Goal: Register for event/course

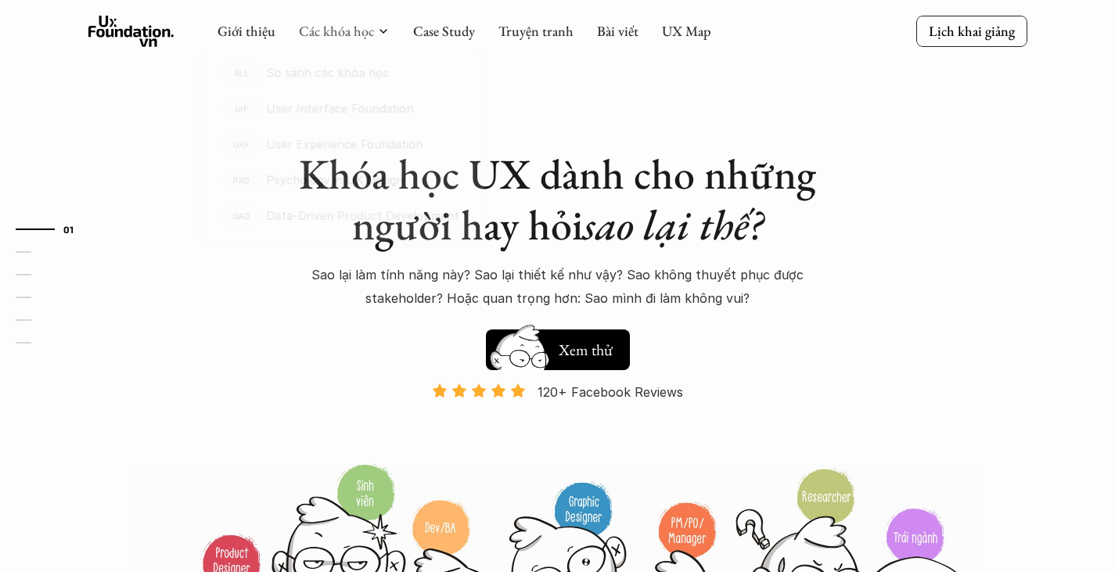
click at [340, 37] on div at bounding box center [343, 141] width 309 height 236
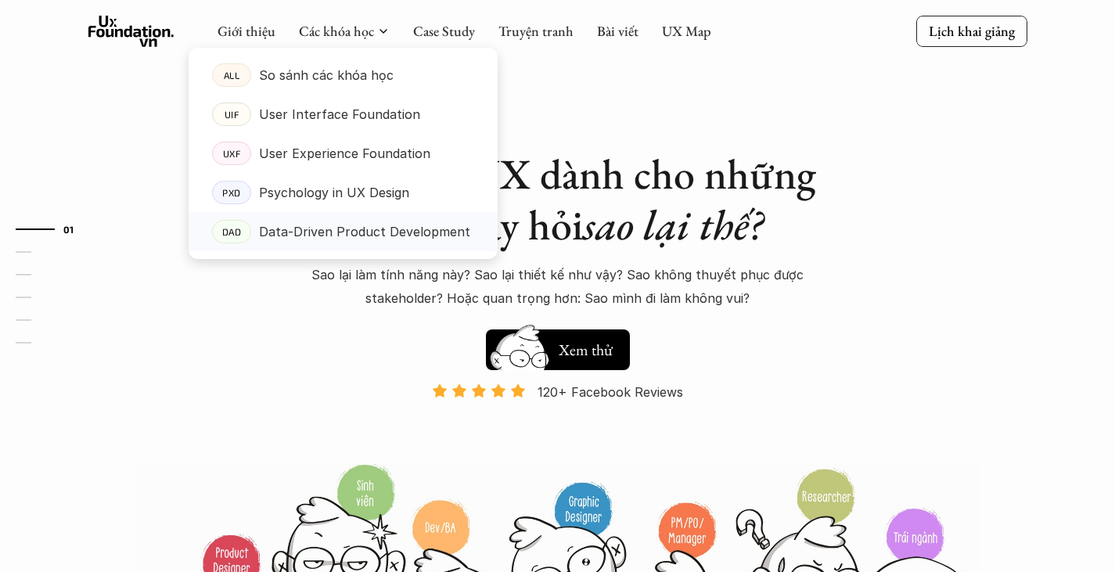
click at [315, 229] on p "Data-Driven Product Development" at bounding box center [364, 231] width 211 height 23
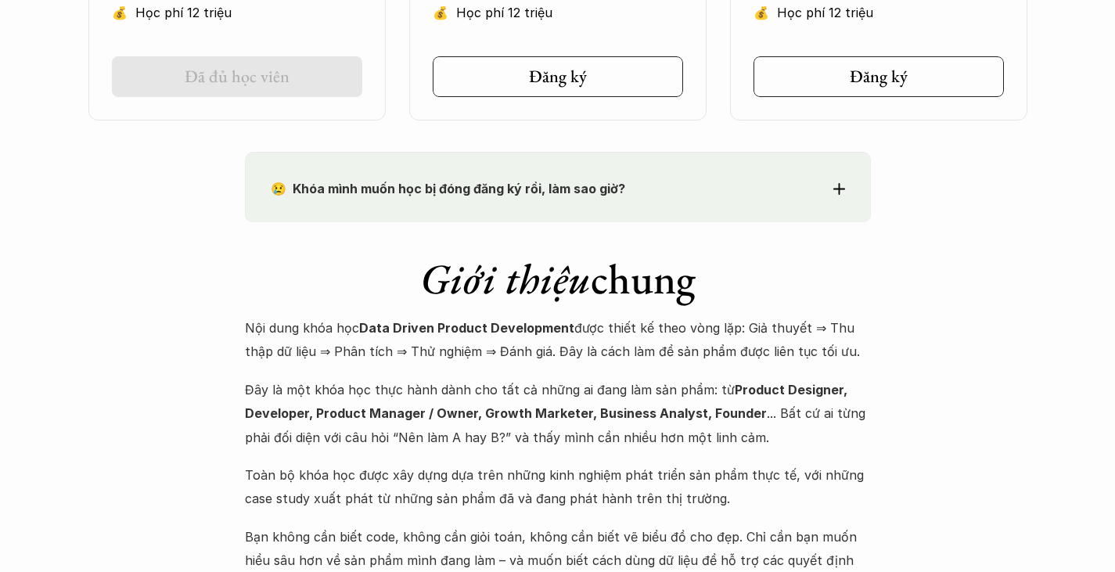
scroll to position [1408, 0]
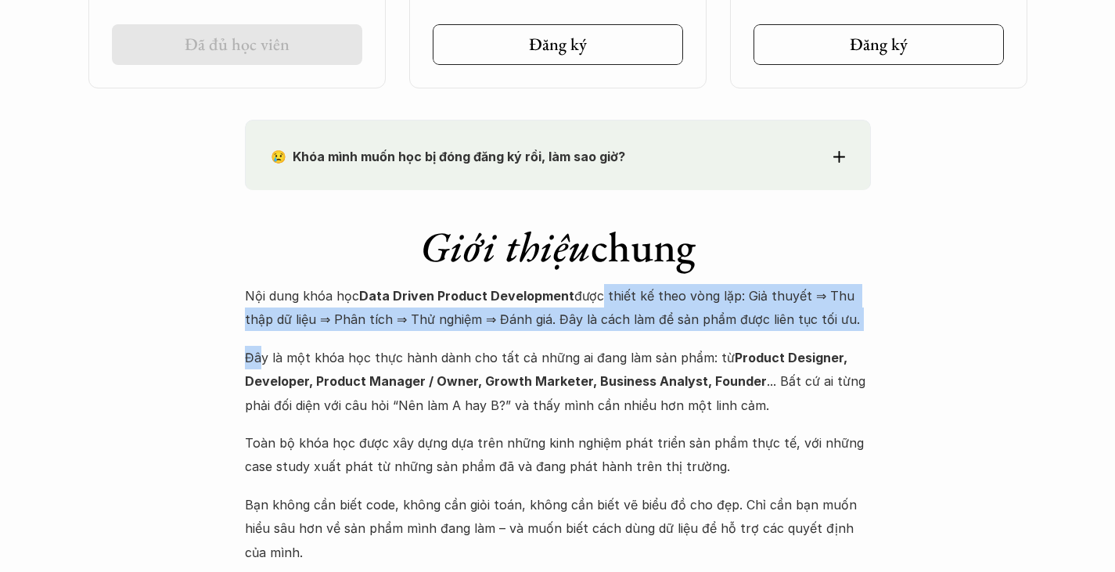
drag, startPoint x: 591, startPoint y: 295, endPoint x: 257, endPoint y: 344, distance: 337.6
click at [257, 344] on div "Nội dung khóa học Data Driven Product Development được thiết kế theo vòng lặp: …" at bounding box center [558, 424] width 626 height 280
click at [257, 346] on p "Đây là một khóa học thực hành dành cho tất cả những ai đang làm sản phẩm: từ Pr…" at bounding box center [558, 381] width 626 height 71
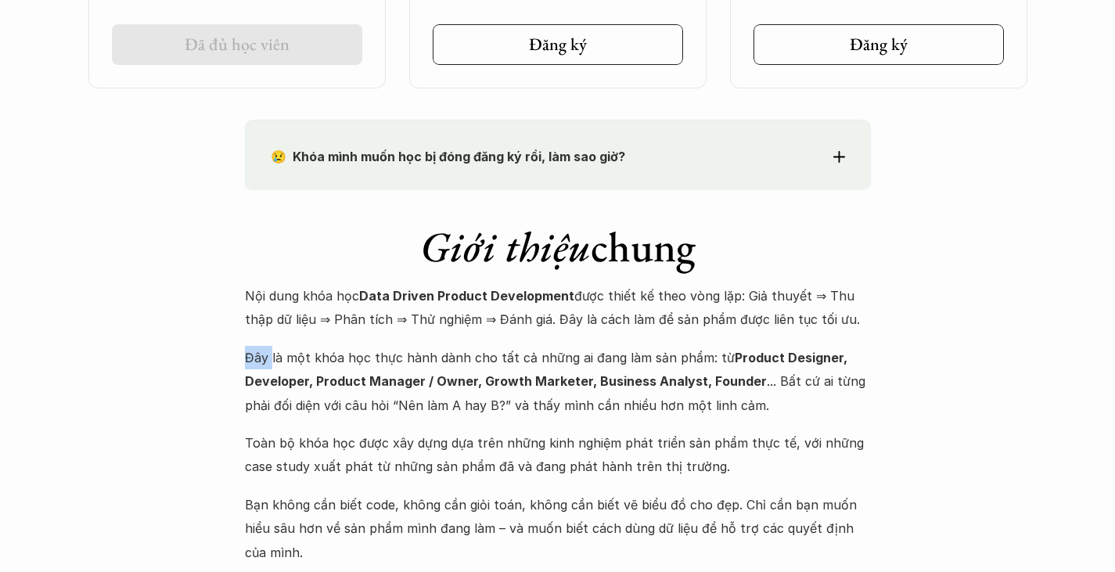
click at [257, 346] on p "Đây là một khóa học thực hành dành cho tất cả những ai đang làm sản phẩm: từ Pr…" at bounding box center [558, 381] width 626 height 71
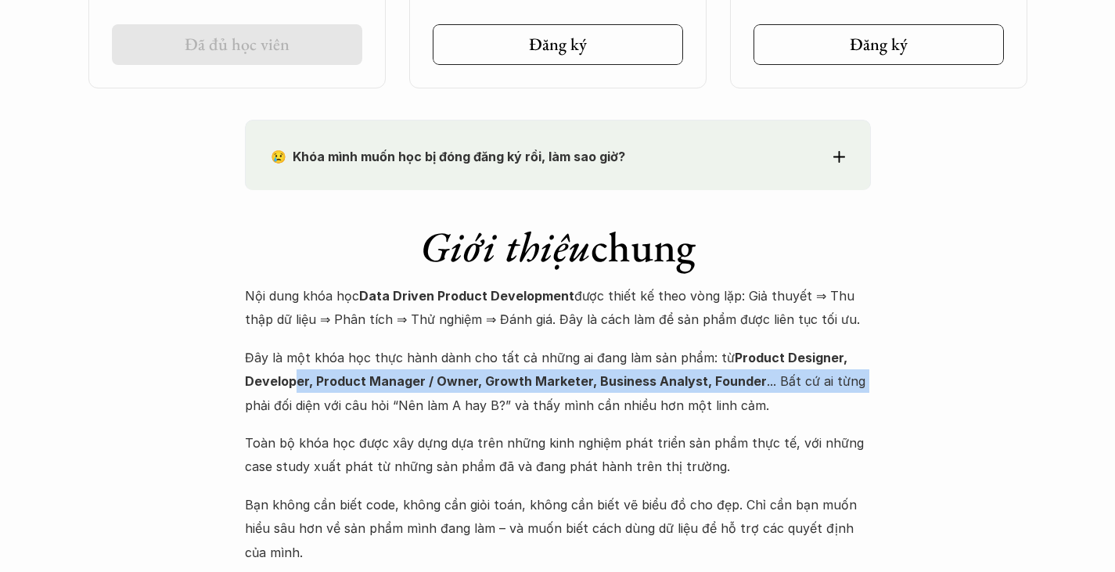
drag, startPoint x: 296, startPoint y: 368, endPoint x: 856, endPoint y: 375, distance: 560.1
click at [856, 375] on p "Đây là một khóa học thực hành dành cho tất cả những ai đang làm sản phẩm: từ Pr…" at bounding box center [558, 381] width 626 height 71
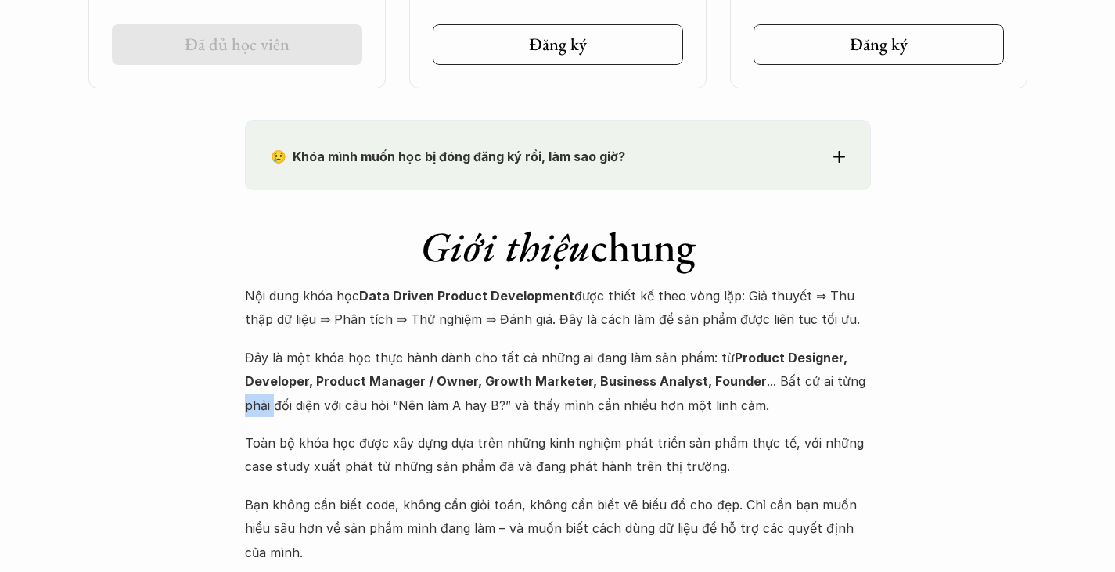
click at [856, 375] on p "Đây là một khóa học thực hành dành cho tất cả những ai đang làm sản phẩm: từ Pr…" at bounding box center [558, 381] width 626 height 71
click at [858, 375] on p "Đây là một khóa học thực hành dành cho tất cả những ai đang làm sản phẩm: từ Pr…" at bounding box center [558, 381] width 626 height 71
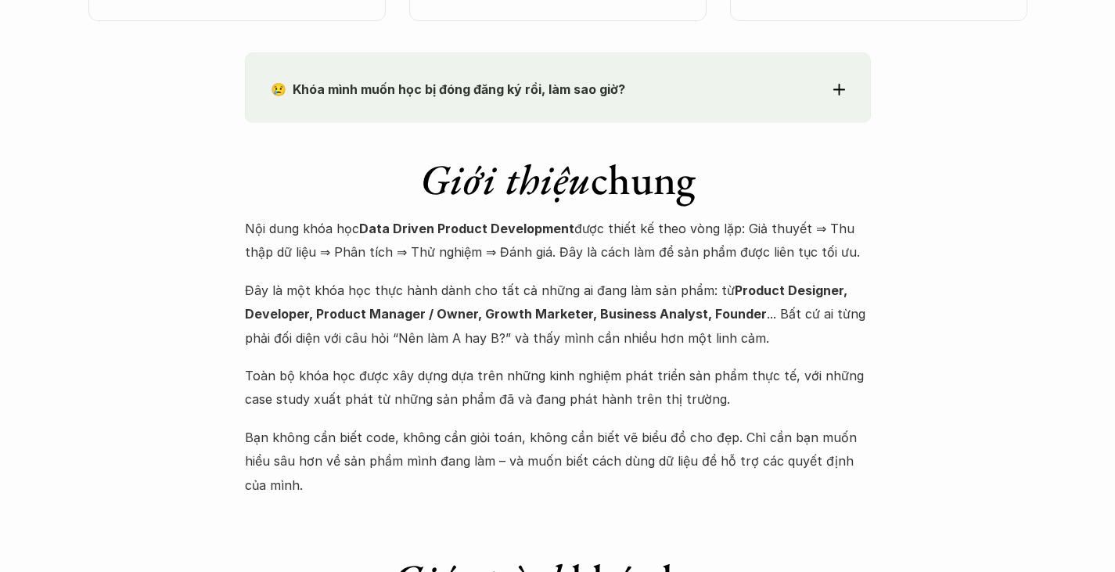
scroll to position [1565, 0]
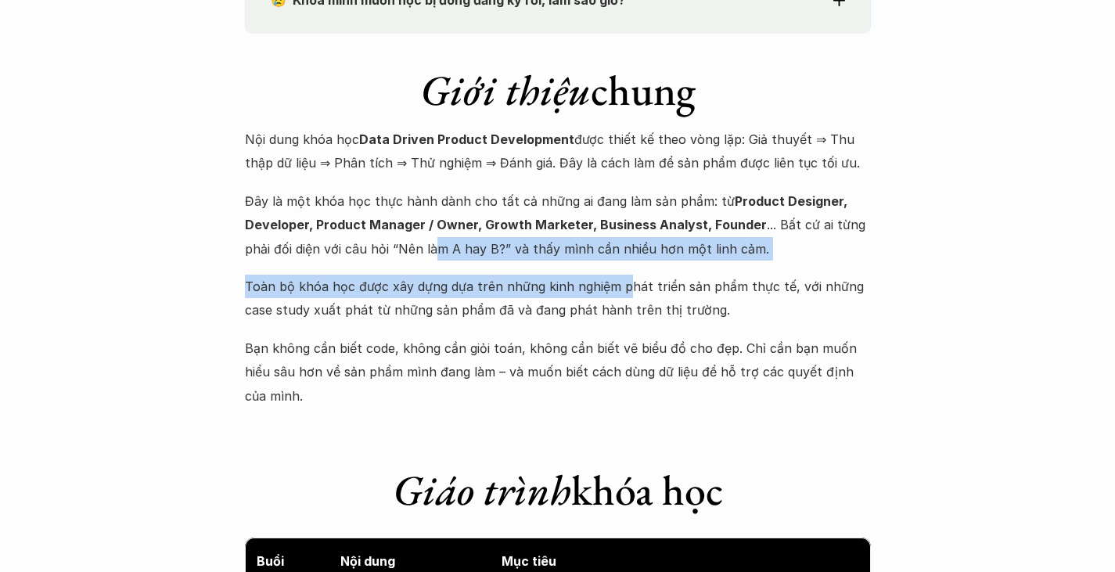
drag, startPoint x: 439, startPoint y: 249, endPoint x: 619, endPoint y: 279, distance: 182.5
click at [619, 279] on div "Nội dung khóa học Data Driven Product Development được thiết kế theo vòng lặp: …" at bounding box center [558, 268] width 626 height 280
click at [663, 245] on p "Đây là một khóa học thực hành dành cho tất cả những ai đang làm sản phẩm: từ Pr…" at bounding box center [558, 224] width 626 height 71
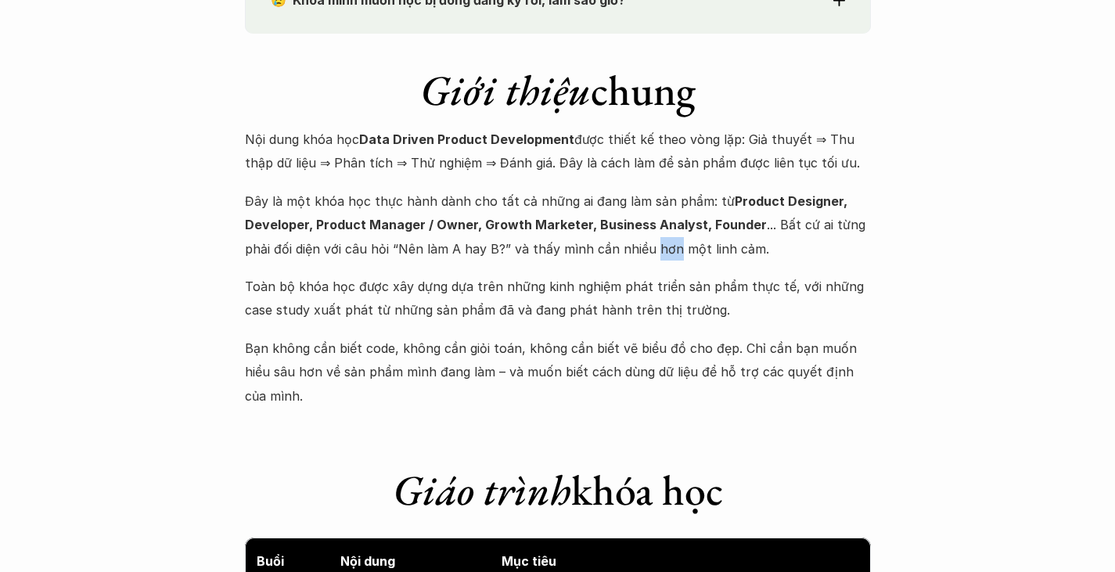
click at [663, 245] on p "Đây là một khóa học thực hành dành cho tất cả những ai đang làm sản phẩm: từ Pr…" at bounding box center [558, 224] width 626 height 71
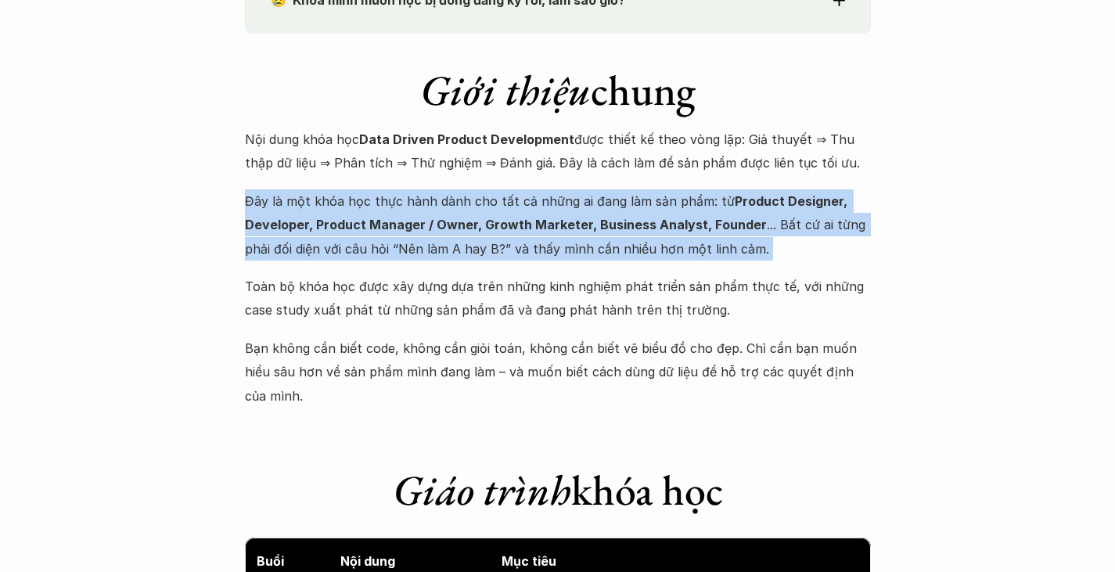
click at [663, 245] on p "Đây là một khóa học thực hành dành cho tất cả những ai đang làm sản phẩm: từ Pr…" at bounding box center [558, 224] width 626 height 71
click at [573, 245] on p "Đây là một khóa học thực hành dành cho tất cả những ai đang làm sản phẩm: từ Pr…" at bounding box center [558, 224] width 626 height 71
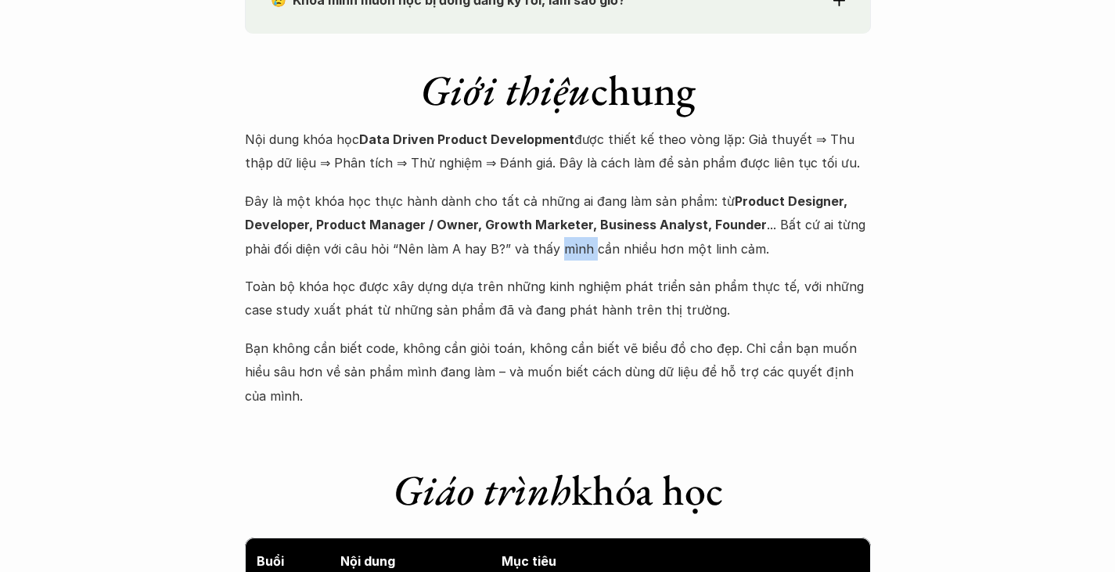
click at [573, 245] on p "Đây là một khóa học thực hành dành cho tất cả những ai đang làm sản phẩm: từ Pr…" at bounding box center [558, 224] width 626 height 71
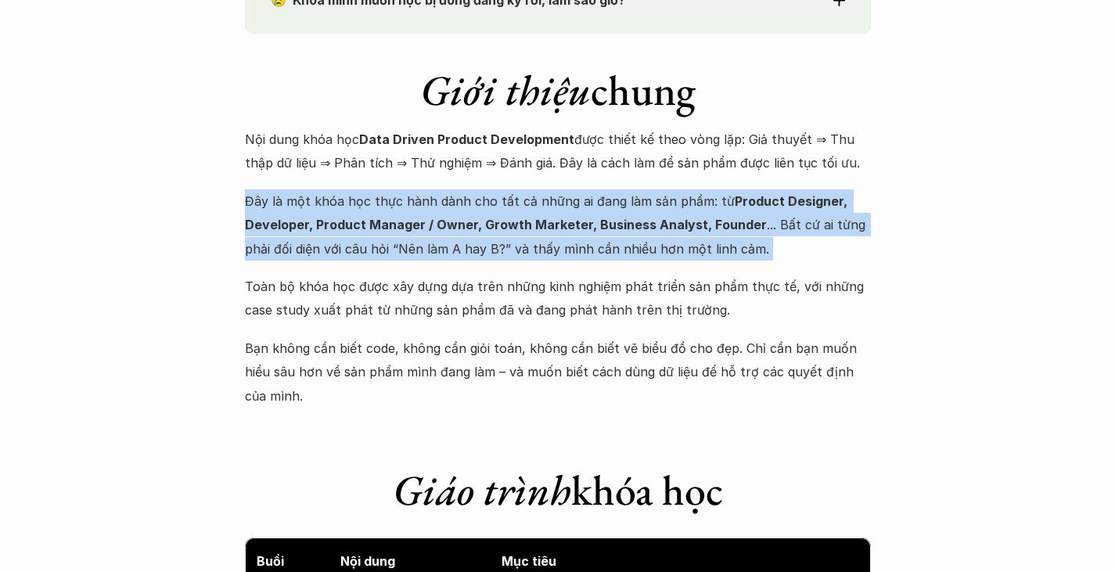
click at [573, 245] on p "Đây là một khóa học thực hành dành cho tất cả những ai đang làm sản phẩm: từ Pr…" at bounding box center [558, 224] width 626 height 71
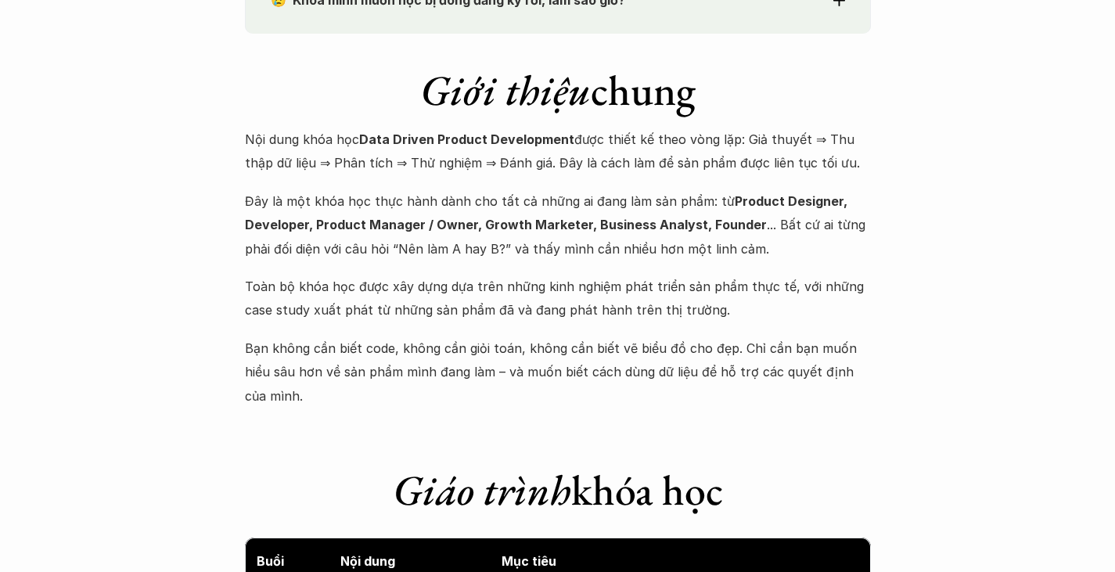
click at [355, 284] on p "Toàn bộ khóa học được xây dựng dựa trên những kinh nghiệm phát triển sản phẩm t…" at bounding box center [558, 299] width 626 height 48
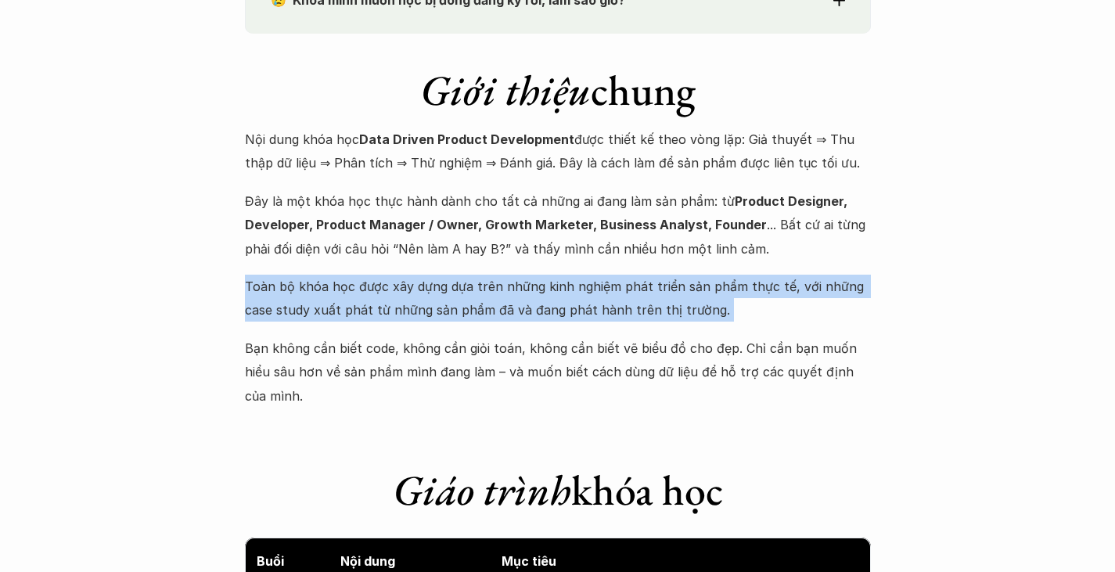
click at [355, 284] on p "Toàn bộ khóa học được xây dựng dựa trên những kinh nghiệm phát triển sản phẩm t…" at bounding box center [558, 299] width 626 height 48
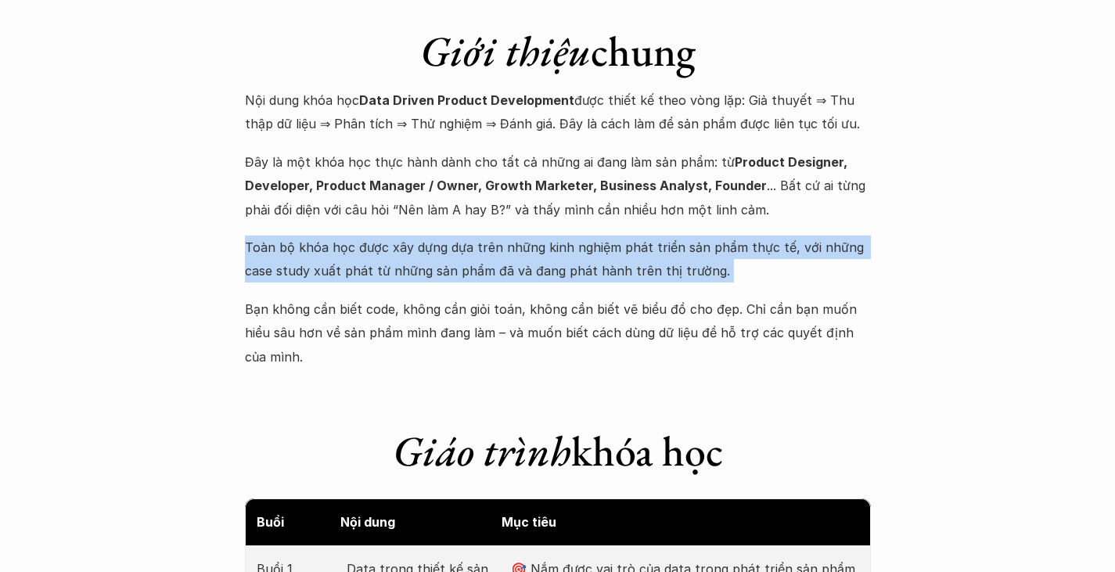
scroll to position [1643, 0]
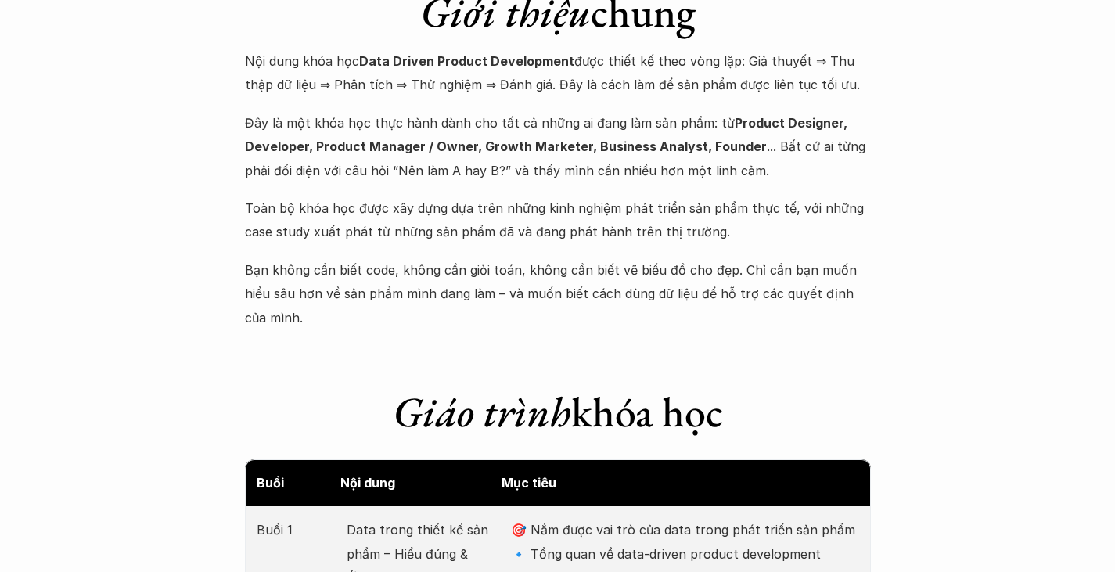
click at [314, 258] on p "Bạn không cần biết code, không cần giỏi toán, không cần biết vẽ biểu đồ cho đẹp…" at bounding box center [558, 293] width 626 height 71
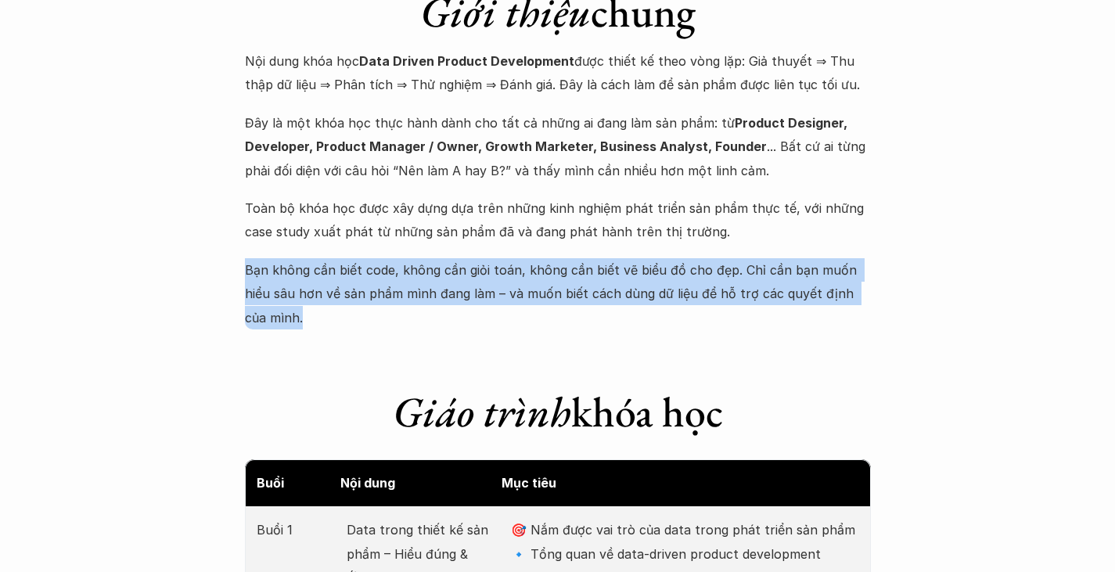
click at [314, 258] on p "Bạn không cần biết code, không cần giỏi toán, không cần biết vẽ biểu đồ cho đẹp…" at bounding box center [558, 293] width 626 height 71
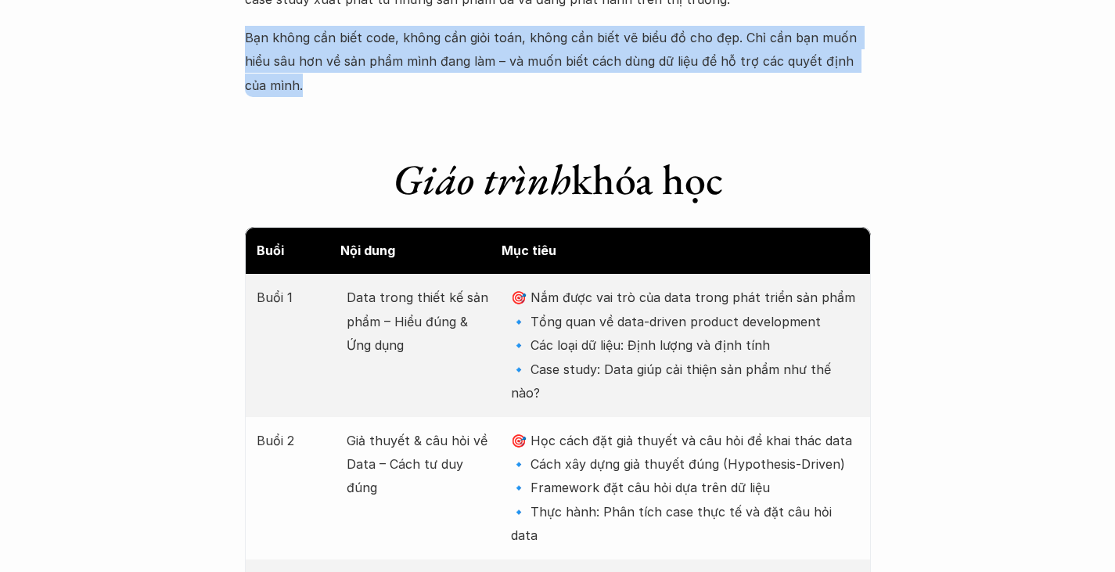
scroll to position [1877, 0]
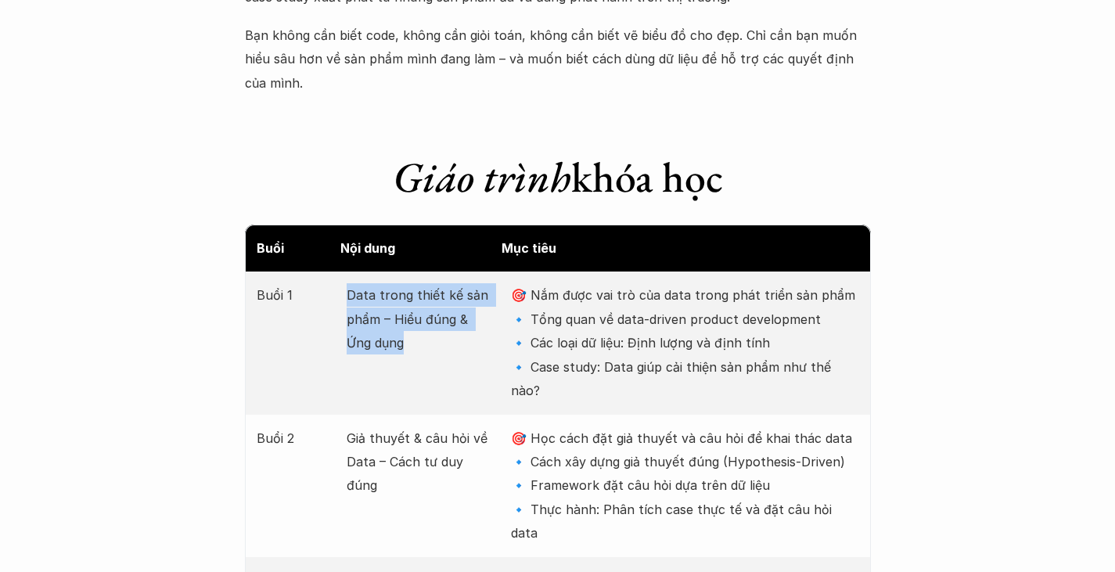
drag, startPoint x: 354, startPoint y: 252, endPoint x: 397, endPoint y: 306, distance: 69.0
click at [397, 306] on div "Buổi 1 Data trong thiết kế sản phẩm – Hiểu đúng & Ứng dụng 🎯 Nắm được vai trò c…" at bounding box center [558, 342] width 626 height 142
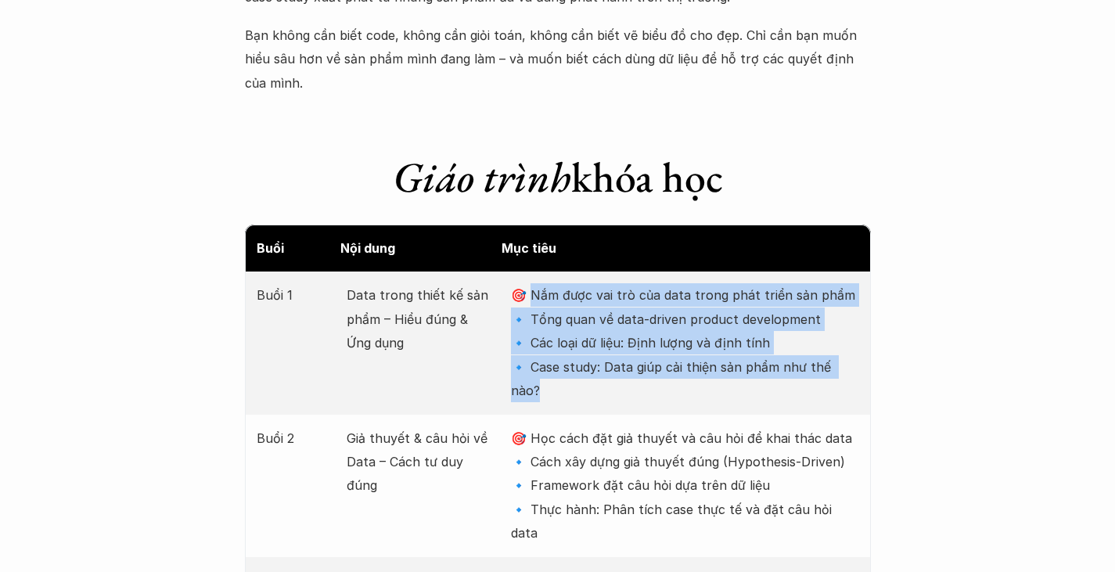
drag, startPoint x: 534, startPoint y: 254, endPoint x: 886, endPoint y: 321, distance: 358.2
click at [868, 319] on div "Buổi 1 Data trong thiết kế sản phẩm – Hiểu đúng & Ứng dụng 🎯 Nắm được vai trò c…" at bounding box center [558, 342] width 626 height 142
drag, startPoint x: 856, startPoint y: 320, endPoint x: 503, endPoint y: 252, distance: 359.3
click at [503, 271] on div "Buổi 1 Data trong thiết kế sản phẩm – Hiểu đúng & Ứng dụng 🎯 Nắm được vai trò c…" at bounding box center [558, 342] width 626 height 142
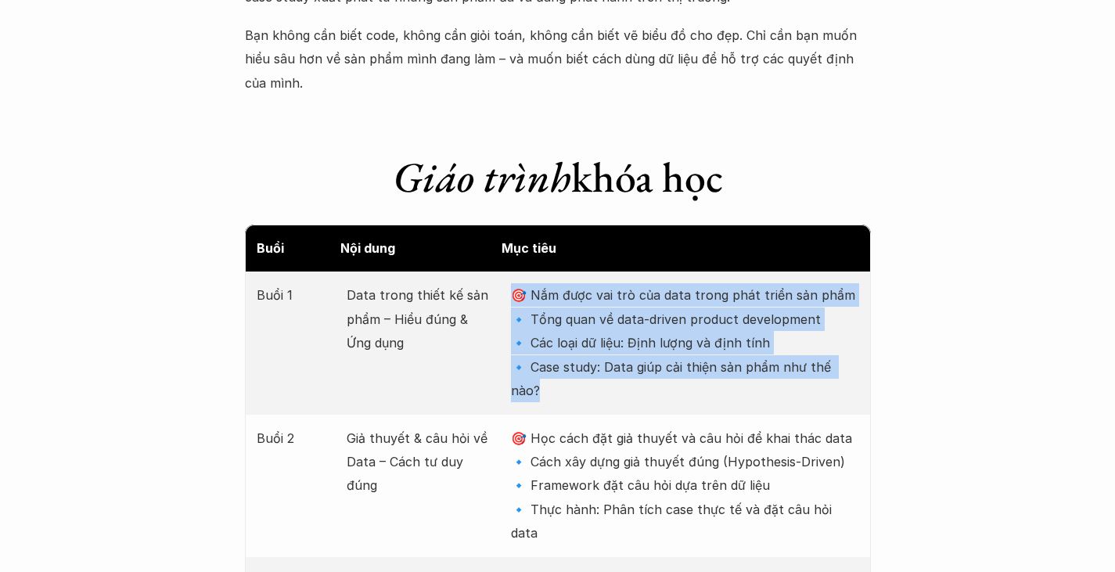
click at [659, 310] on p "🎯 Nắm được vai trò của data trong phát triển sản phẩm 🔹 Tổng quan về data-drive…" at bounding box center [684, 342] width 347 height 119
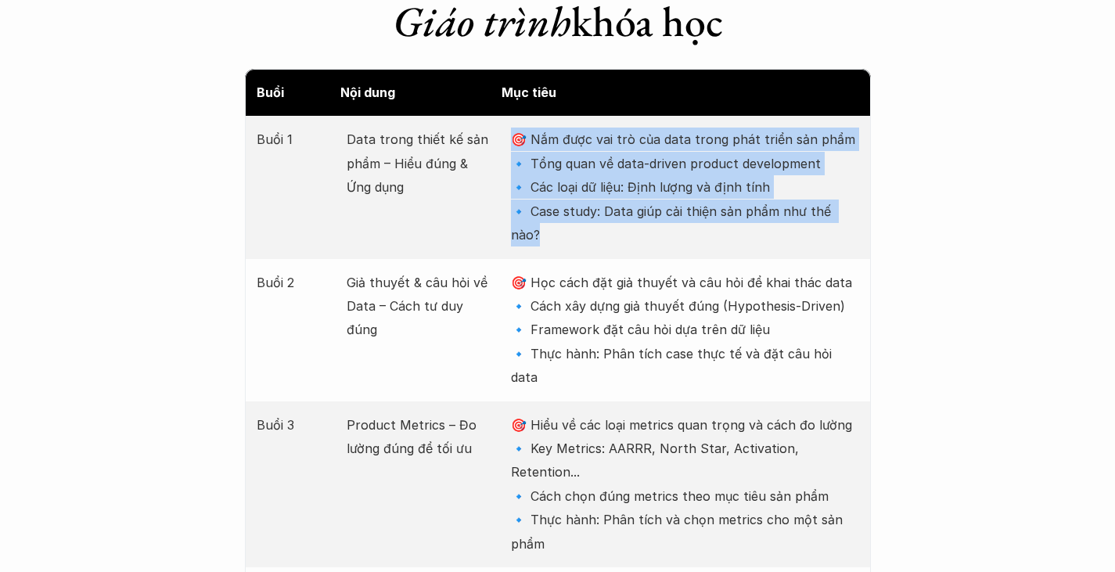
scroll to position [2034, 0]
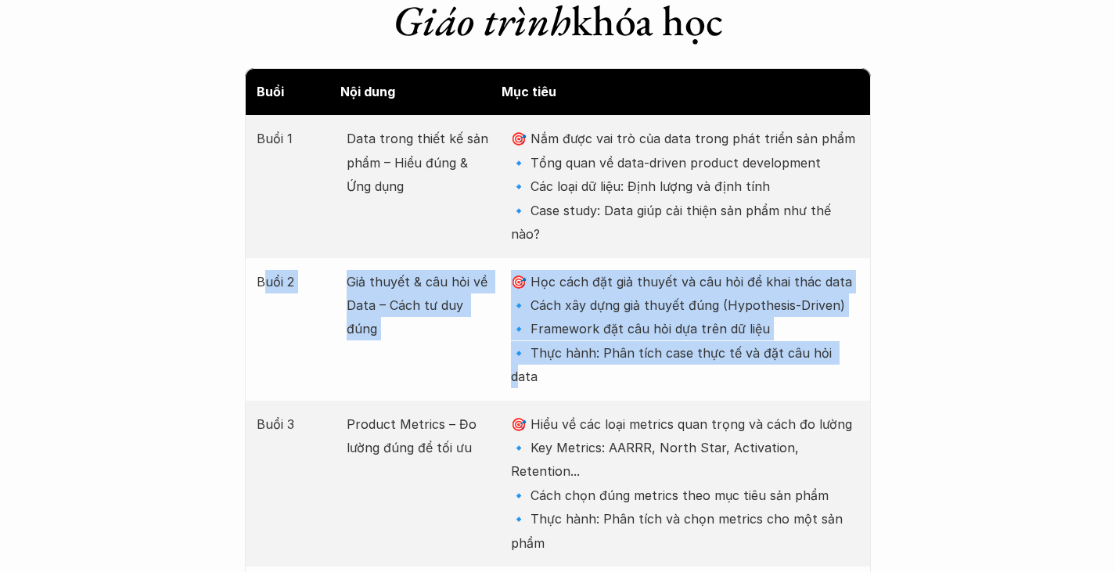
drag, startPoint x: 260, startPoint y: 219, endPoint x: 832, endPoint y: 286, distance: 575.8
click at [832, 286] on div "Buổi 2 Giả thuyết & câu hỏi về Data – Cách tư duy đúng 🎯 Học cách đặt giả thuyế…" at bounding box center [558, 329] width 626 height 142
click at [803, 285] on p "🎯 Học cách đặt giả thuyết và câu hỏi để khai thác data 🔹 Cách xây dựng giả thuy…" at bounding box center [684, 329] width 347 height 119
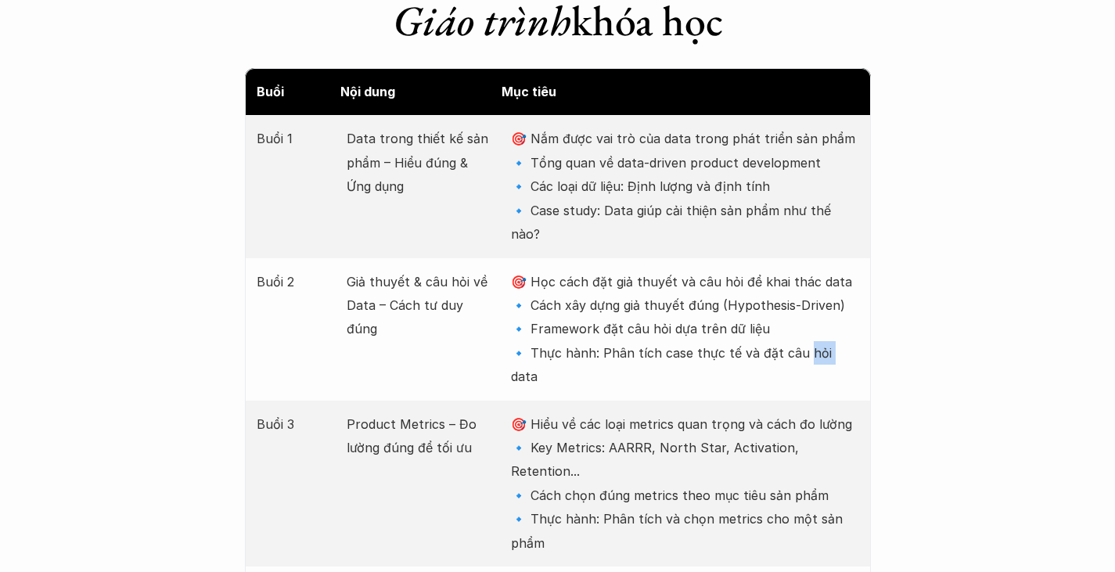
click at [803, 285] on p "🎯 Học cách đặt giả thuyết và câu hỏi để khai thác data 🔹 Cách xây dựng giả thuy…" at bounding box center [684, 329] width 347 height 119
click at [802, 285] on p "🎯 Học cách đặt giả thuyết và câu hỏi để khai thác data 🔹 Cách xây dựng giả thuy…" at bounding box center [684, 329] width 347 height 119
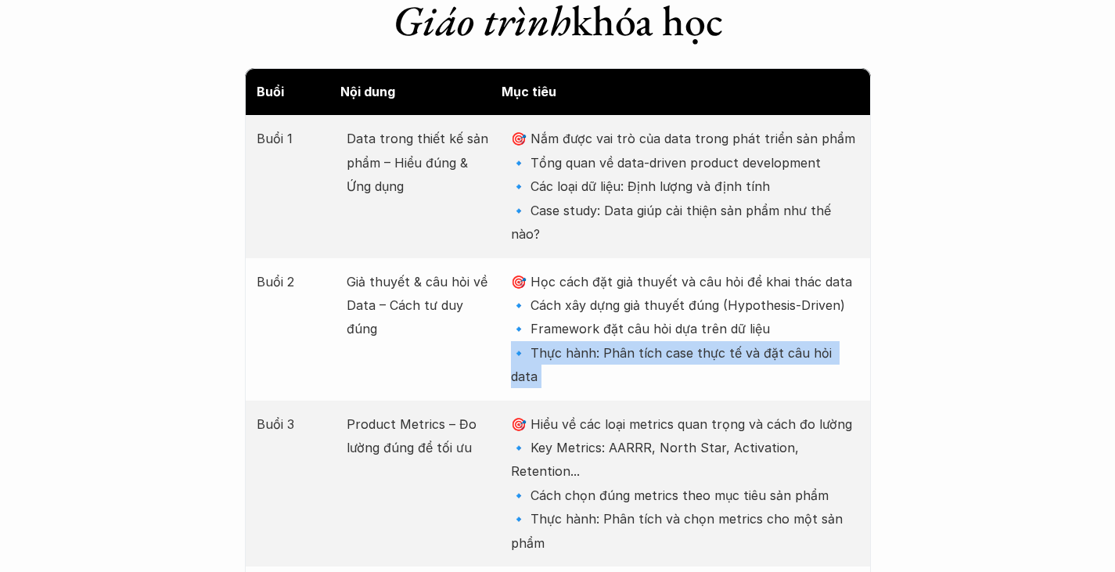
click at [802, 285] on p "🎯 Học cách đặt giả thuyết và câu hỏi để khai thác data 🔹 Cách xây dựng giả thuy…" at bounding box center [684, 329] width 347 height 119
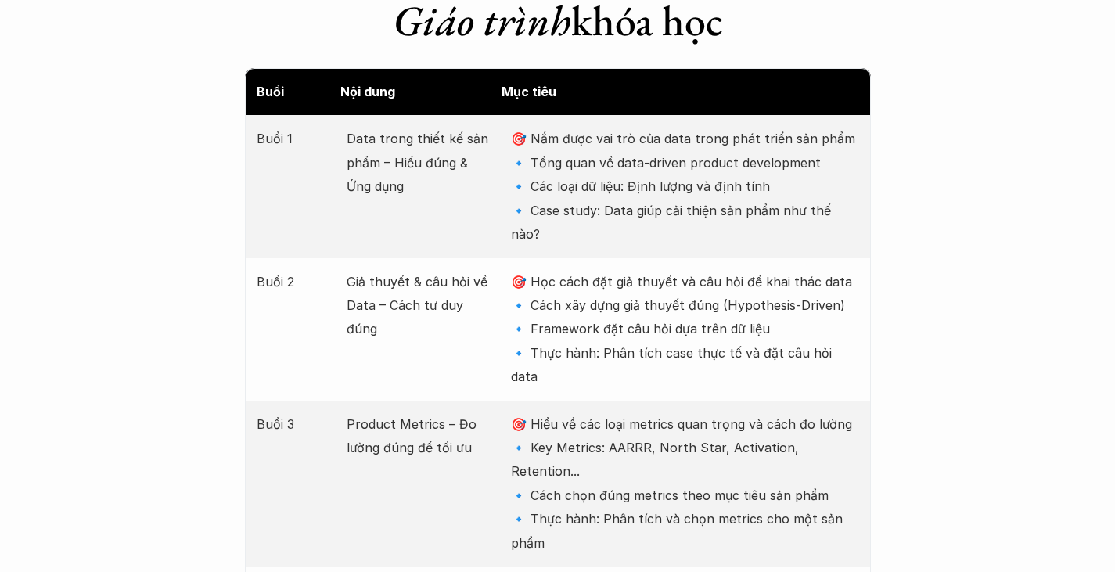
click at [734, 270] on p "🎯 Học cách đặt giả thuyết và câu hỏi để khai thác data 🔹 Cách xây dựng giả thuy…" at bounding box center [684, 329] width 347 height 119
click at [712, 278] on p "🎯 Học cách đặt giả thuyết và câu hỏi để khai thác data 🔹 Cách xây dựng giả thuy…" at bounding box center [684, 329] width 347 height 119
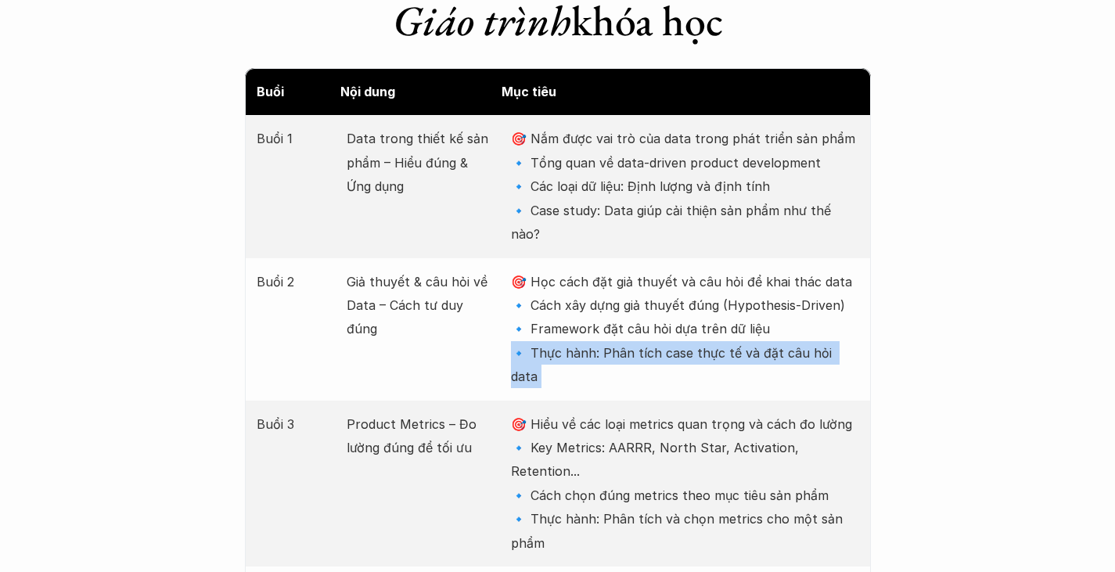
click at [712, 278] on p "🎯 Học cách đặt giả thuyết và câu hỏi để khai thác data 🔹 Cách xây dựng giả thuy…" at bounding box center [684, 329] width 347 height 119
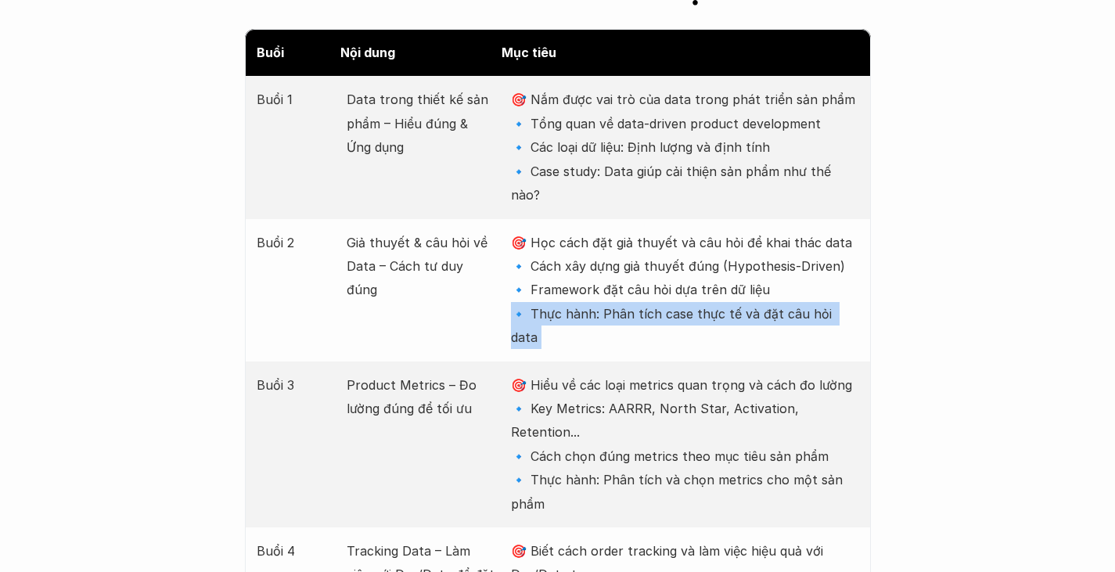
scroll to position [2112, 0]
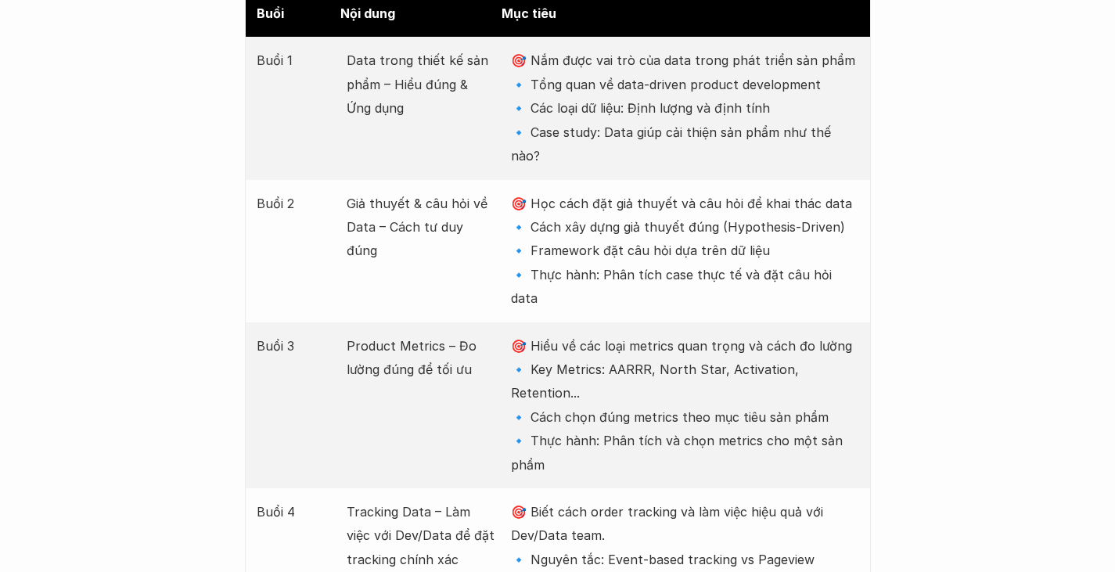
click at [637, 334] on p "🎯 Hiểu về các loại metrics quan trọng và cách đo lường 🔹 Key Metrics: AARRR, No…" at bounding box center [684, 405] width 347 height 142
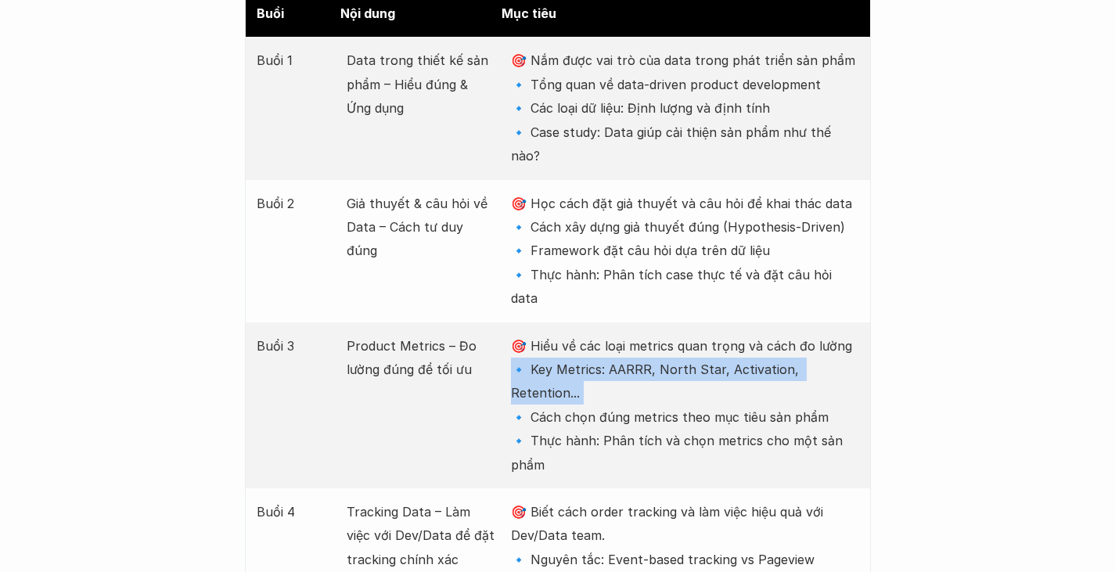
click at [637, 334] on p "🎯 Hiểu về các loại metrics quan trọng và cách đo lường 🔹 Key Metrics: AARRR, No…" at bounding box center [684, 405] width 347 height 142
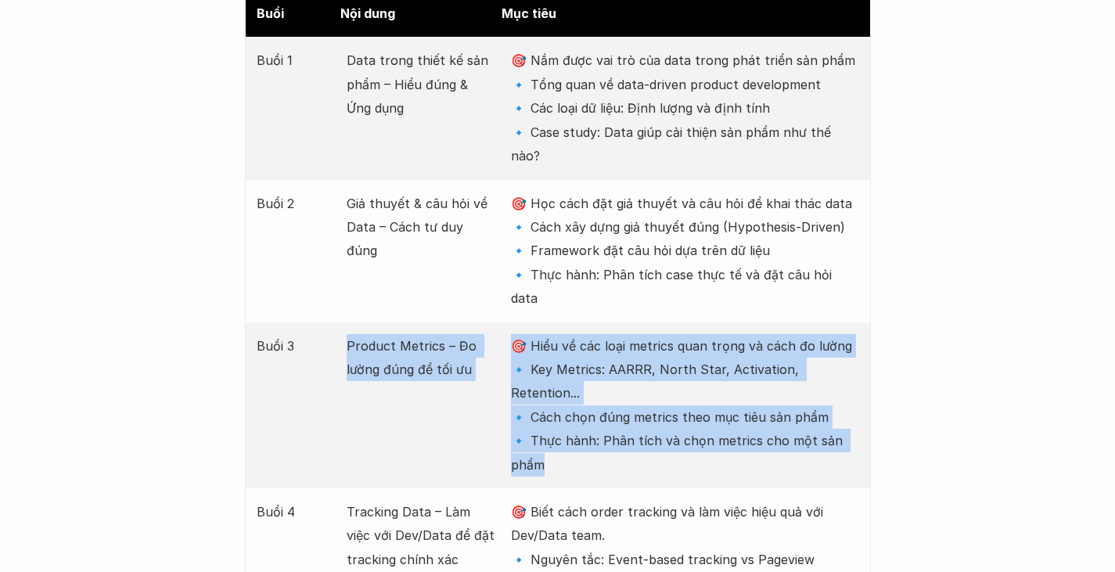
drag, startPoint x: 307, startPoint y: 262, endPoint x: 575, endPoint y: 343, distance: 279.6
click at [575, 343] on div "Buổi 3 Product Metrics – Đo lường đúng để tối ưu 🎯 Hiểu về các loại metrics qua…" at bounding box center [558, 405] width 626 height 166
click at [575, 343] on p "🎯 Hiểu về các loại metrics quan trọng và cách đo lường 🔹 Key Metrics: AARRR, No…" at bounding box center [684, 405] width 347 height 142
drag, startPoint x: 575, startPoint y: 343, endPoint x: 518, endPoint y: 252, distance: 107.9
click at [518, 334] on p "🎯 Hiểu về các loại metrics quan trọng và cách đo lường 🔹 Key Metrics: AARRR, No…" at bounding box center [684, 405] width 347 height 142
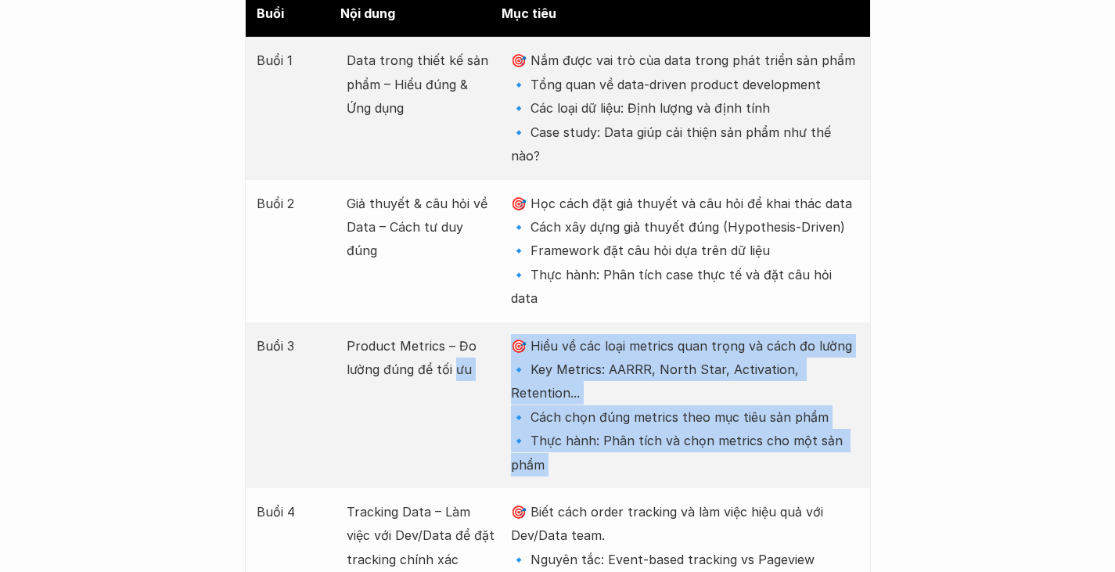
click at [518, 334] on p "🎯 Hiểu về các loại metrics quan trọng và cách đo lường 🔹 Key Metrics: AARRR, No…" at bounding box center [684, 405] width 347 height 142
drag, startPoint x: 518, startPoint y: 252, endPoint x: 587, endPoint y: 347, distance: 117.5
click at [587, 347] on p "🎯 Hiểu về các loại metrics quan trọng và cách đo lường 🔹 Key Metrics: AARRR, No…" at bounding box center [684, 405] width 347 height 142
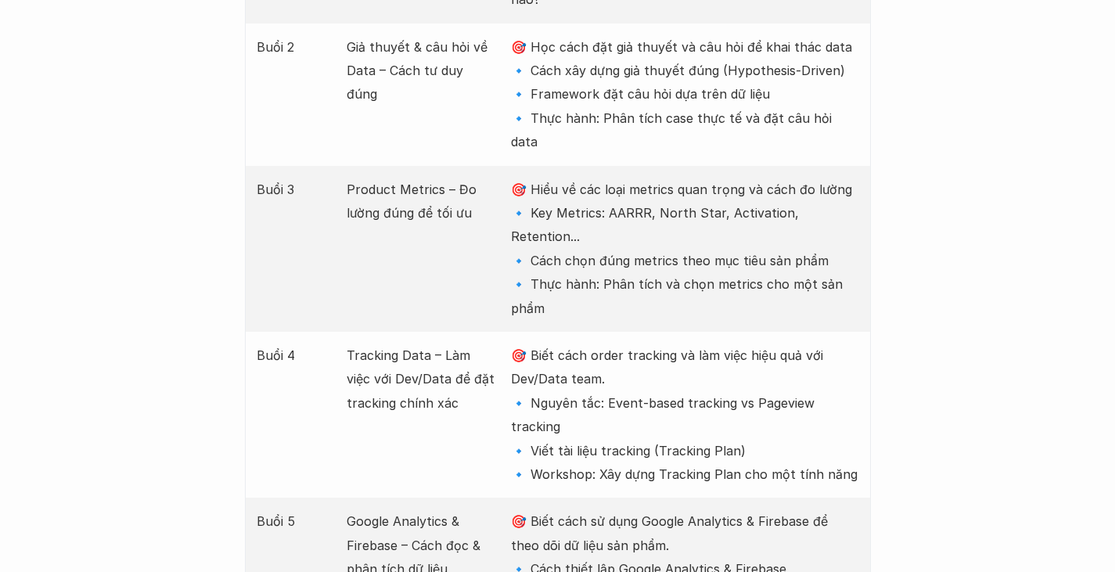
scroll to position [2347, 0]
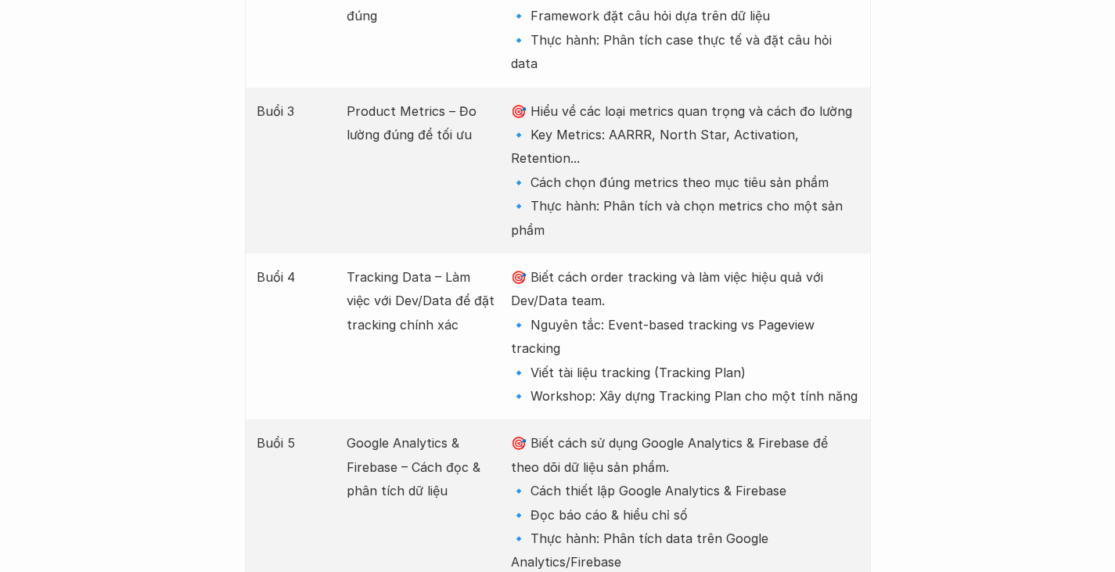
drag, startPoint x: 529, startPoint y: 162, endPoint x: 603, endPoint y: 235, distance: 104.0
click at [603, 265] on p "🎯 Biết cách order tracking và làm việc hiệu quả với Dev/Data team. 🔹 Nguyên tắc…" at bounding box center [684, 336] width 347 height 142
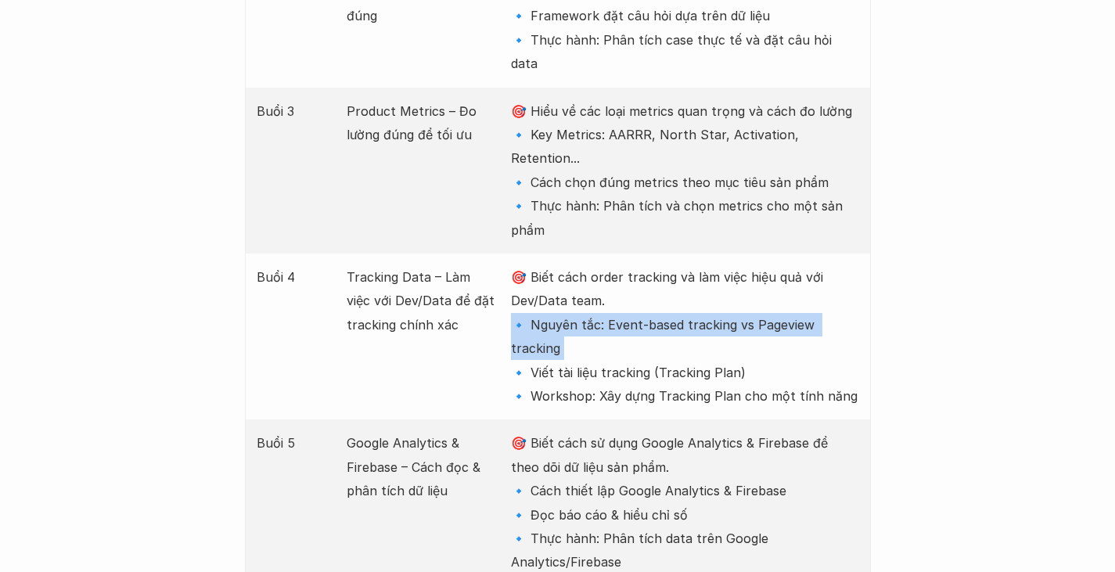
click at [603, 265] on p "🎯 Biết cách order tracking và làm việc hiệu quả với Dev/Data team. 🔹 Nguyên tắc…" at bounding box center [684, 336] width 347 height 142
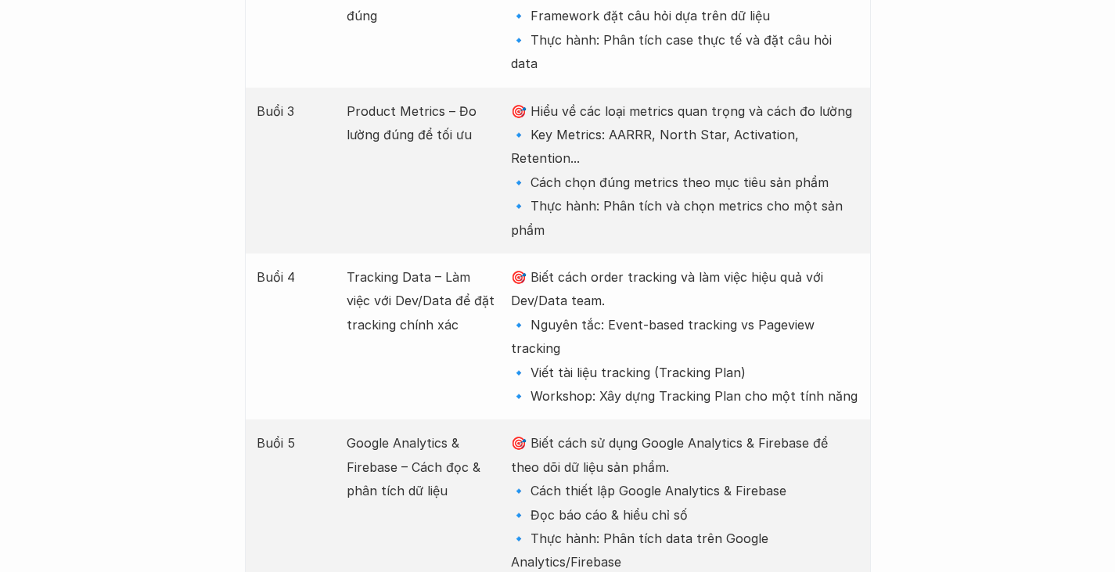
click at [738, 265] on p "🎯 Biết cách order tracking và làm việc hiệu quả với Dev/Data team. 🔹 Nguyên tắc…" at bounding box center [684, 336] width 347 height 142
click at [760, 271] on p "🎯 Biết cách order tracking và làm việc hiệu quả với Dev/Data team. 🔹 Nguyên tắc…" at bounding box center [684, 336] width 347 height 142
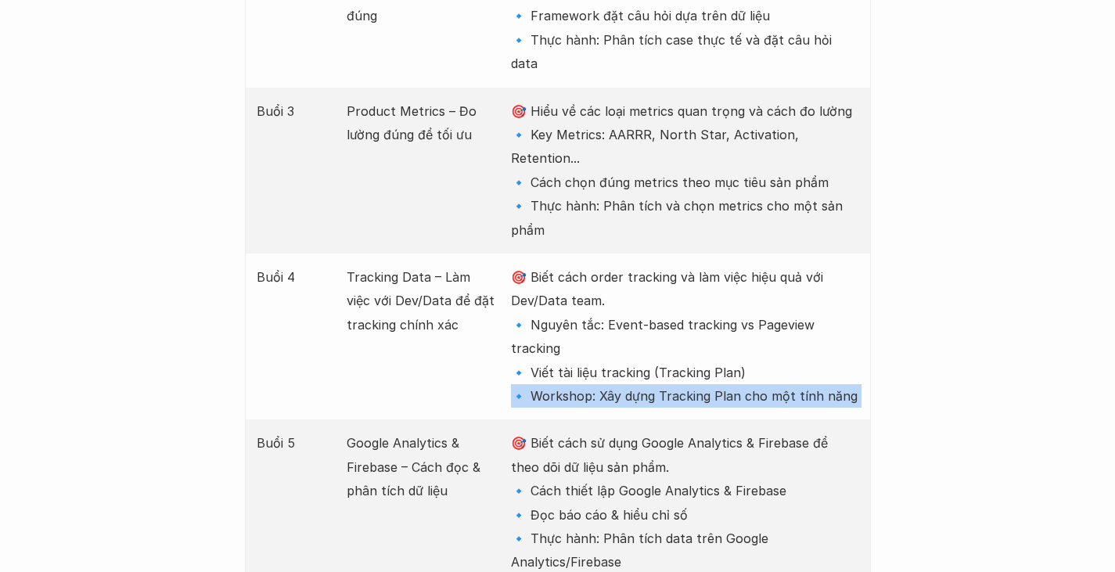
click at [760, 271] on p "🎯 Biết cách order tracking và làm việc hiệu quả với Dev/Data team. 🔹 Nguyên tắc…" at bounding box center [684, 336] width 347 height 142
click at [753, 289] on p "🎯 Biết cách order tracking và làm việc hiệu quả với Dev/Data team. 🔹 Nguyên tắc…" at bounding box center [684, 336] width 347 height 142
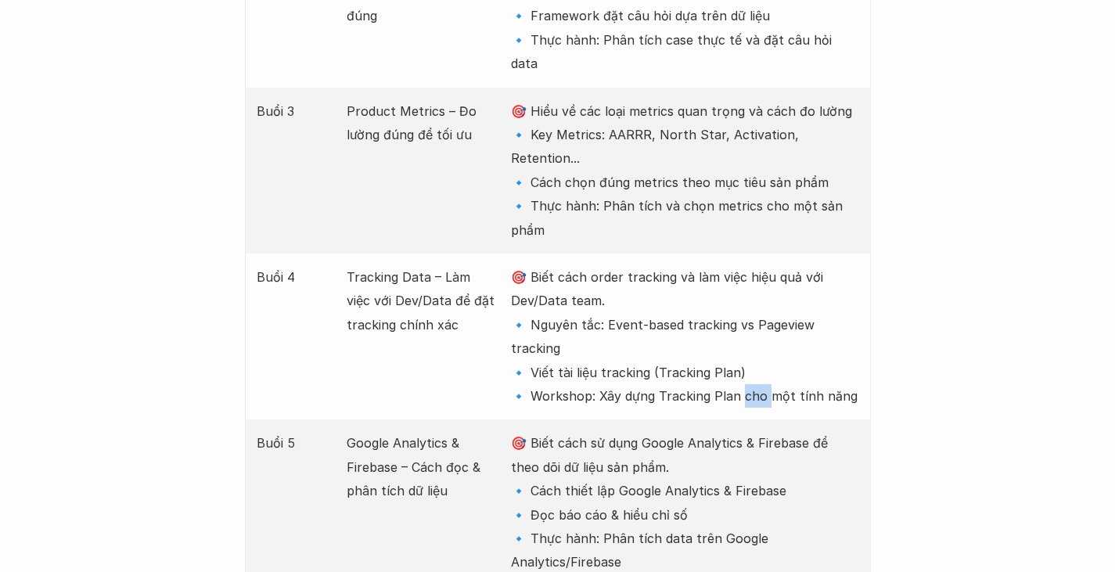
click at [753, 289] on p "🎯 Biết cách order tracking và làm việc hiệu quả với Dev/Data team. 🔹 Nguyên tắc…" at bounding box center [684, 336] width 347 height 142
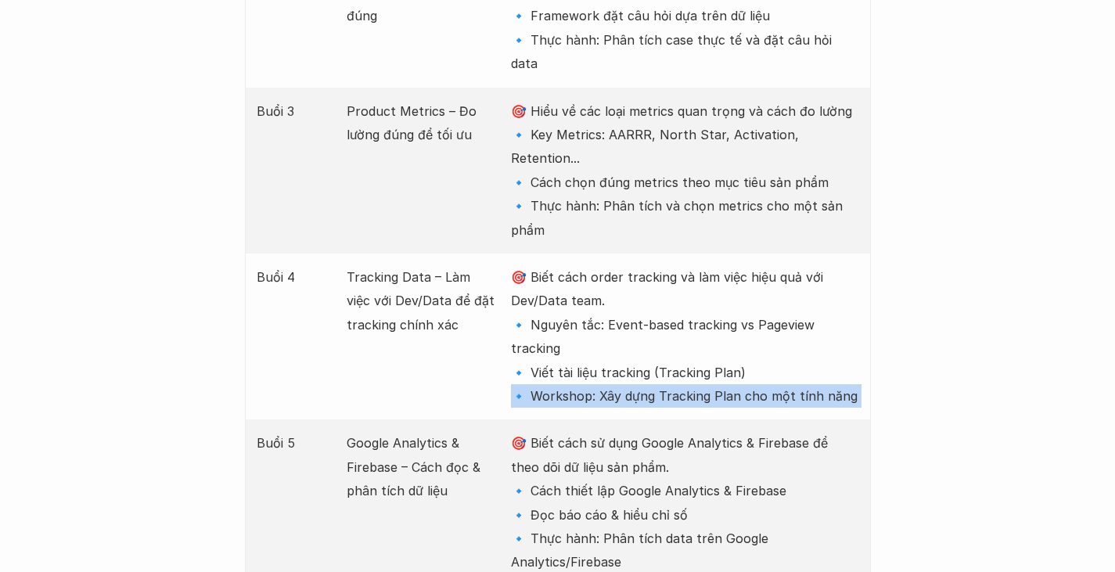
click at [753, 289] on p "🎯 Biết cách order tracking và làm việc hiệu quả với Dev/Data team. 🔹 Nguyên tắc…" at bounding box center [684, 336] width 347 height 142
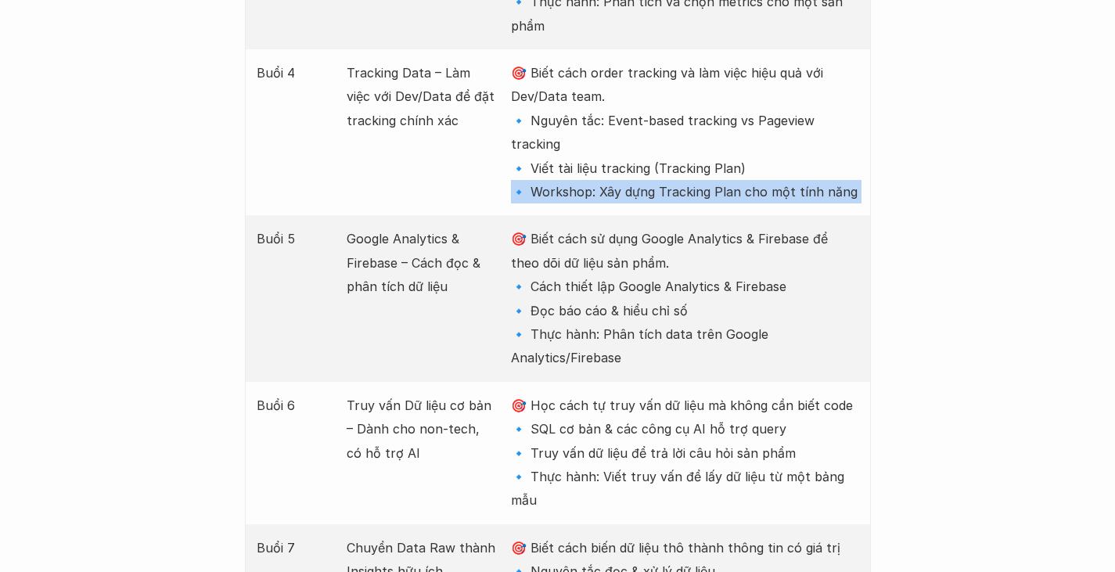
scroll to position [2660, 0]
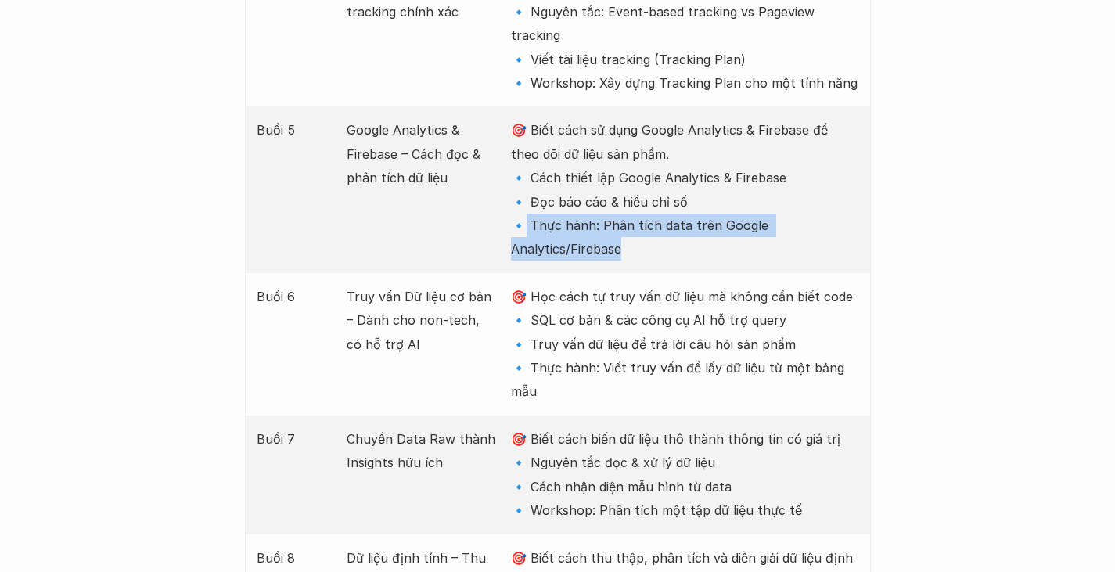
drag, startPoint x: 526, startPoint y: 102, endPoint x: 660, endPoint y: 129, distance: 136.4
click at [660, 129] on p "🎯 Biết cách sử dụng Google Analytics & Firebase để theo dõi dữ liệu sản phẩm. 🔹…" at bounding box center [684, 189] width 347 height 142
click at [660, 130] on p "🎯 Biết cách sử dụng Google Analytics & Firebase để theo dõi dữ liệu sản phẩm. 🔹…" at bounding box center [684, 189] width 347 height 142
drag, startPoint x: 660, startPoint y: 130, endPoint x: 554, endPoint y: 113, distance: 107.6
click at [554, 118] on p "🎯 Biết cách sử dụng Google Analytics & Firebase để theo dõi dữ liệu sản phẩm. 🔹…" at bounding box center [684, 189] width 347 height 142
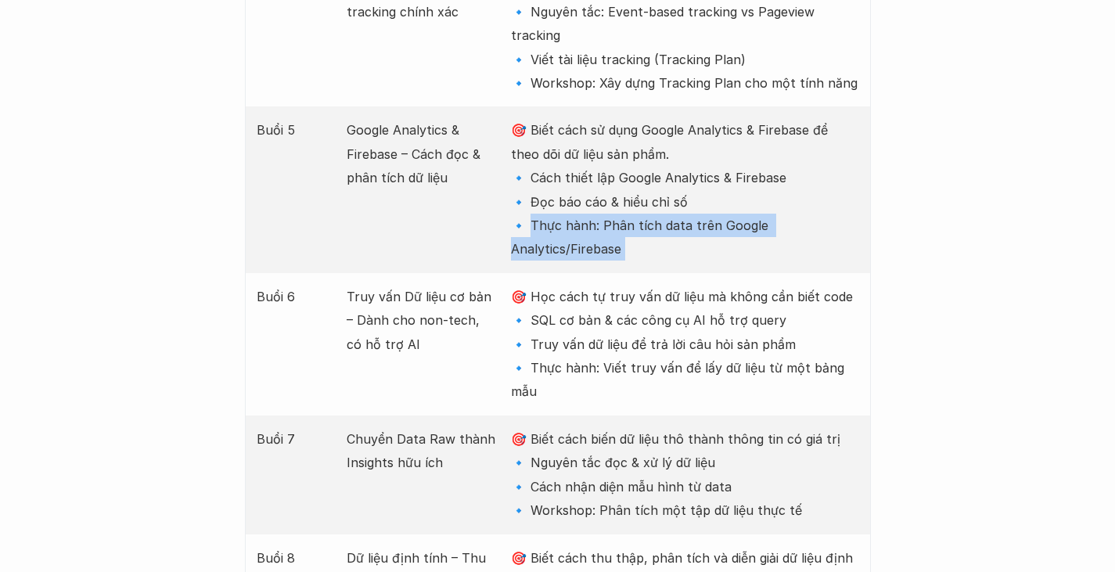
click at [559, 146] on p "🎯 Biết cách sử dụng Google Analytics & Firebase để theo dõi dữ liệu sản phẩm. 🔹…" at bounding box center [684, 189] width 347 height 142
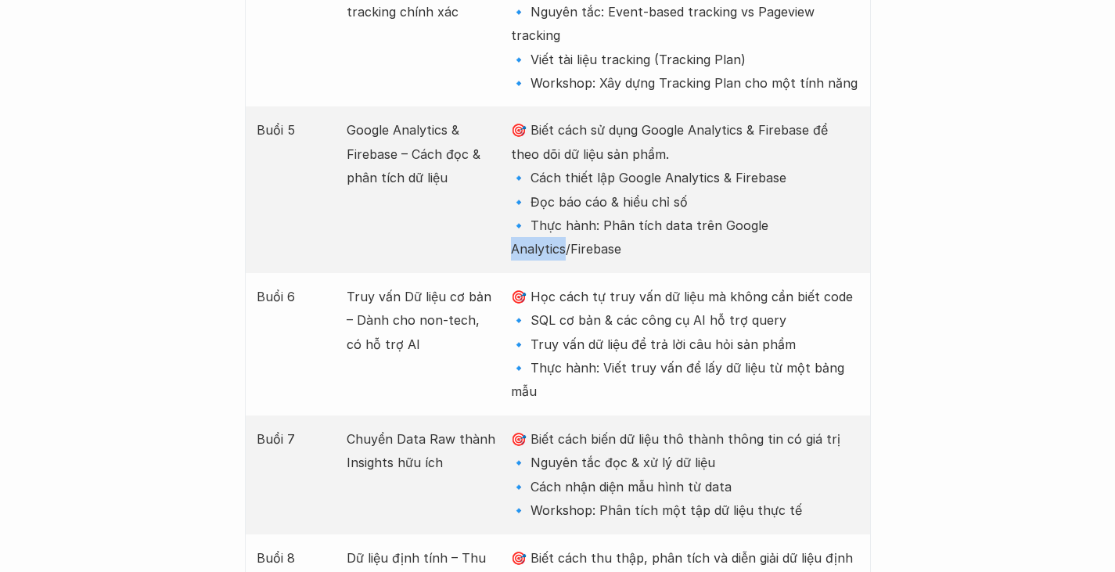
click at [559, 146] on p "🎯 Biết cách sử dụng Google Analytics & Firebase để theo dõi dữ liệu sản phẩm. 🔹…" at bounding box center [684, 189] width 347 height 142
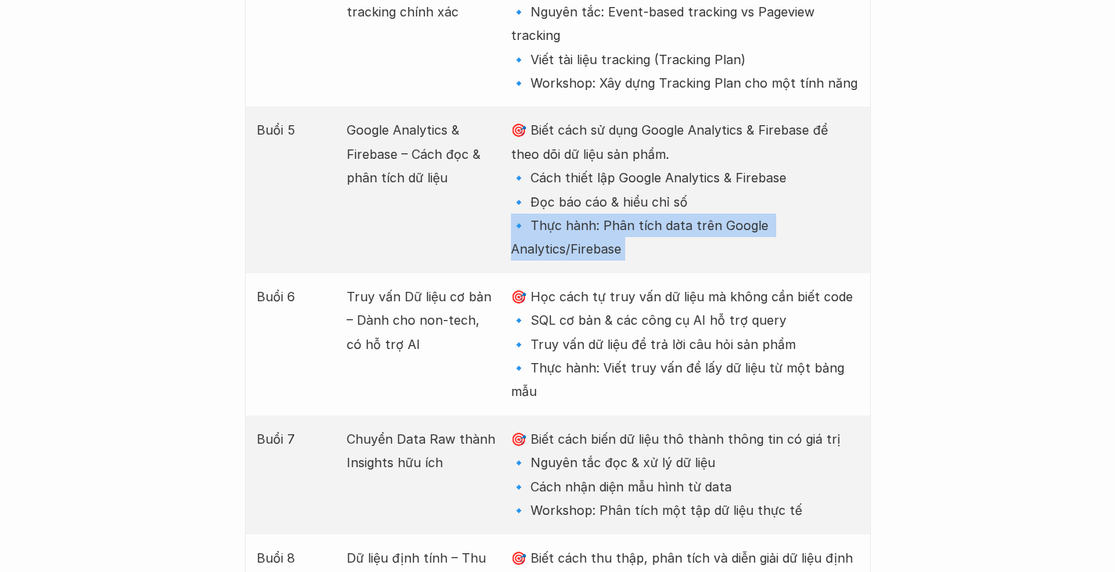
click at [559, 146] on p "🎯 Biết cách sử dụng Google Analytics & Firebase để theo dõi dữ liệu sản phẩm. 🔹…" at bounding box center [684, 189] width 347 height 142
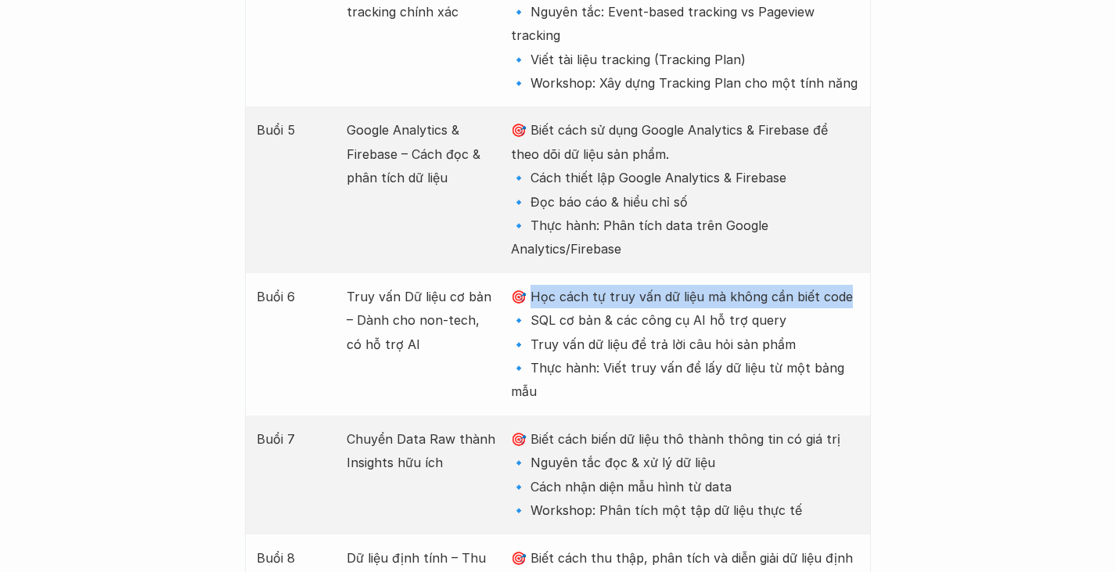
drag, startPoint x: 531, startPoint y: 180, endPoint x: 841, endPoint y: 182, distance: 309.8
click at [841, 285] on p "🎯 Học cách tự truy vấn dữ liệu mà không cần biết code 🔹 SQL cơ bản & các công c…" at bounding box center [684, 344] width 347 height 119
drag, startPoint x: 786, startPoint y: 217, endPoint x: 543, endPoint y: 203, distance: 243.7
click at [543, 285] on p "🎯 Học cách tự truy vấn dữ liệu mà không cần biết code 🔹 SQL cơ bản & các công c…" at bounding box center [684, 344] width 347 height 119
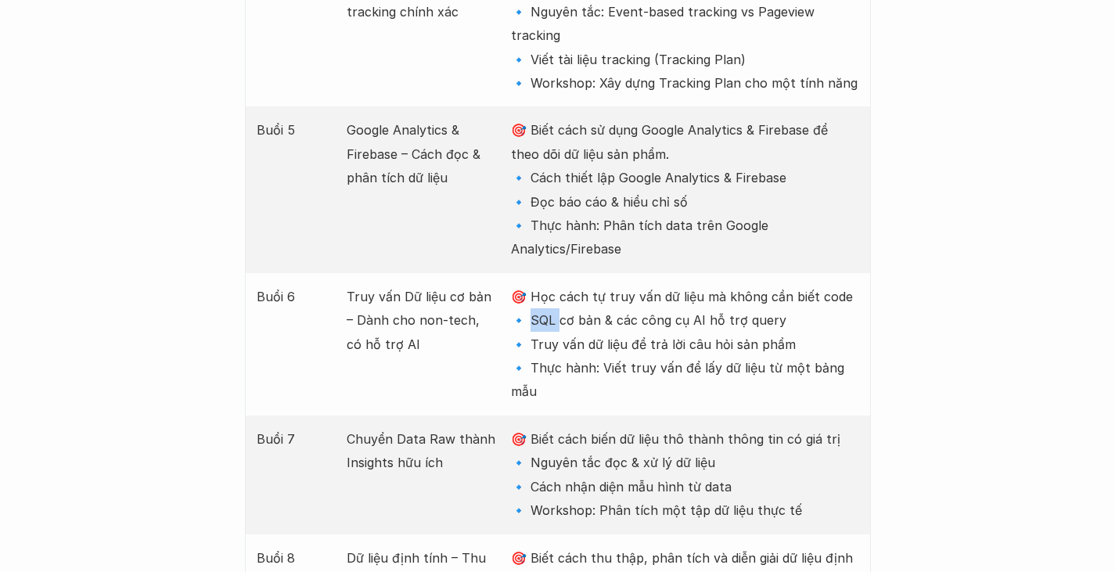
click at [543, 285] on p "🎯 Học cách tự truy vấn dữ liệu mà không cần biết code 🔹 SQL cơ bản & các công c…" at bounding box center [684, 344] width 347 height 119
drag, startPoint x: 535, startPoint y: 232, endPoint x: 792, endPoint y: 235, distance: 257.4
click at [792, 285] on p "🎯 Học cách tự truy vấn dữ liệu mà không cần biết code 🔹 SQL cơ bản & các công c…" at bounding box center [684, 344] width 347 height 119
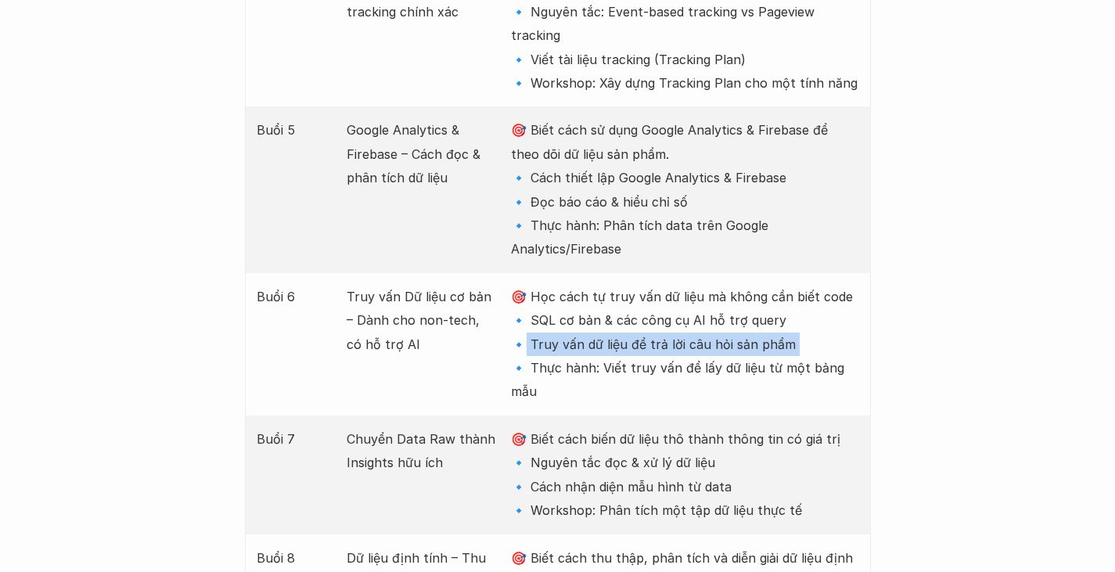
drag, startPoint x: 792, startPoint y: 235, endPoint x: 525, endPoint y: 227, distance: 267.6
click at [525, 285] on p "🎯 Học cách tự truy vấn dữ liệu mà không cần biết code 🔹 SQL cơ bản & các công c…" at bounding box center [684, 344] width 347 height 119
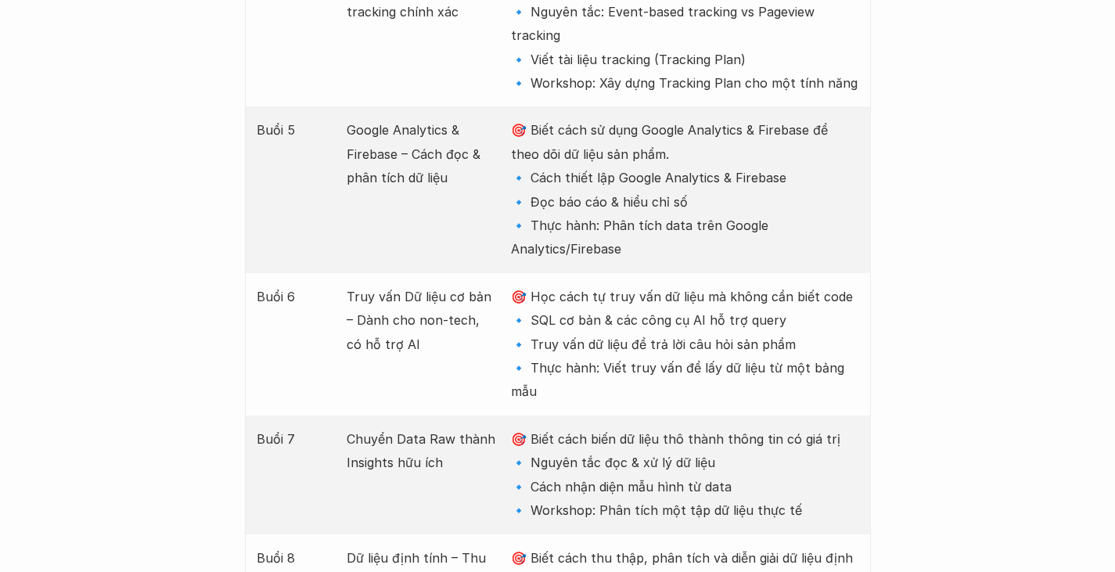
click at [562, 285] on p "🎯 Học cách tự truy vấn dữ liệu mà không cần biết code 🔹 SQL cơ bản & các công c…" at bounding box center [684, 344] width 347 height 119
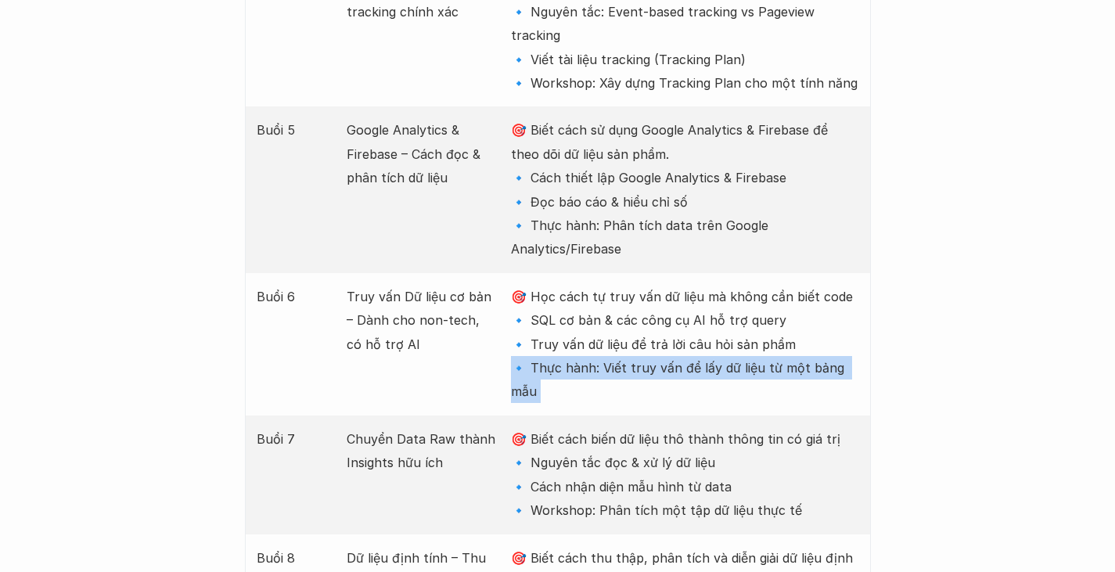
click at [562, 285] on p "🎯 Học cách tự truy vấn dữ liệu mà không cần biết code 🔹 SQL cơ bản & các công c…" at bounding box center [684, 344] width 347 height 119
click at [728, 285] on p "🎯 Học cách tự truy vấn dữ liệu mà không cần biết code 🔹 SQL cơ bản & các công c…" at bounding box center [684, 344] width 347 height 119
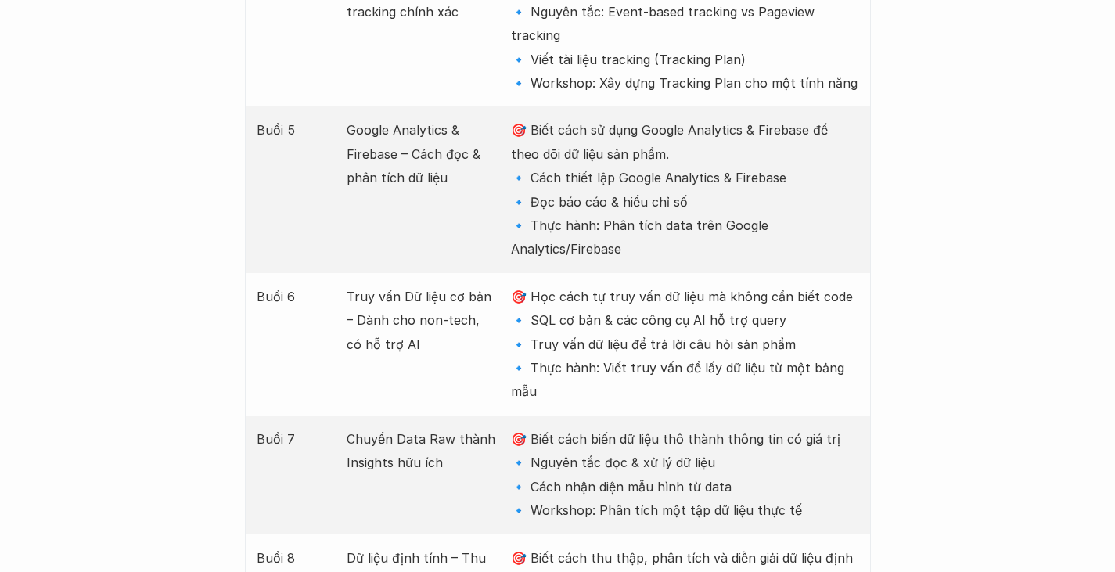
scroll to position [2738, 0]
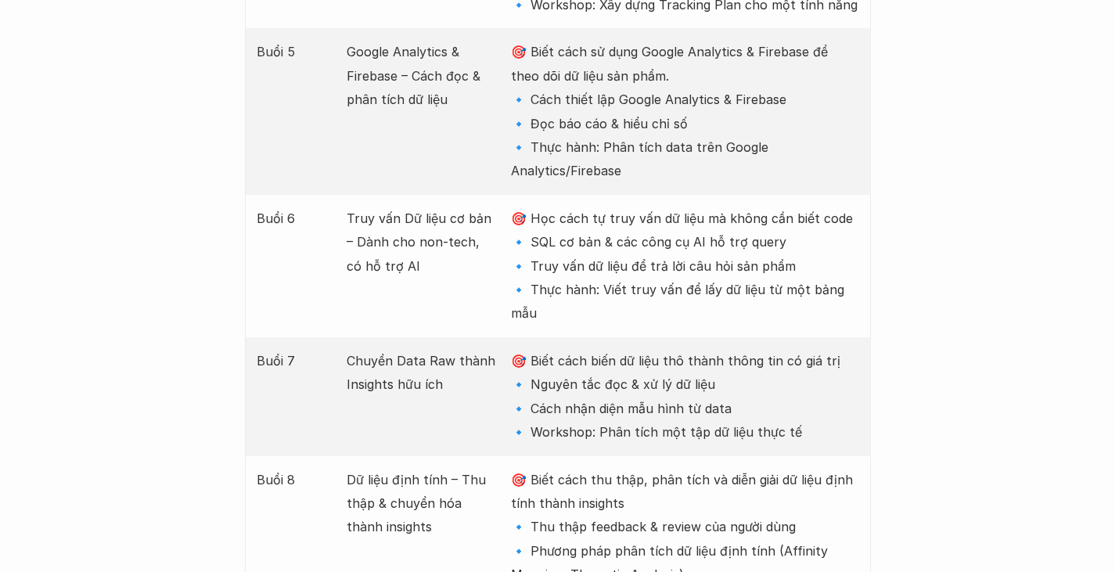
drag, startPoint x: 537, startPoint y: 252, endPoint x: 725, endPoint y: 258, distance: 188.6
click at [725, 349] on p "🎯 Biết cách biến dữ liệu thô thành thông tin có giá trị 🔹 Nguyên tắc đọc & xử l…" at bounding box center [684, 396] width 347 height 95
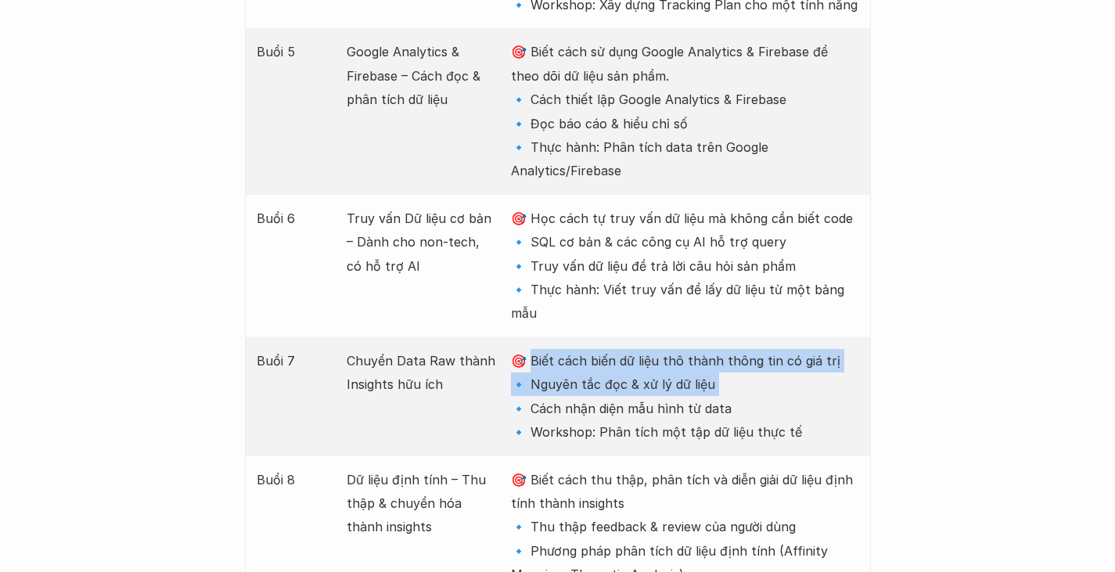
drag, startPoint x: 725, startPoint y: 258, endPoint x: 538, endPoint y: 243, distance: 187.6
click at [538, 349] on p "🎯 Biết cách biến dữ liệu thô thành thông tin có giá trị 🔹 Nguyên tắc đọc & xử l…" at bounding box center [684, 396] width 347 height 95
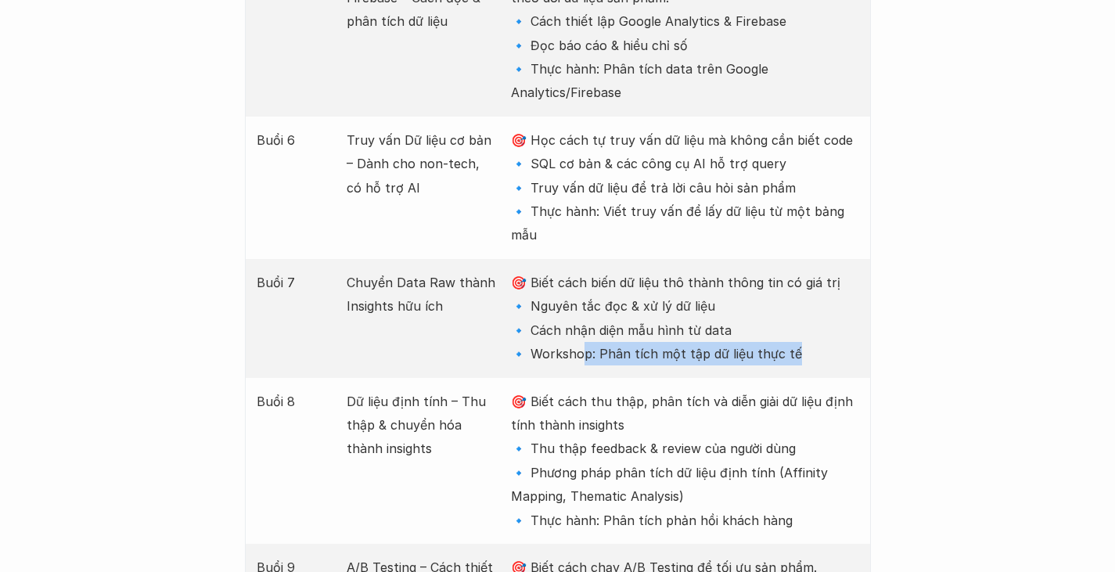
drag, startPoint x: 589, startPoint y: 245, endPoint x: 808, endPoint y: 245, distance: 219.0
click at [808, 271] on p "🎯 Biết cách biến dữ liệu thô thành thông tin có giá trị 🔹 Nguyên tắc đọc & xử l…" at bounding box center [684, 318] width 347 height 95
drag, startPoint x: 808, startPoint y: 245, endPoint x: 656, endPoint y: 246, distance: 151.8
click at [656, 271] on p "🎯 Biết cách biến dữ liệu thô thành thông tin có giá trị 🔹 Nguyên tắc đọc & xử l…" at bounding box center [684, 318] width 347 height 95
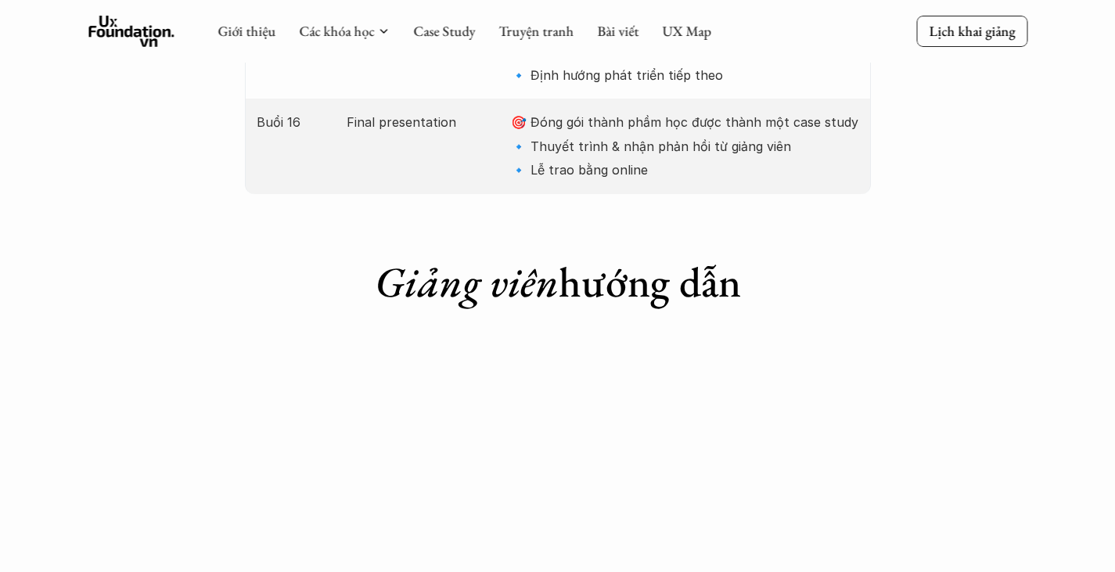
scroll to position [4381, 0]
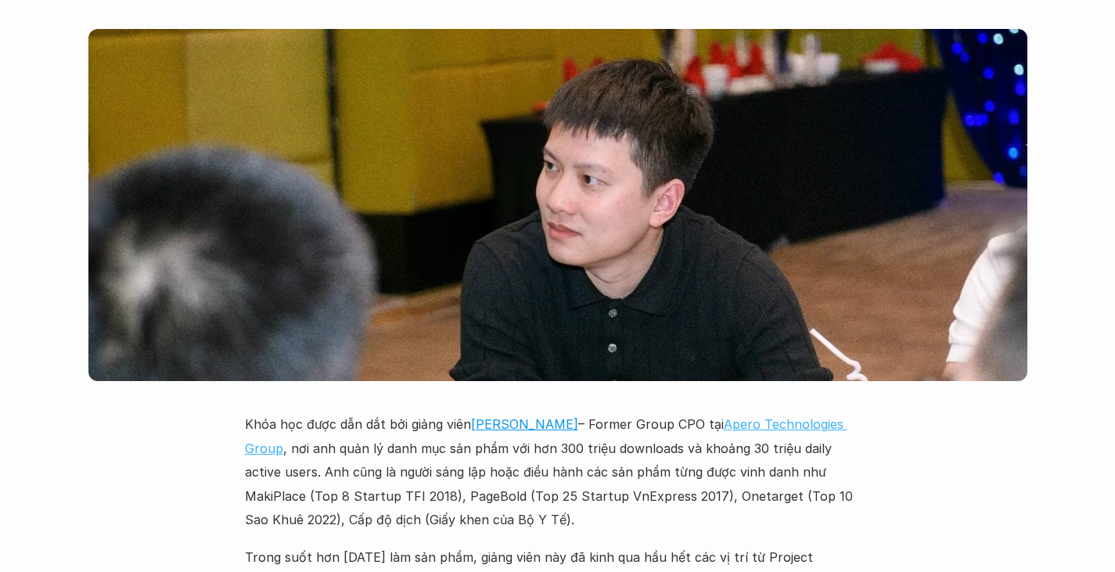
click at [760, 416] on link "Apero Technologies Group" at bounding box center [546, 435] width 602 height 39
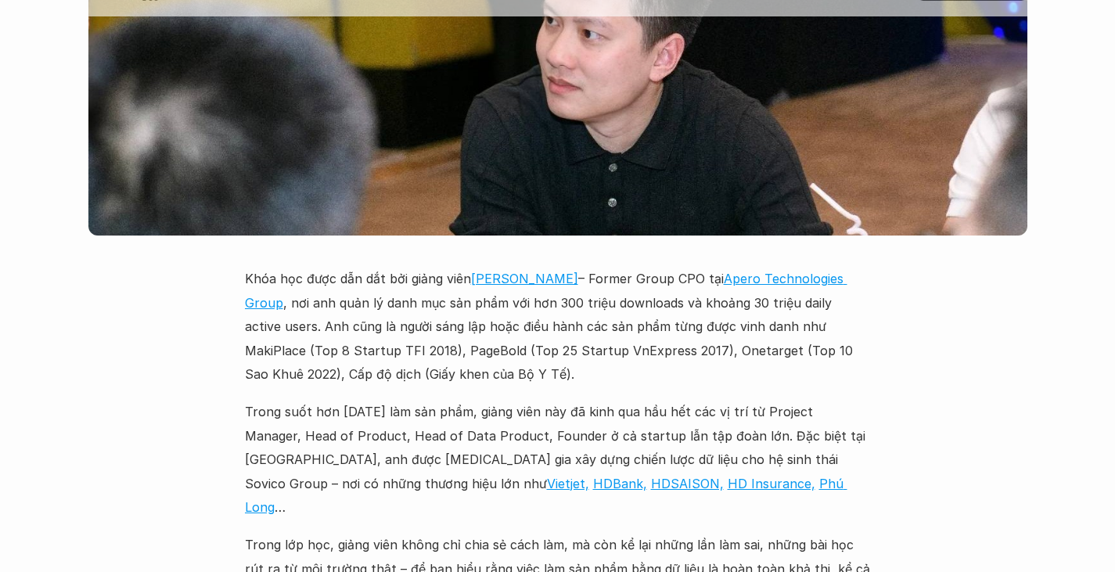
scroll to position [4459, 0]
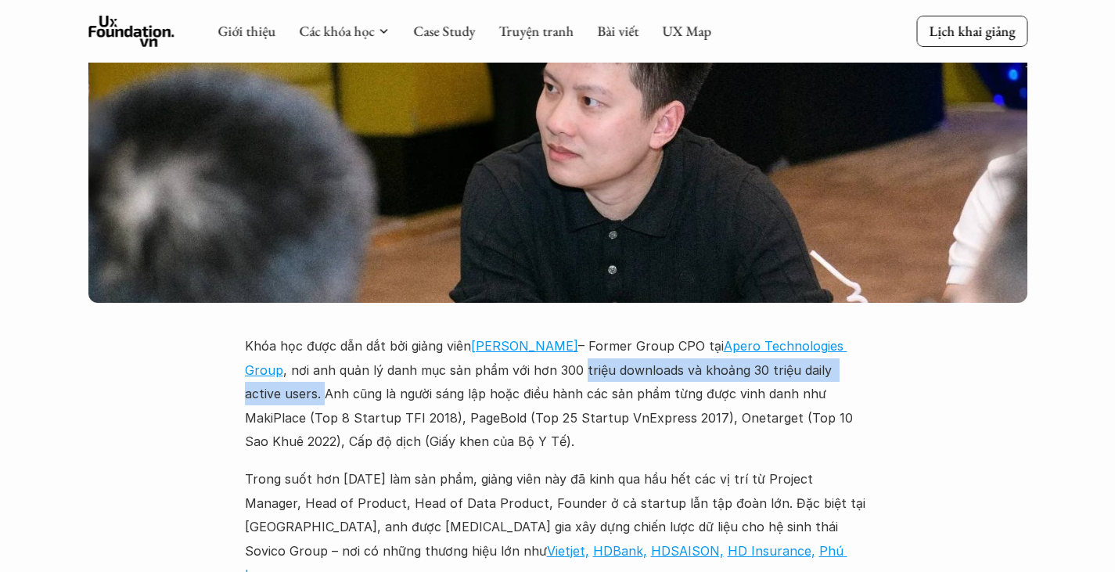
drag, startPoint x: 578, startPoint y: 234, endPoint x: 274, endPoint y: 254, distance: 305.0
click at [281, 334] on p "Khóa học được dẫn dắt bởi giảng viên [PERSON_NAME] – Former Group CPO tại Apero…" at bounding box center [558, 393] width 626 height 119
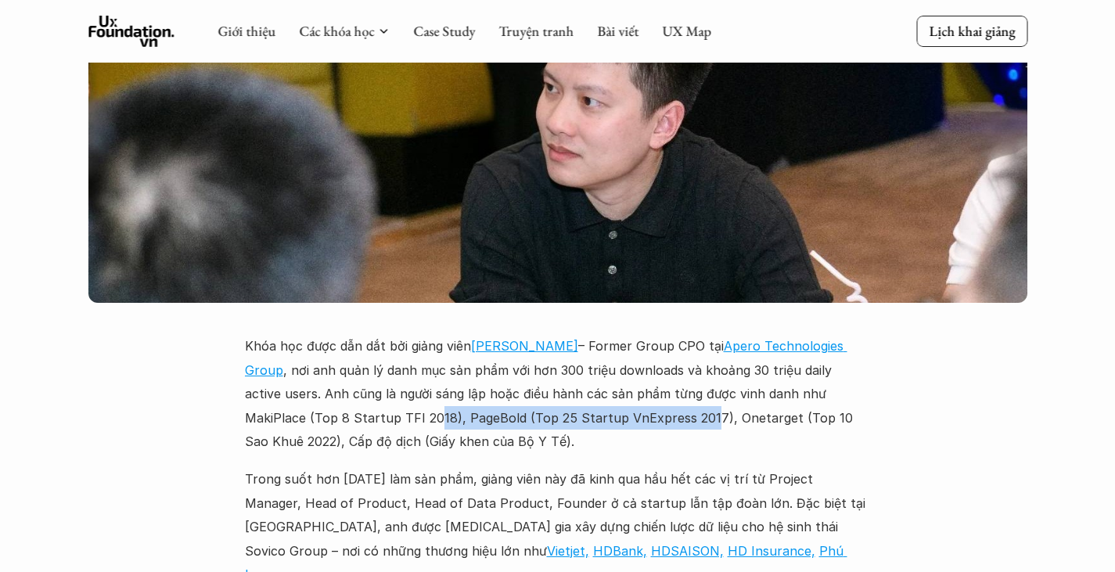
drag, startPoint x: 339, startPoint y: 285, endPoint x: 608, endPoint y: 286, distance: 269.1
click at [608, 334] on p "Khóa học được dẫn dắt bởi giảng viên [PERSON_NAME] – Former Group CPO tại Apero…" at bounding box center [558, 393] width 626 height 119
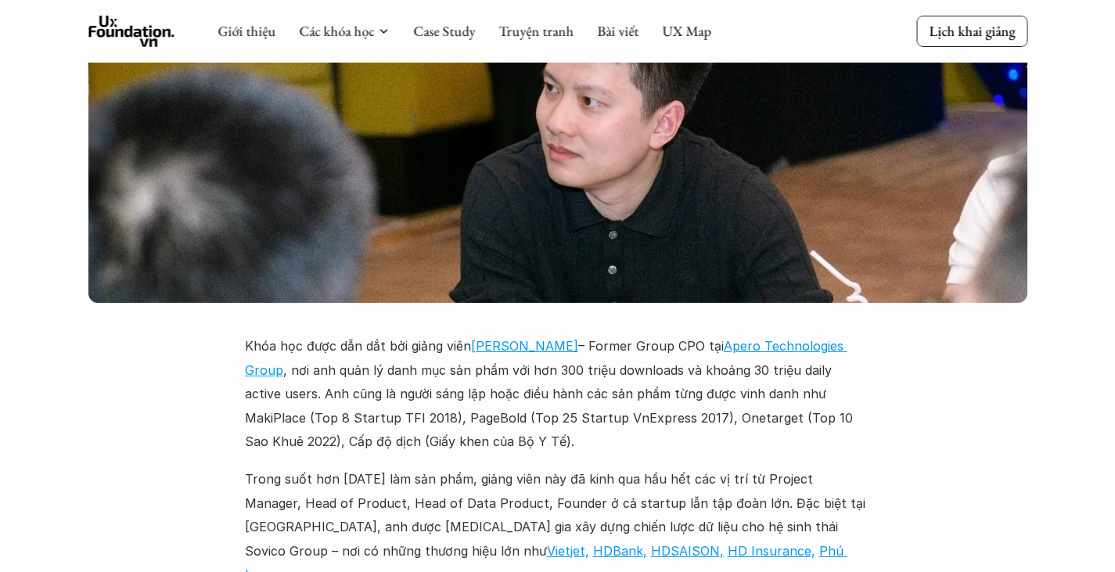
click at [660, 334] on p "Khóa học được dẫn dắt bởi giảng viên [PERSON_NAME] – Former Group CPO tại Apero…" at bounding box center [558, 393] width 626 height 119
click at [661, 334] on p "Khóa học được dẫn dắt bởi giảng viên [PERSON_NAME] – Former Group CPO tại Apero…" at bounding box center [558, 393] width 626 height 119
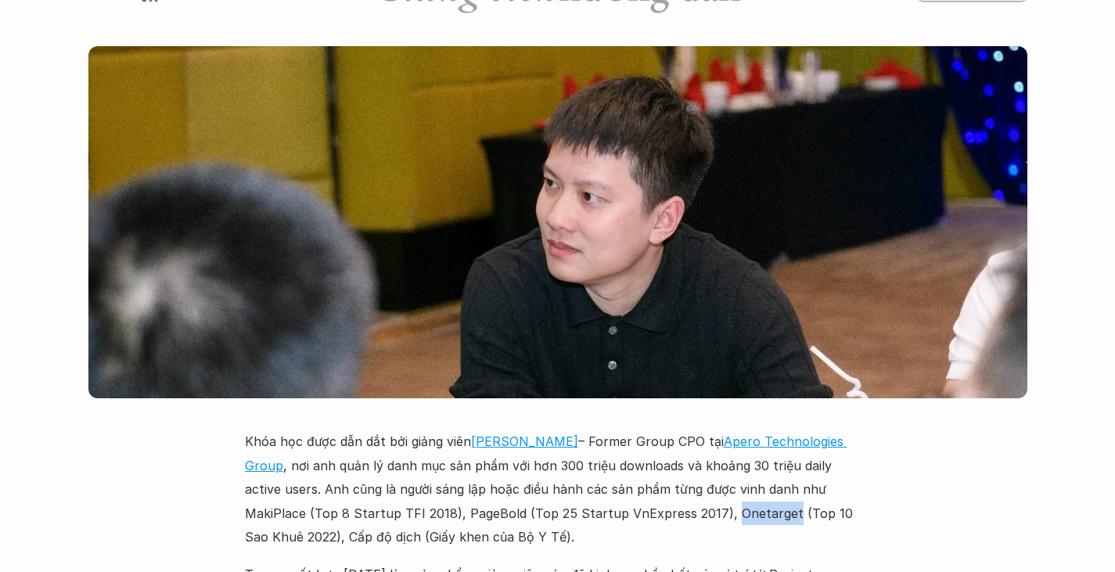
scroll to position [4381, 0]
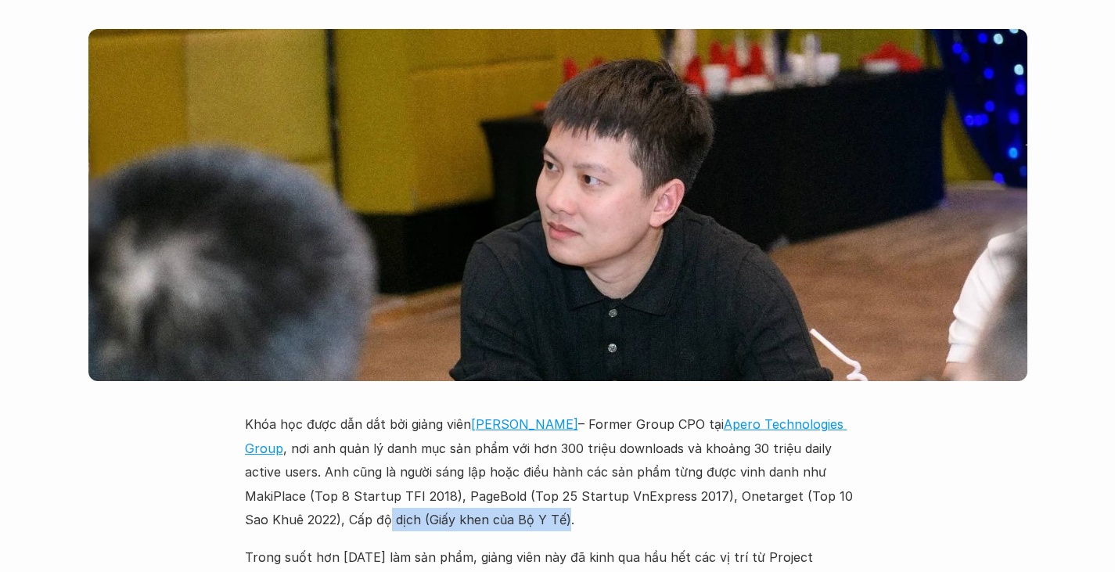
drag, startPoint x: 259, startPoint y: 383, endPoint x: 436, endPoint y: 386, distance: 176.8
click at [435, 412] on p "Khóa học được dẫn dắt bởi giảng viên [PERSON_NAME] – Former Group CPO tại Apero…" at bounding box center [558, 471] width 626 height 119
click at [436, 412] on p "Khóa học được dẫn dắt bởi giảng viên [PERSON_NAME] – Former Group CPO tại Apero…" at bounding box center [558, 471] width 626 height 119
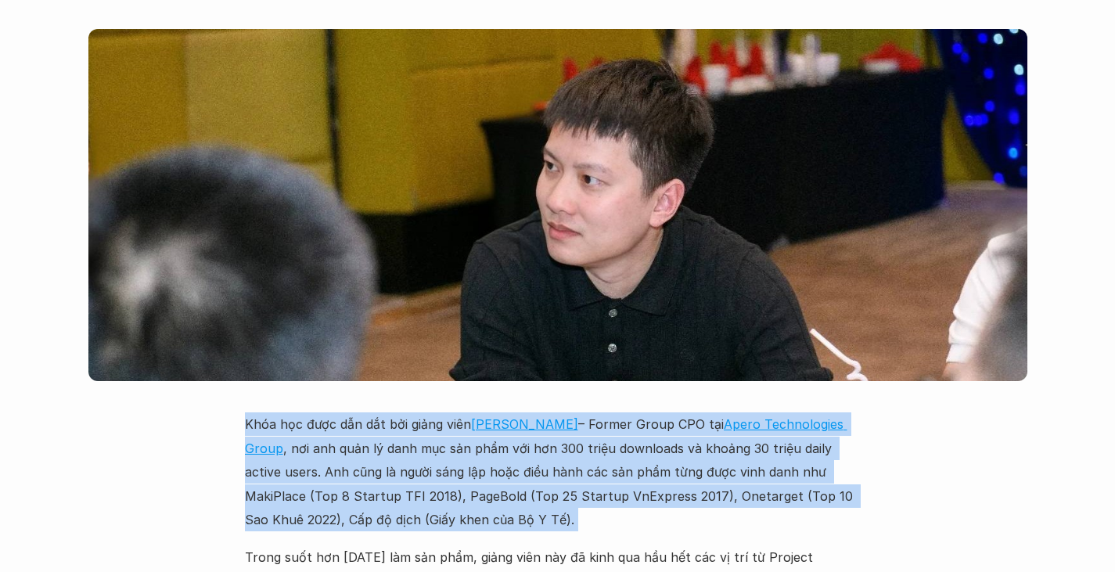
click at [436, 412] on p "Khóa học được dẫn dắt bởi giảng viên [PERSON_NAME] – Former Group CPO tại Apero…" at bounding box center [558, 471] width 626 height 119
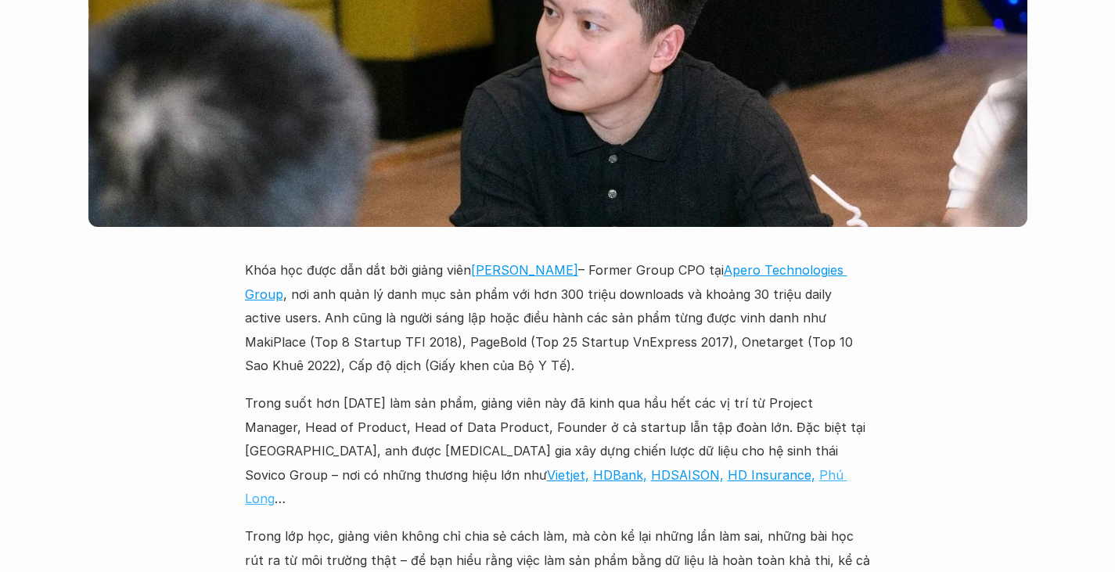
scroll to position [4537, 0]
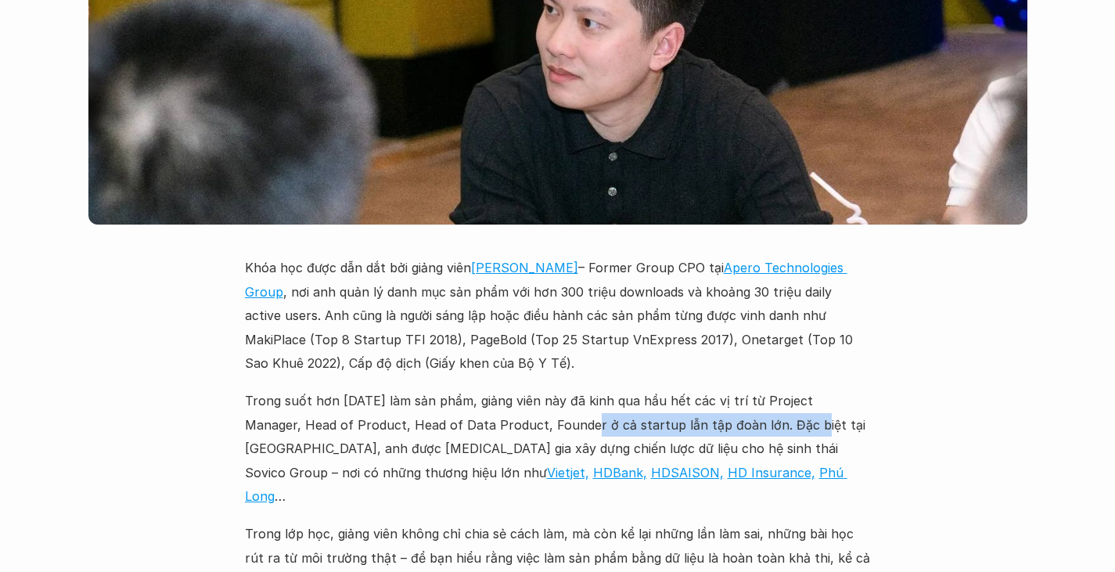
drag, startPoint x: 529, startPoint y: 275, endPoint x: 744, endPoint y: 270, distance: 215.2
click at [744, 389] on p "Trong suốt hơn [DATE] làm sản phẩm, giảng viên này đã kinh qua hầu hết các vị t…" at bounding box center [558, 448] width 626 height 119
click at [749, 389] on p "Trong suốt hơn [DATE] làm sản phẩm, giảng viên này đã kinh qua hầu hết các vị t…" at bounding box center [558, 448] width 626 height 119
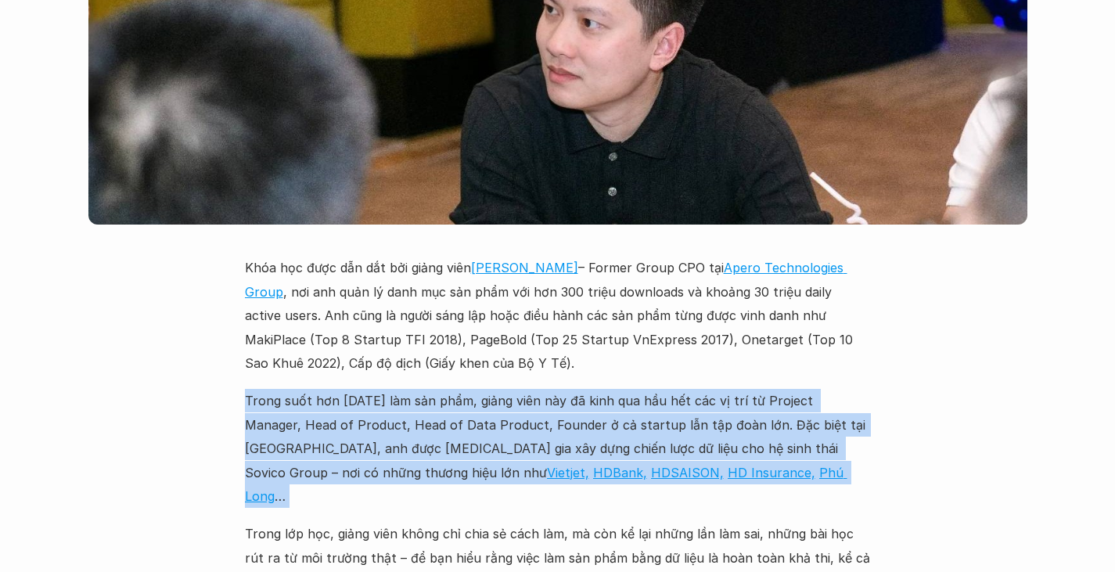
click at [749, 389] on p "Trong suốt hơn [DATE] làm sản phẩm, giảng viên này đã kinh qua hầu hết các vị t…" at bounding box center [558, 448] width 626 height 119
click at [417, 389] on p "Trong suốt hơn [DATE] làm sản phẩm, giảng viên này đã kinh qua hầu hết các vị t…" at bounding box center [558, 448] width 626 height 119
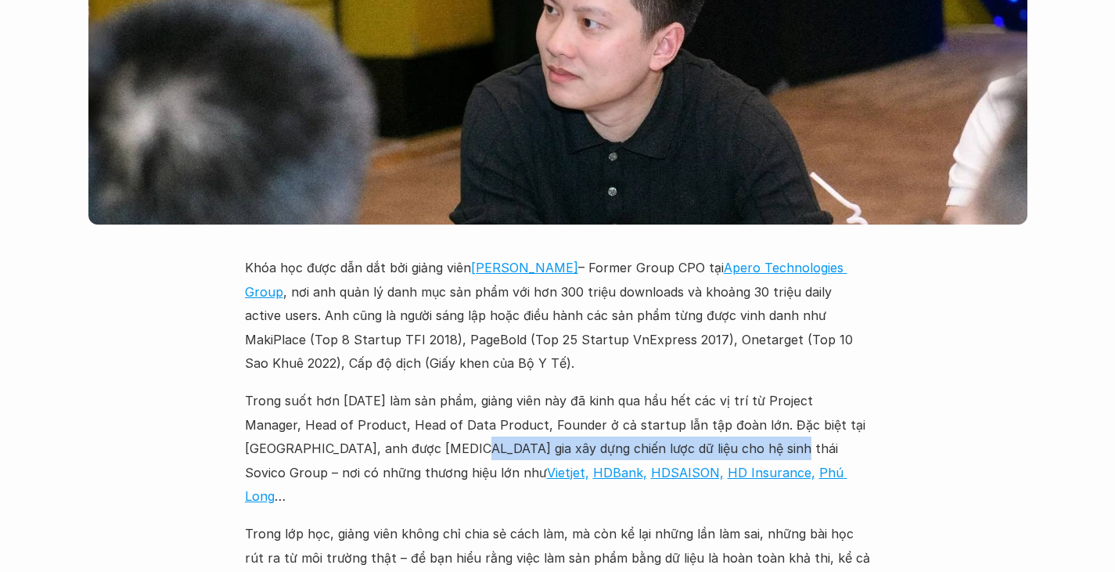
drag, startPoint x: 386, startPoint y: 305, endPoint x: 698, endPoint y: 303, distance: 311.3
click at [698, 389] on p "Trong suốt hơn [DATE] làm sản phẩm, giảng viên này đã kinh qua hầu hết các vị t…" at bounding box center [558, 448] width 626 height 119
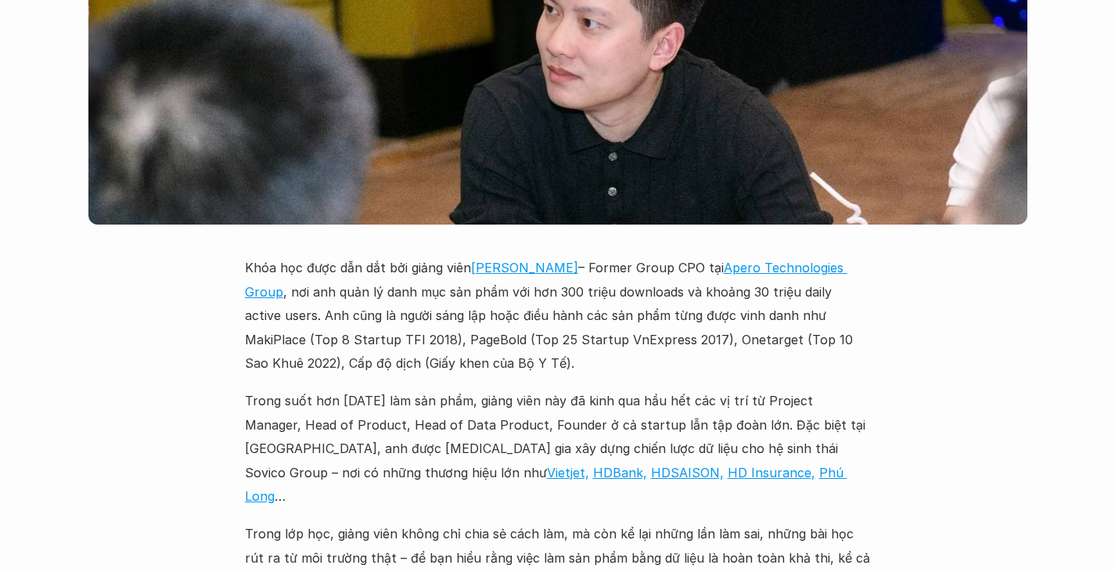
click at [706, 389] on p "Trong suốt hơn [DATE] làm sản phẩm, giảng viên này đã kinh qua hầu hết các vị t…" at bounding box center [558, 448] width 626 height 119
drag, startPoint x: 242, startPoint y: 332, endPoint x: 290, endPoint y: 331, distance: 48.5
drag, startPoint x: 244, startPoint y: 355, endPoint x: 344, endPoint y: 365, distance: 100.6
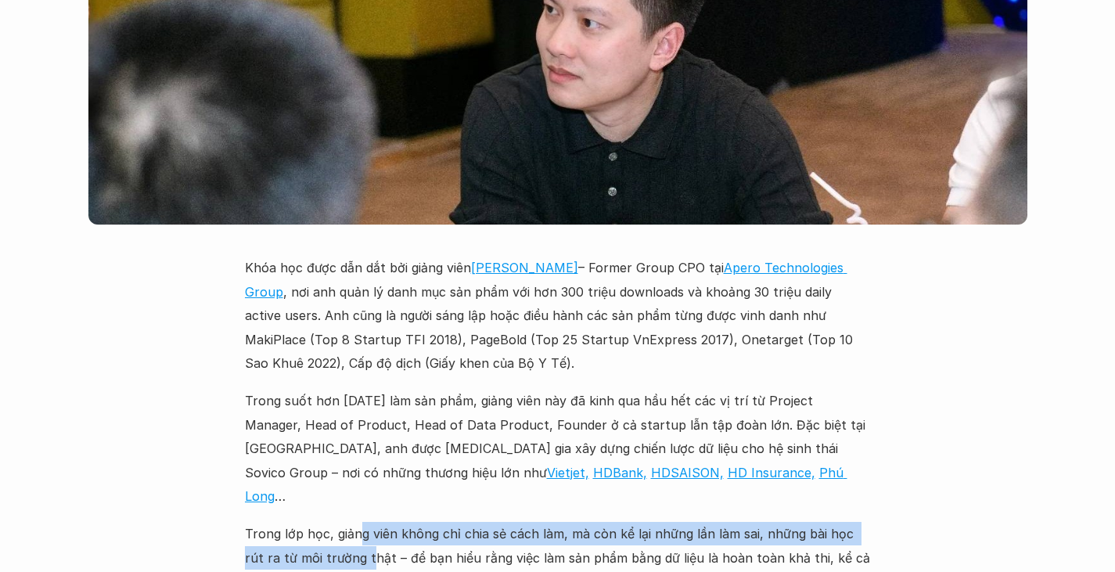
drag, startPoint x: 358, startPoint y: 362, endPoint x: 345, endPoint y: 379, distance: 21.7
click at [345, 522] on p "Trong lớp học, giảng viên không chỉ chia sẻ cách làm, mà còn kể lại những lần l…" at bounding box center [558, 557] width 626 height 71
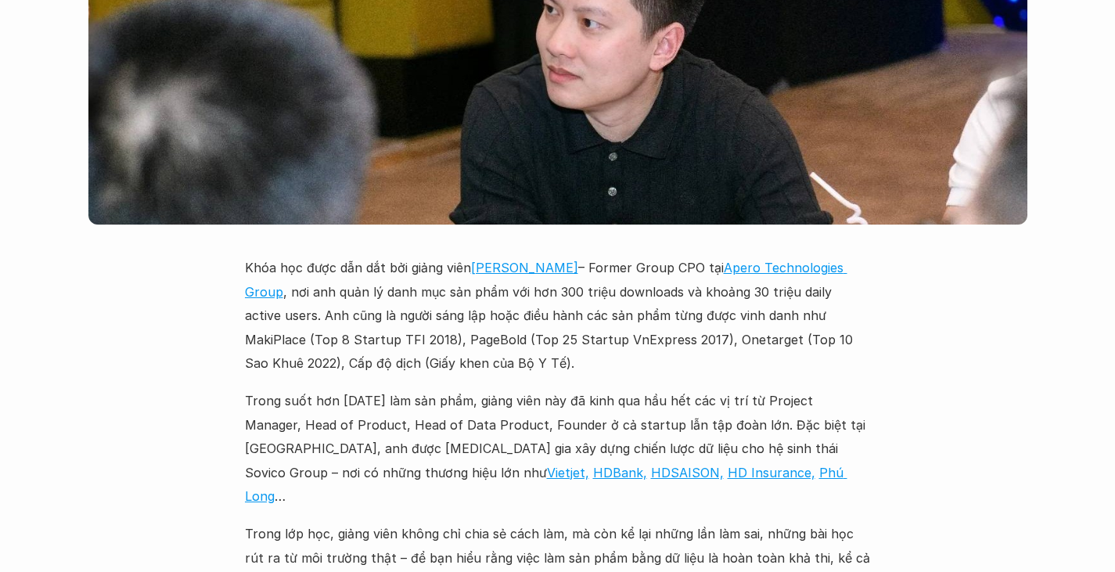
click at [397, 522] on p "Trong lớp học, giảng viên không chỉ chia sẻ cách làm, mà còn kể lại những lần l…" at bounding box center [558, 557] width 626 height 71
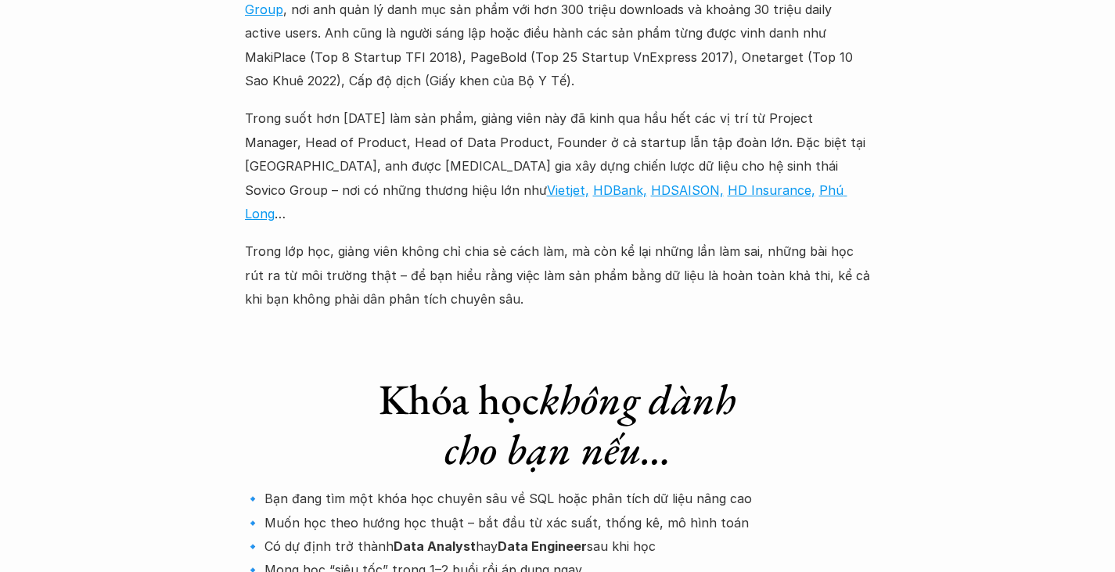
scroll to position [4850, 0]
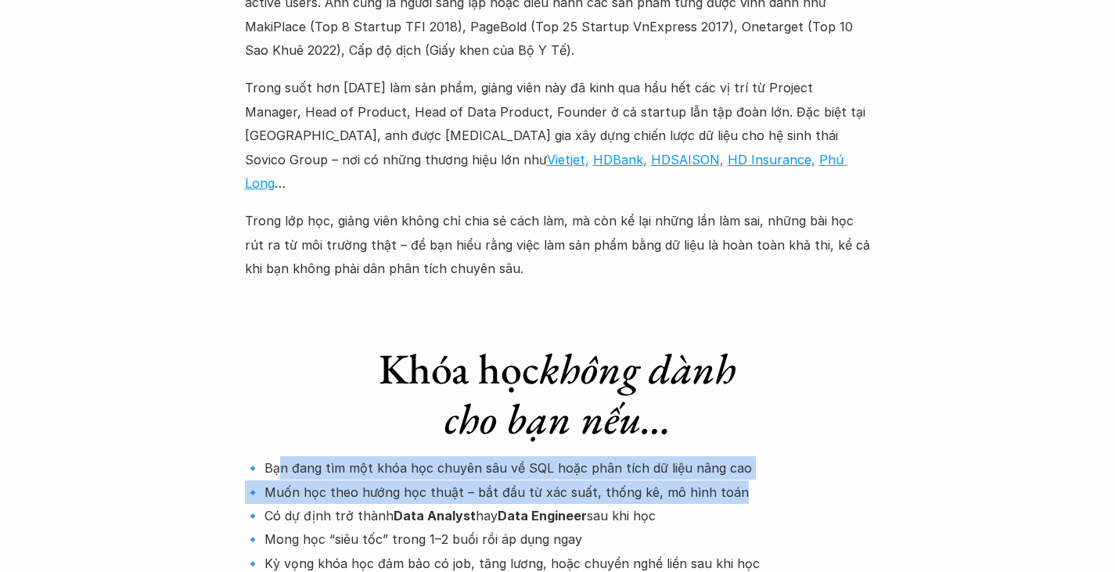
drag, startPoint x: 279, startPoint y: 291, endPoint x: 734, endPoint y: 308, distance: 454.8
click at [734, 456] on p "🔹 Bạn đang tìm một khóa học chuyên sâu về SQL hoặc phân tích dữ liệu nâng cao 🔹…" at bounding box center [558, 515] width 626 height 119
drag, startPoint x: 734, startPoint y: 309, endPoint x: 444, endPoint y: 301, distance: 289.5
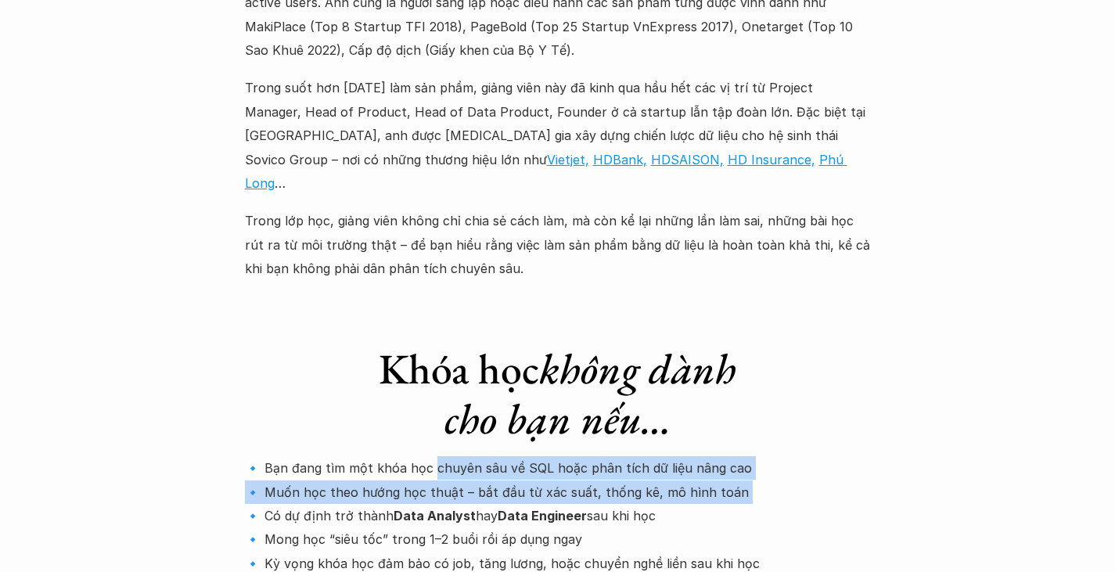
click at [444, 456] on p "🔹 Bạn đang tìm một khóa học chuyên sâu về SQL hoặc phân tích dữ liệu nâng cao 🔹…" at bounding box center [558, 515] width 626 height 119
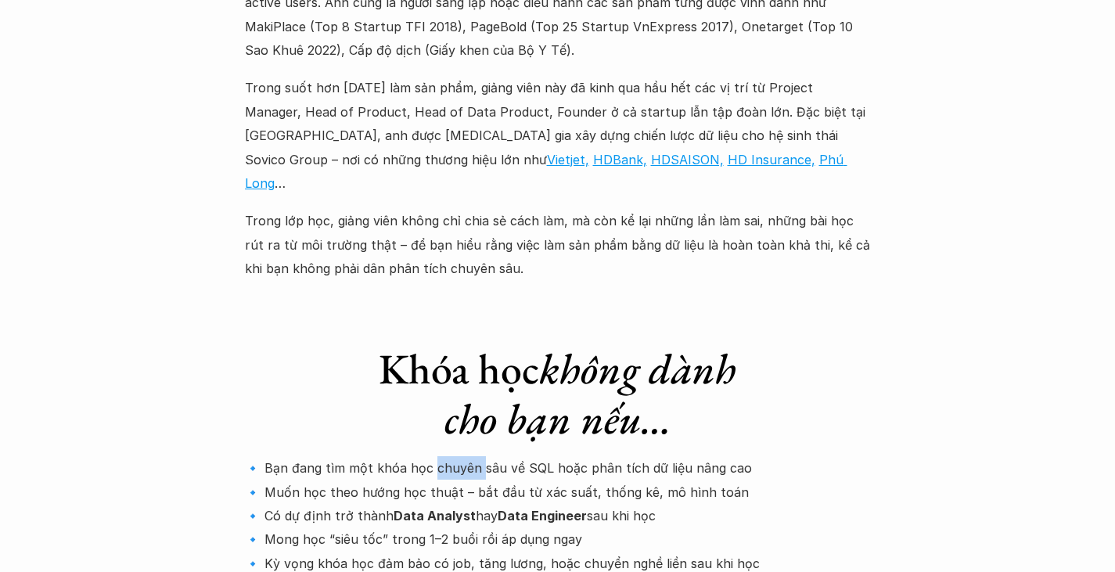
click at [444, 456] on p "🔹 Bạn đang tìm một khóa học chuyên sâu về SQL hoặc phân tích dữ liệu nâng cao 🔹…" at bounding box center [558, 515] width 626 height 119
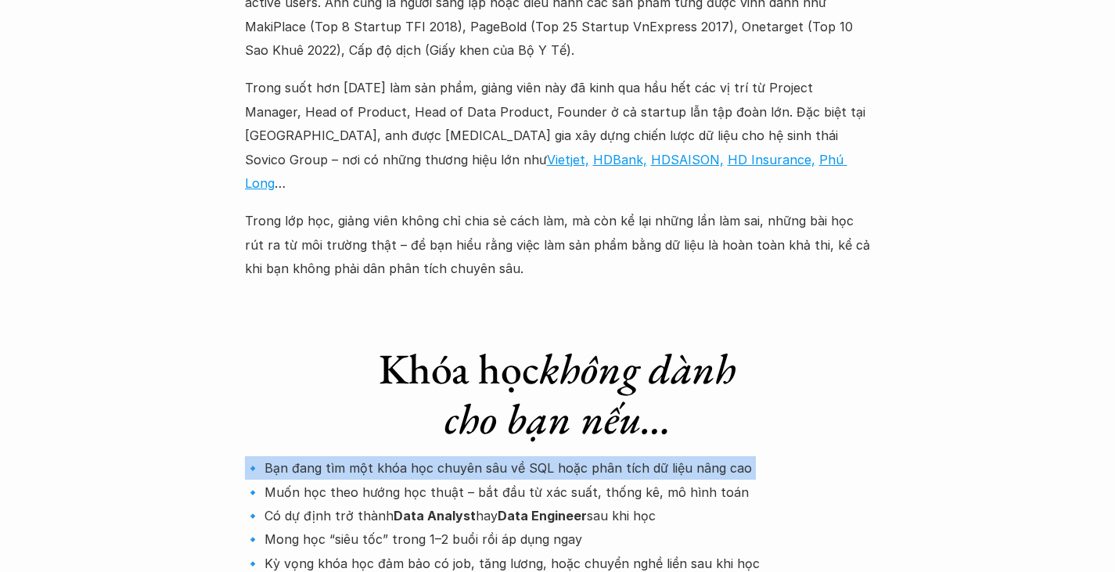
click at [444, 456] on p "🔹 Bạn đang tìm một khóa học chuyên sâu về SQL hoặc phân tích dữ liệu nâng cao 🔹…" at bounding box center [558, 515] width 626 height 119
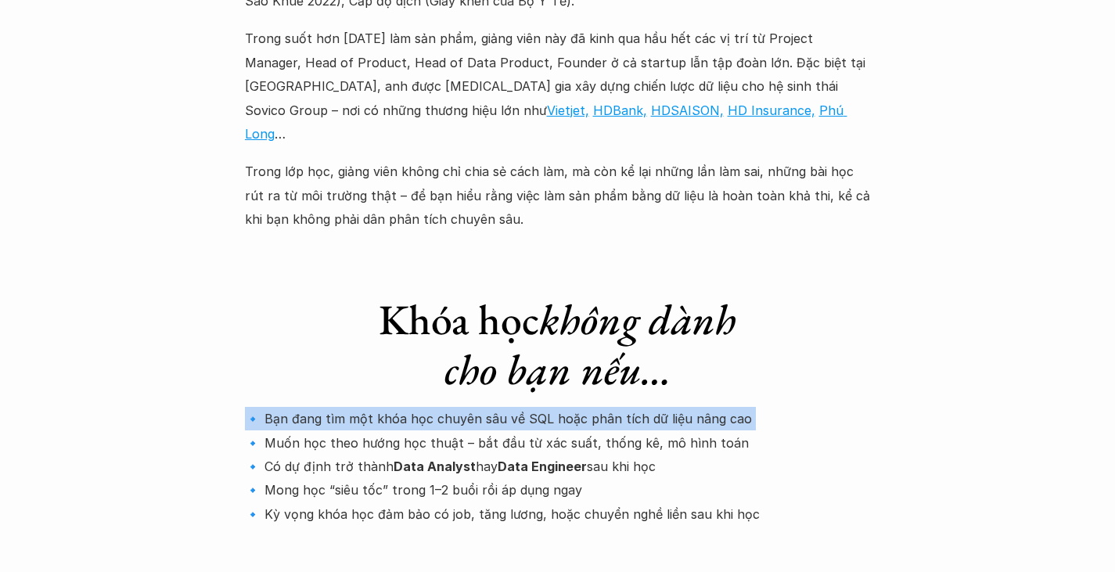
scroll to position [4928, 0]
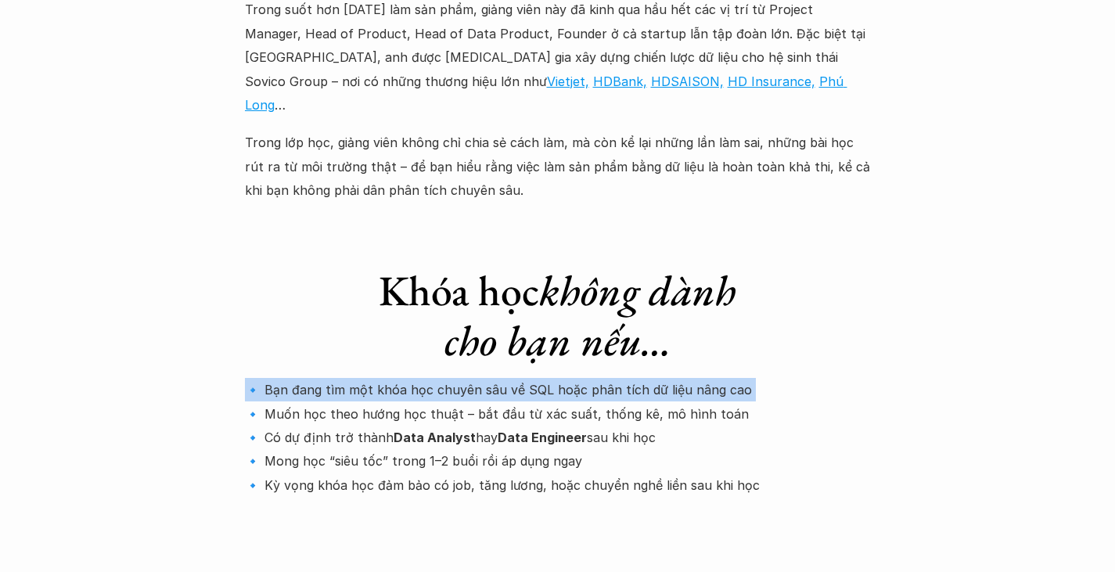
drag, startPoint x: 237, startPoint y: 269, endPoint x: 684, endPoint y: 270, distance: 446.7
click at [684, 378] on p "🔹 Bạn đang tìm một khóa học chuyên sâu về SQL hoặc phân tích dữ liệu nâng cao 🔹…" at bounding box center [558, 437] width 626 height 119
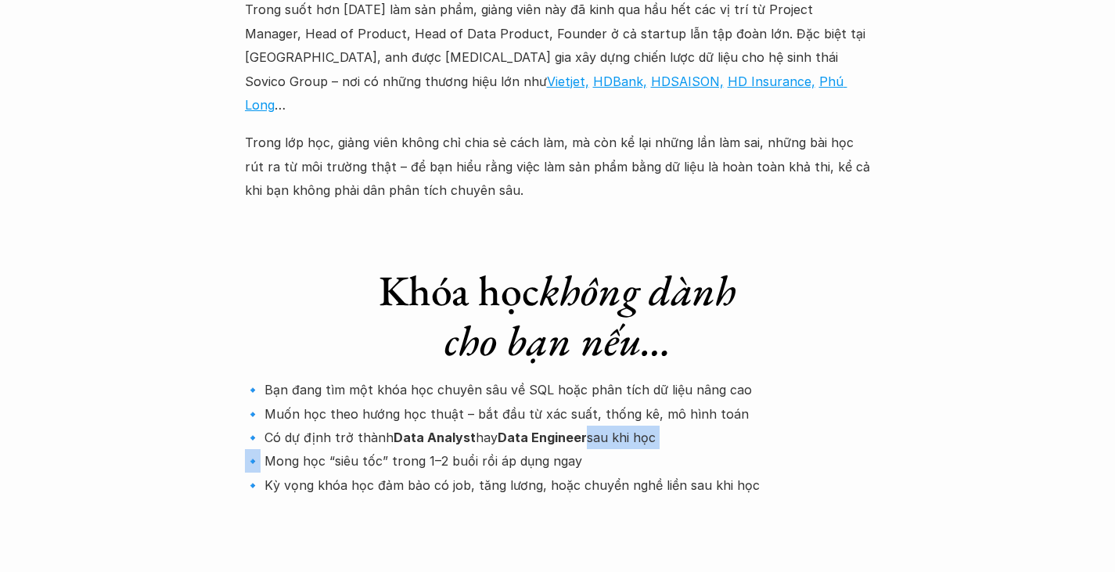
drag, startPoint x: 684, startPoint y: 270, endPoint x: 220, endPoint y: 281, distance: 464.0
click at [278, 378] on p "🔹 Bạn đang tìm một khóa học chuyên sâu về SQL hoặc phân tích dữ liệu nâng cao 🔹…" at bounding box center [558, 437] width 626 height 119
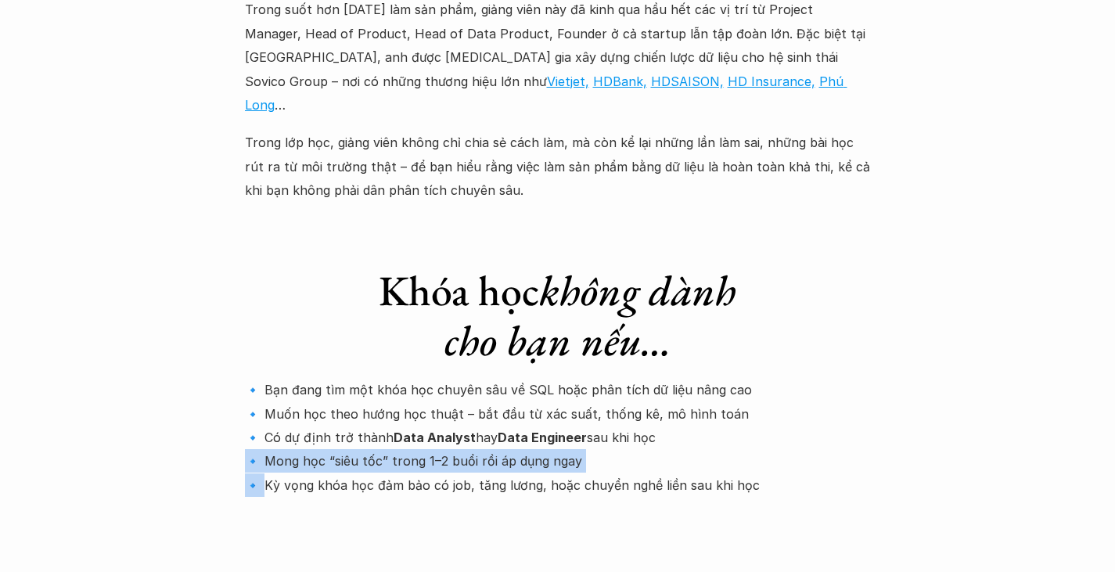
drag, startPoint x: 359, startPoint y: 307, endPoint x: 756, endPoint y: 296, distance: 397.5
click at [756, 378] on p "🔹 Bạn đang tìm một khóa học chuyên sâu về SQL hoặc phân tích dữ liệu nâng cao 🔹…" at bounding box center [558, 437] width 626 height 119
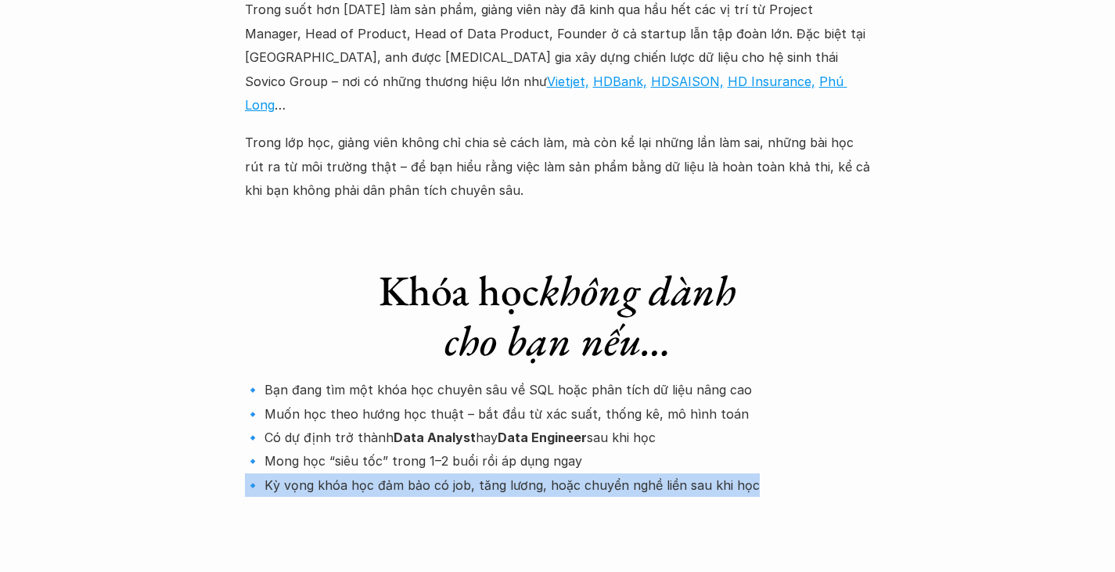
drag, startPoint x: 748, startPoint y: 304, endPoint x: 249, endPoint y: 306, distance: 499.1
click at [249, 378] on p "🔹 Bạn đang tìm một khóa học chuyên sâu về SQL hoặc phân tích dữ liệu nâng cao 🔹…" at bounding box center [558, 437] width 626 height 119
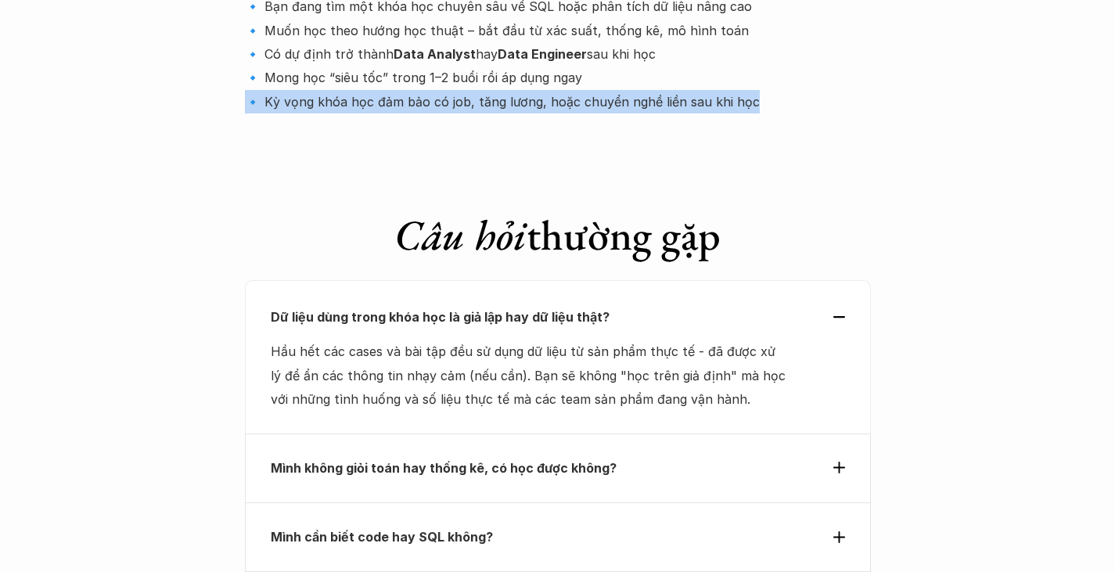
scroll to position [5319, 0]
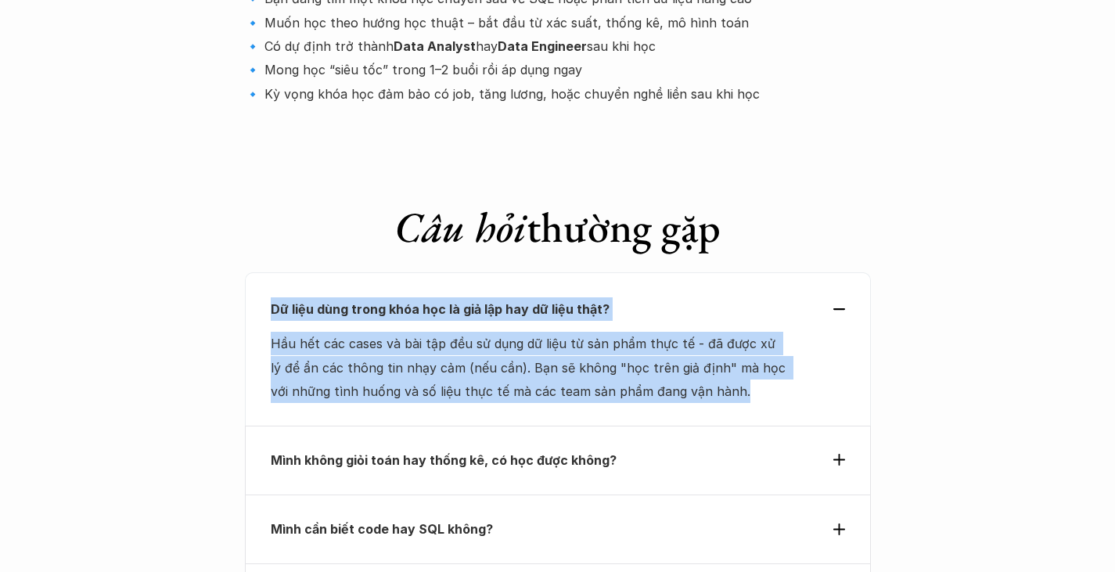
drag, startPoint x: 259, startPoint y: 119, endPoint x: 763, endPoint y: 221, distance: 514.9
click at [763, 272] on div "Dữ liệu dùng trong khóa học là giả lập hay dữ liệu thật? Hầu hết các cases và b…" at bounding box center [558, 348] width 626 height 153
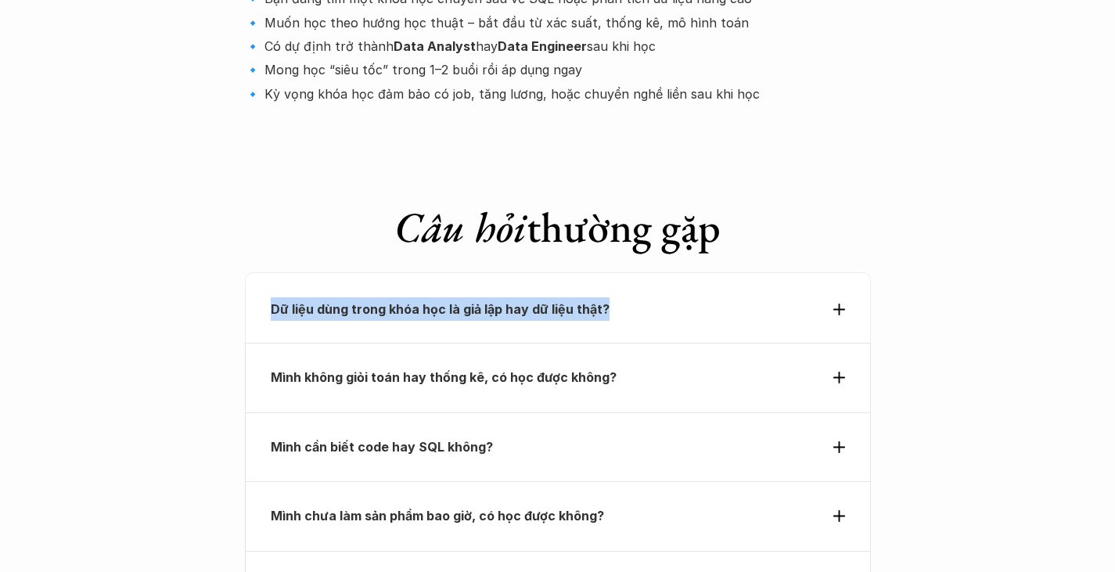
click at [641, 272] on div "Dữ liệu dùng trong khóa học là giả lập hay dữ liệu thật?" at bounding box center [558, 307] width 626 height 70
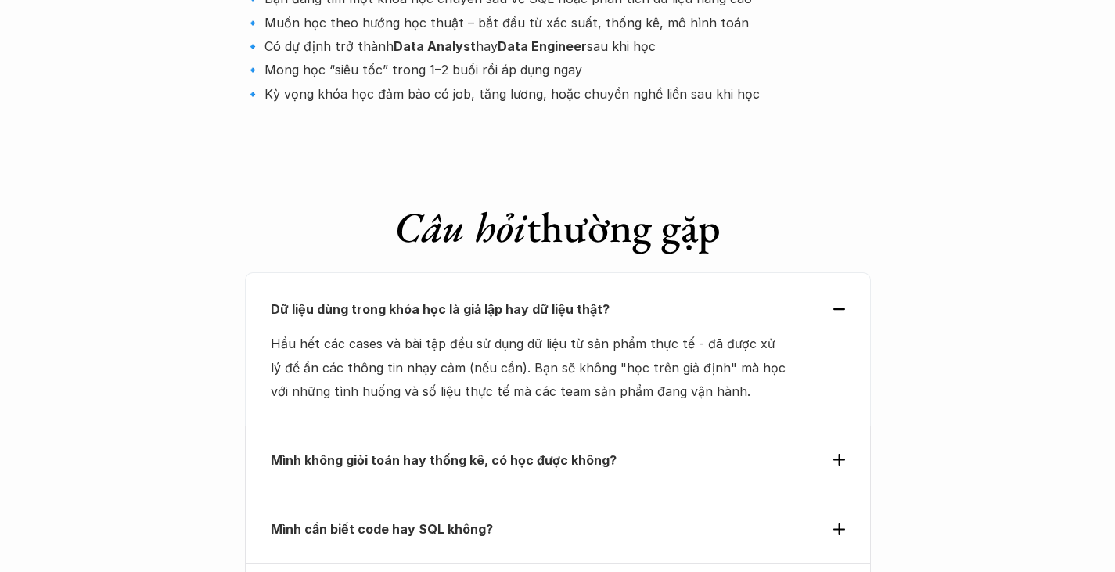
click at [743, 426] on div "Mình không giỏi toán hay thống kê, có học được không?" at bounding box center [558, 460] width 626 height 69
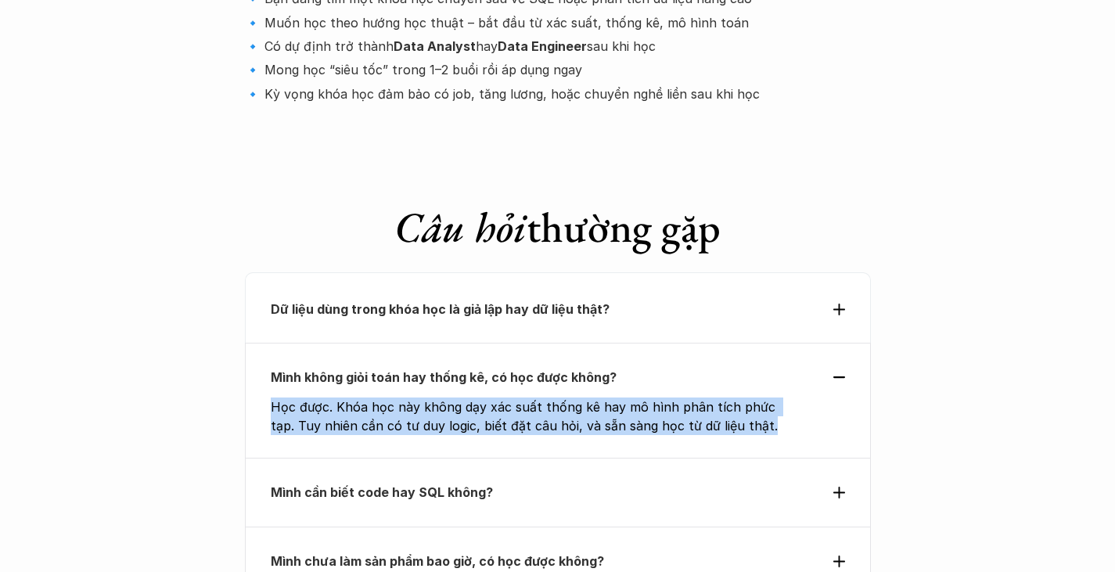
drag, startPoint x: 683, startPoint y: 281, endPoint x: 256, endPoint y: 239, distance: 429.2
click at [256, 343] on div "Mình không giỏi toán hay thống kê, có học được không? Học được. Khóa học này kh…" at bounding box center [558, 400] width 626 height 114
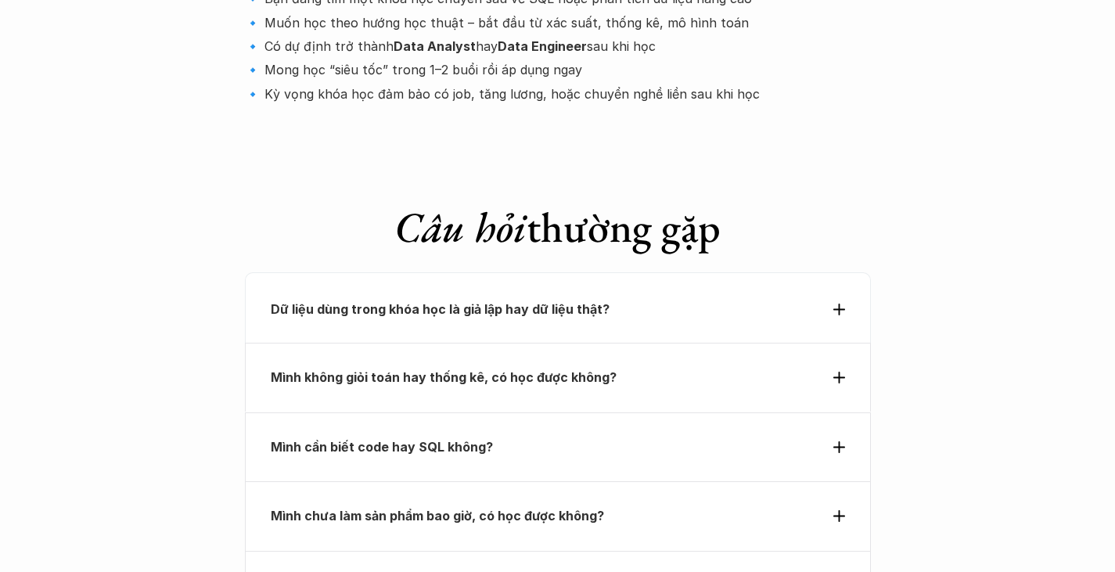
click at [473, 343] on div "Mình không giỏi toán hay thống kê, có học được không?" at bounding box center [558, 377] width 626 height 69
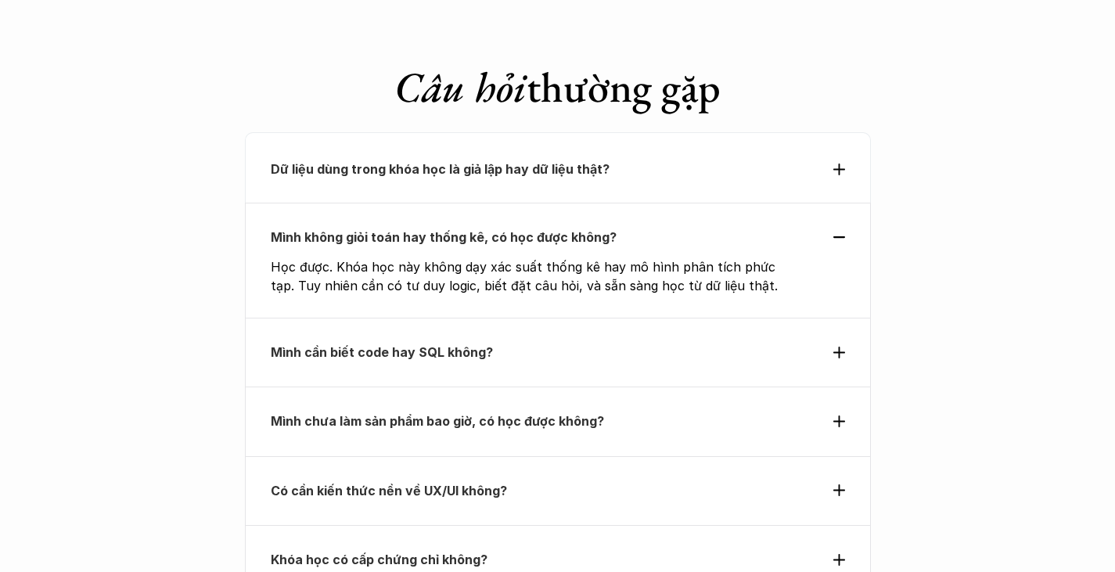
scroll to position [5476, 0]
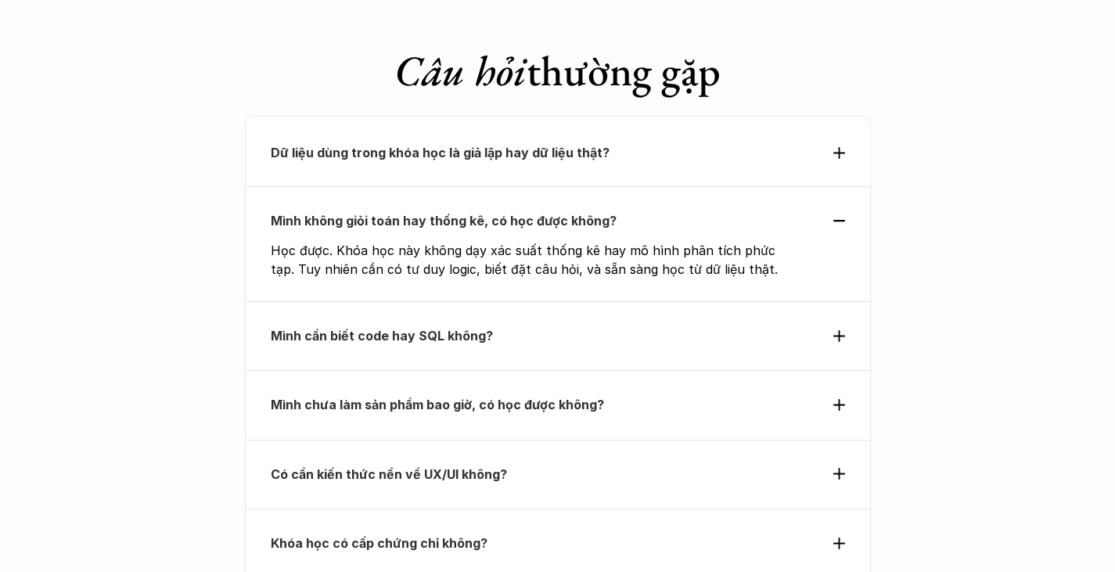
click at [609, 301] on div "Mình cần biết code hay SQL không?" at bounding box center [558, 335] width 626 height 69
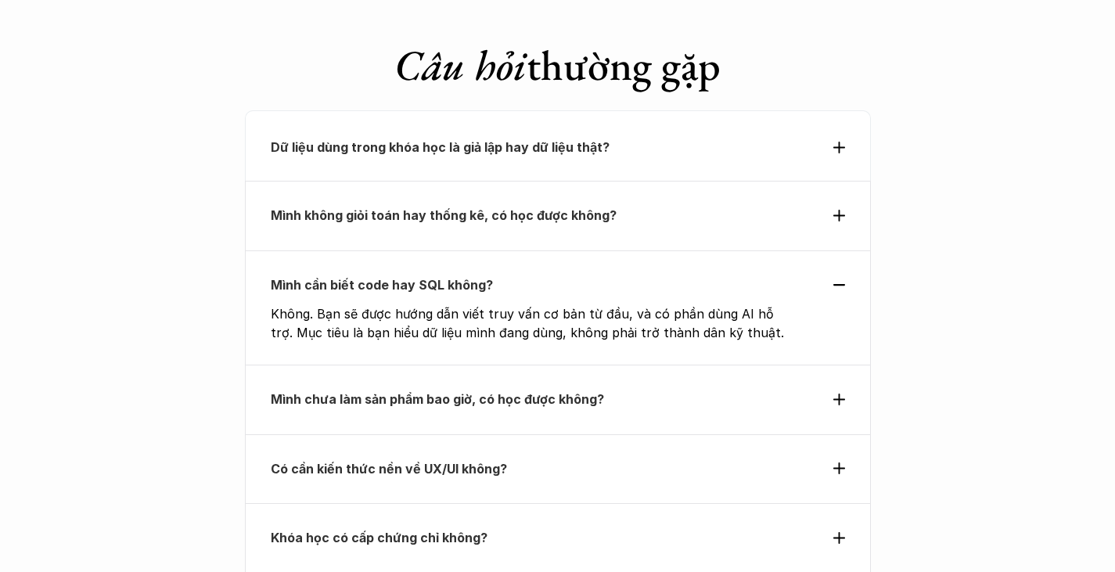
scroll to position [5554, 0]
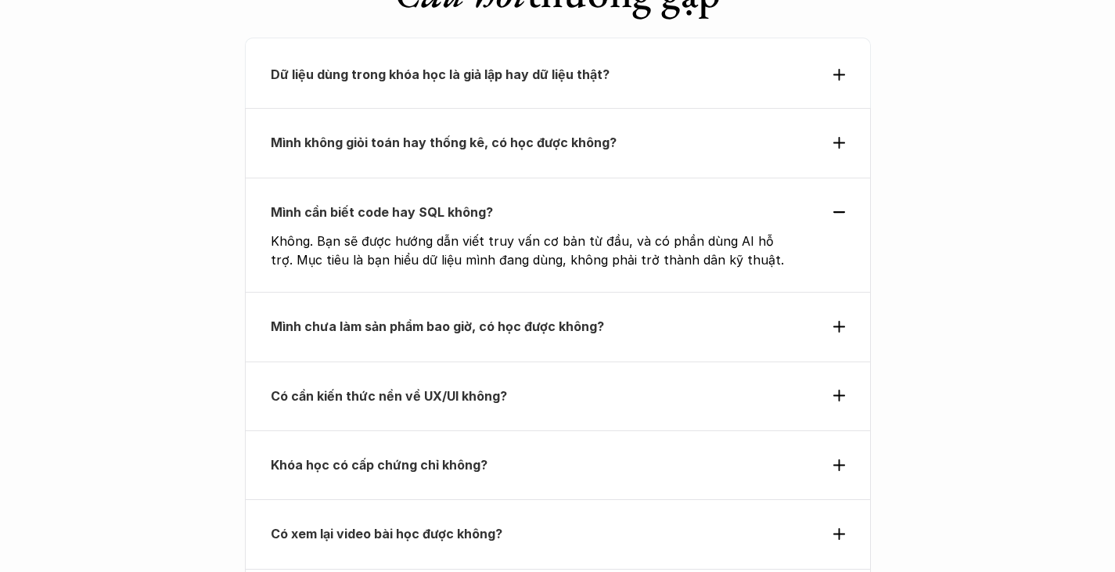
click at [601, 292] on div "Mình chưa làm sản phẩm bao giờ, có học được không?" at bounding box center [558, 326] width 626 height 69
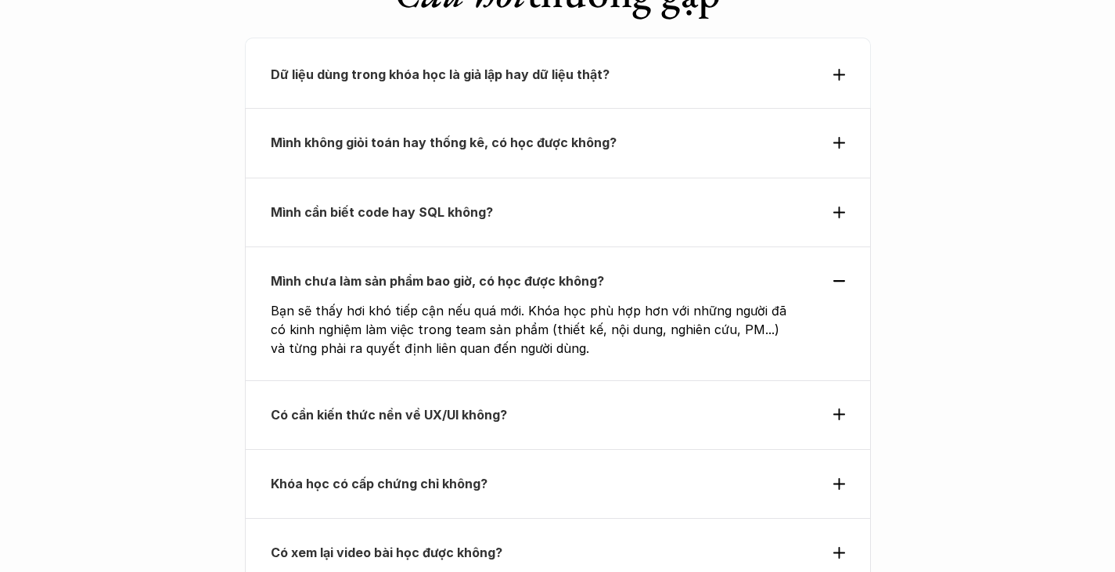
click at [670, 200] on p "Mình cần biết code hay SQL không?" at bounding box center [529, 211] width 517 height 23
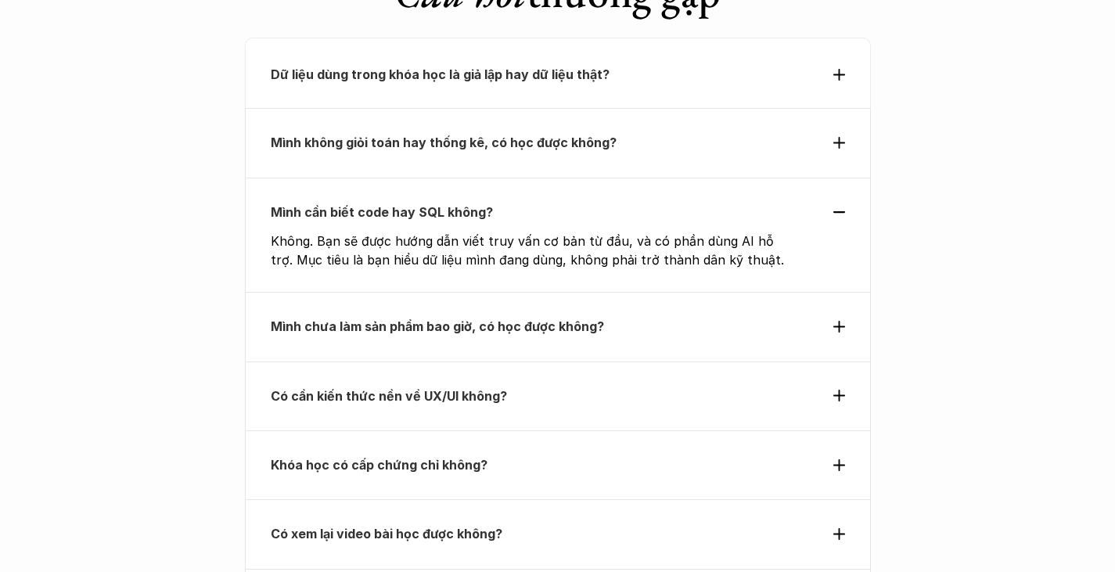
click at [643, 314] on p "Mình chưa làm sản phẩm bao giờ, có học được không?" at bounding box center [529, 325] width 517 height 23
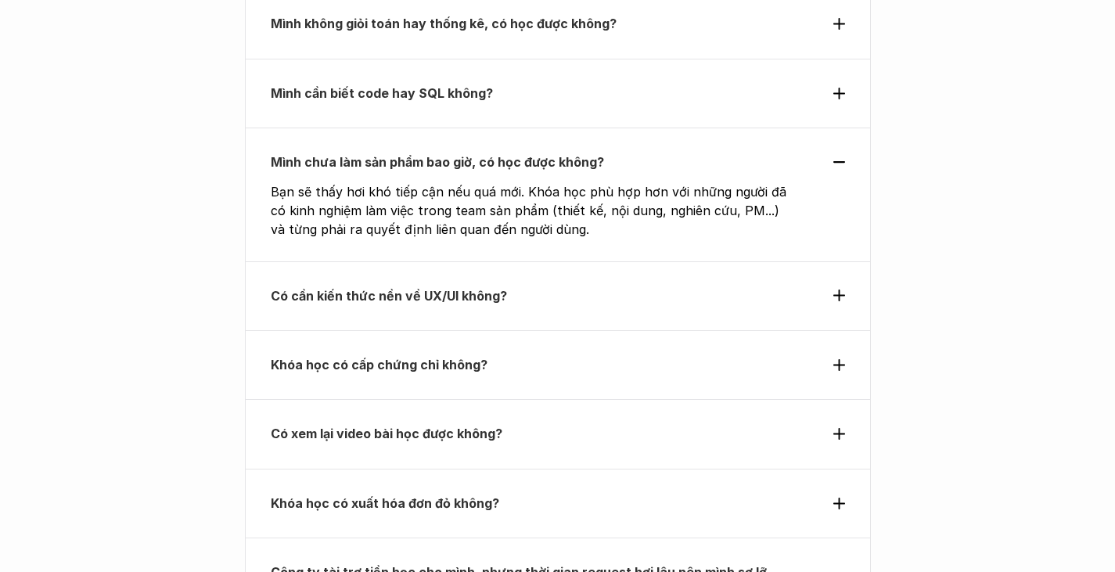
scroll to position [5711, 0]
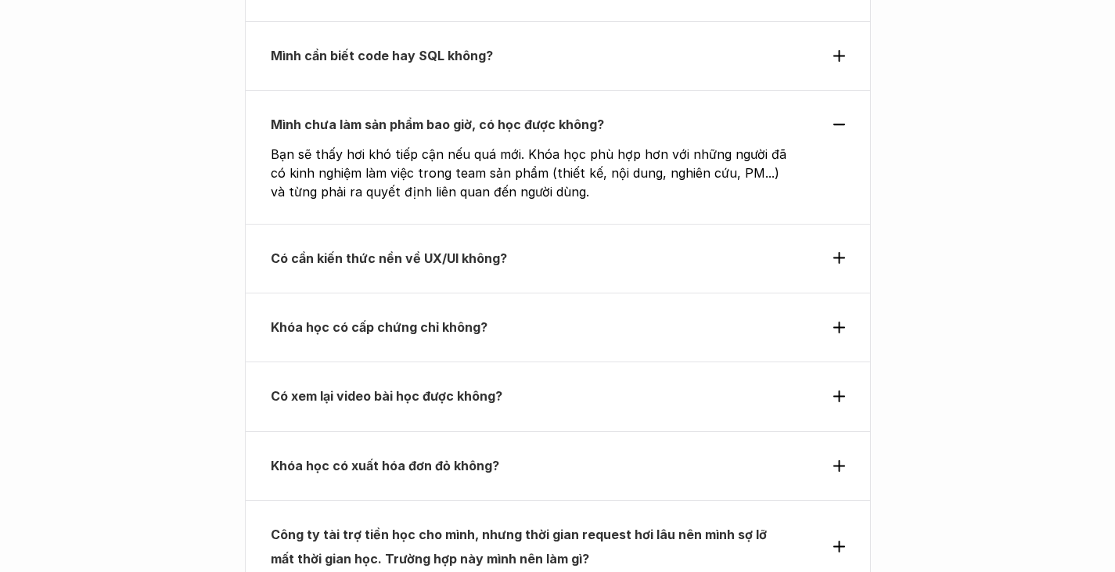
click at [602, 246] on p "Có cần kiến thức nền về UX/UI không?" at bounding box center [529, 257] width 517 height 23
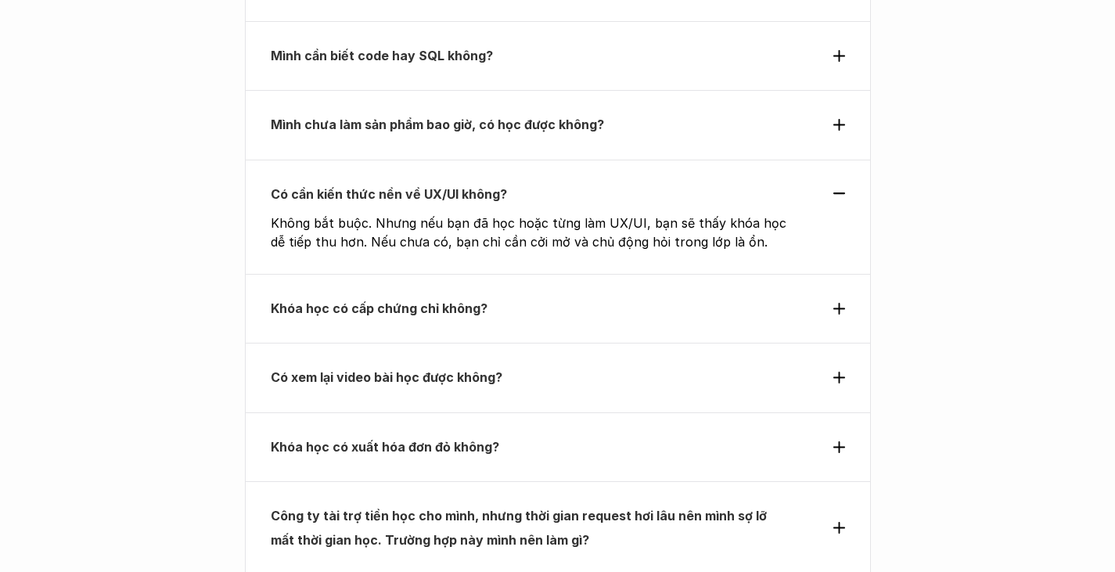
click at [519, 296] on p "Khóa học có cấp chứng chỉ không?" at bounding box center [529, 307] width 517 height 23
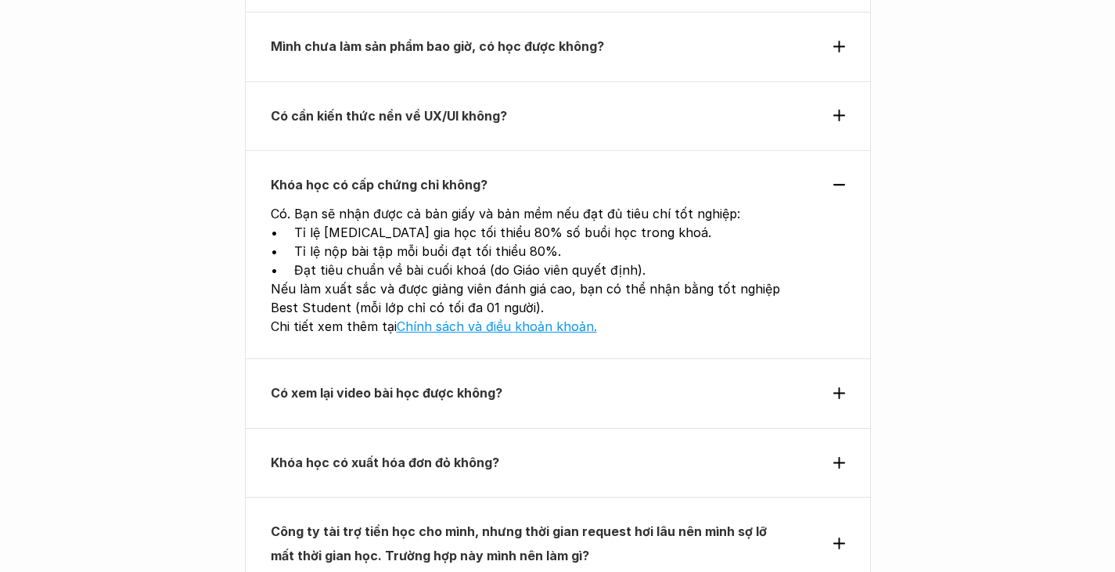
scroll to position [5867, 0]
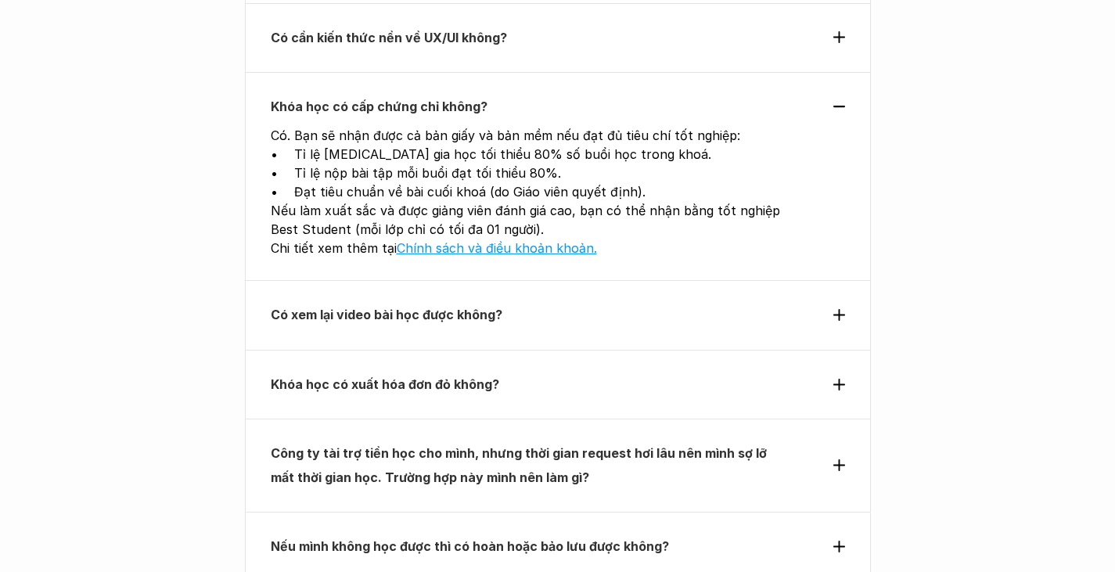
click at [577, 303] on p "Có xem lại video bài học được không?" at bounding box center [529, 314] width 517 height 23
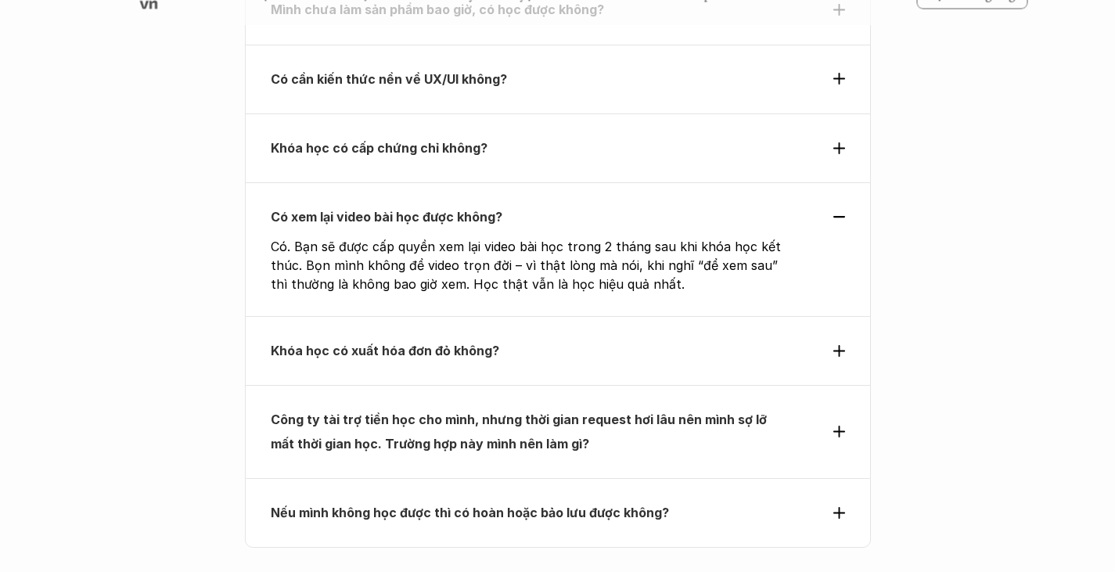
scroll to position [5789, 0]
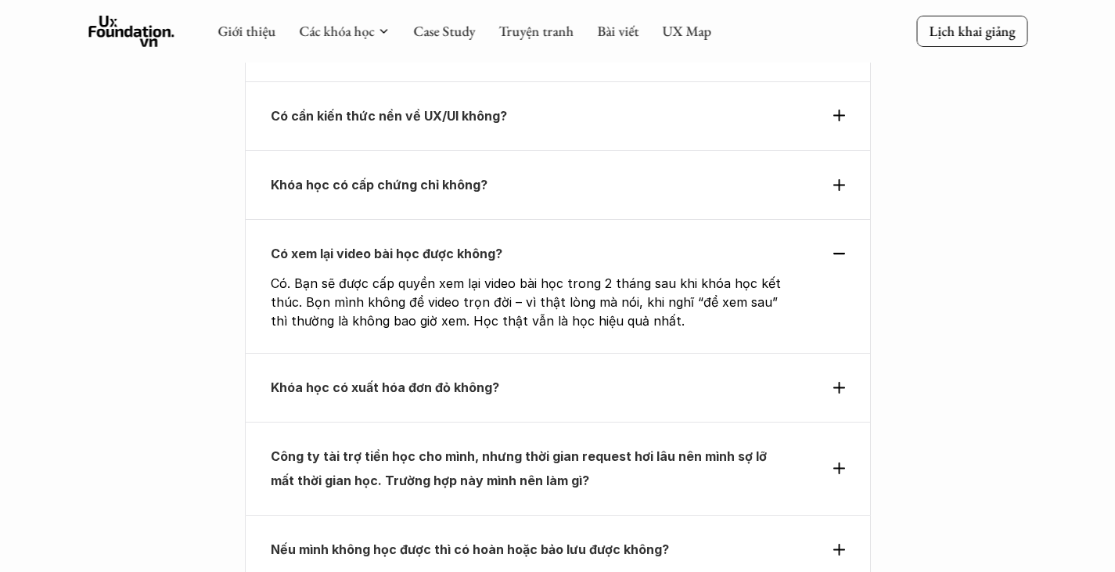
click at [433, 353] on div "Khóa học có xuất hóa đơn đỏ không?" at bounding box center [558, 387] width 626 height 69
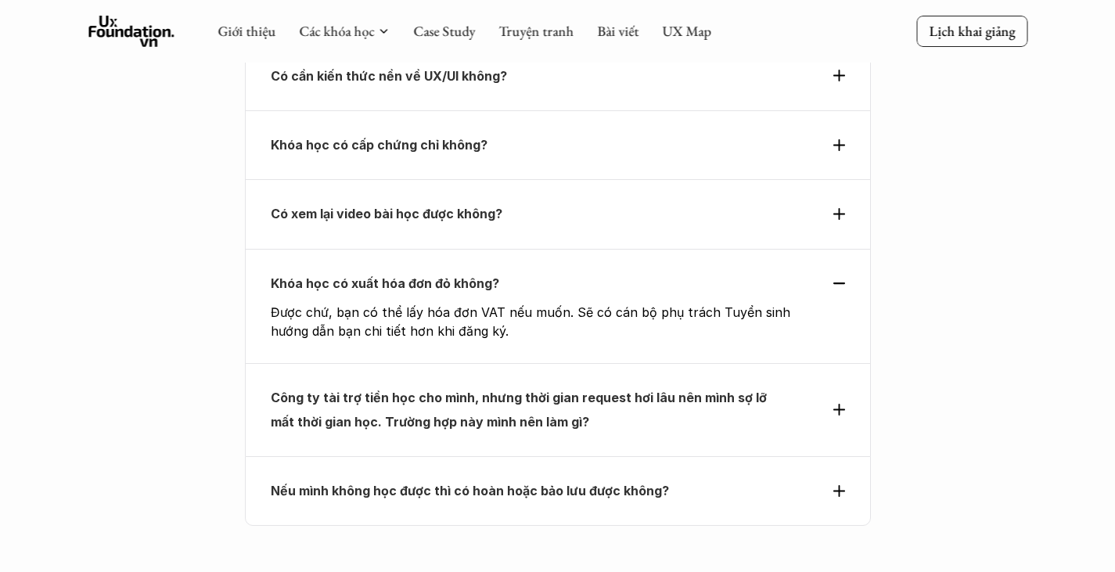
scroll to position [5867, 0]
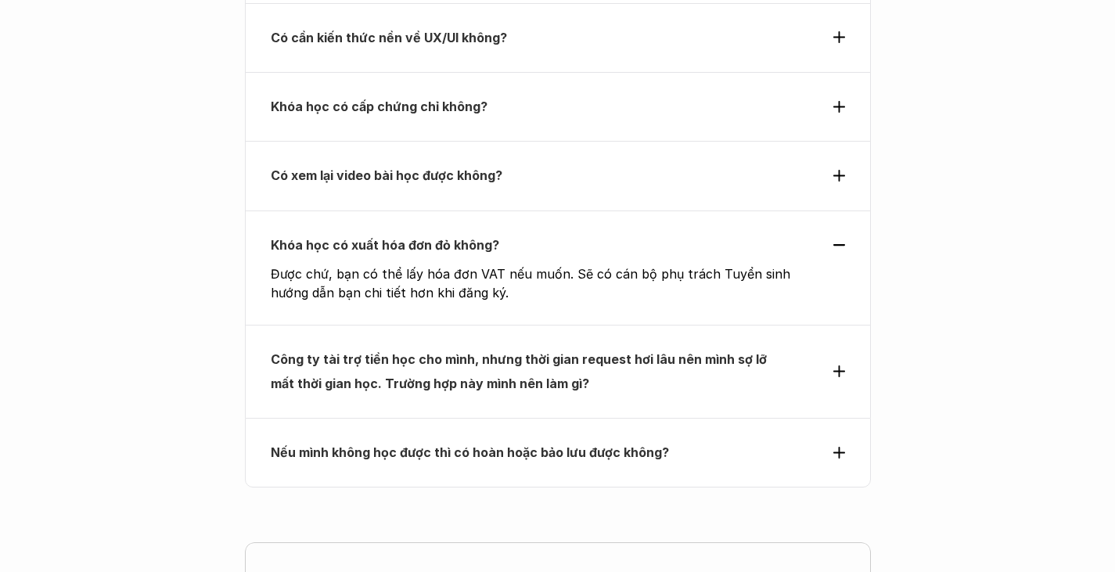
click at [559, 347] on p "Công ty tài trợ tiền học cho mình, nhưng thời gian request hơi lâu nên mình sợ …" at bounding box center [529, 371] width 517 height 48
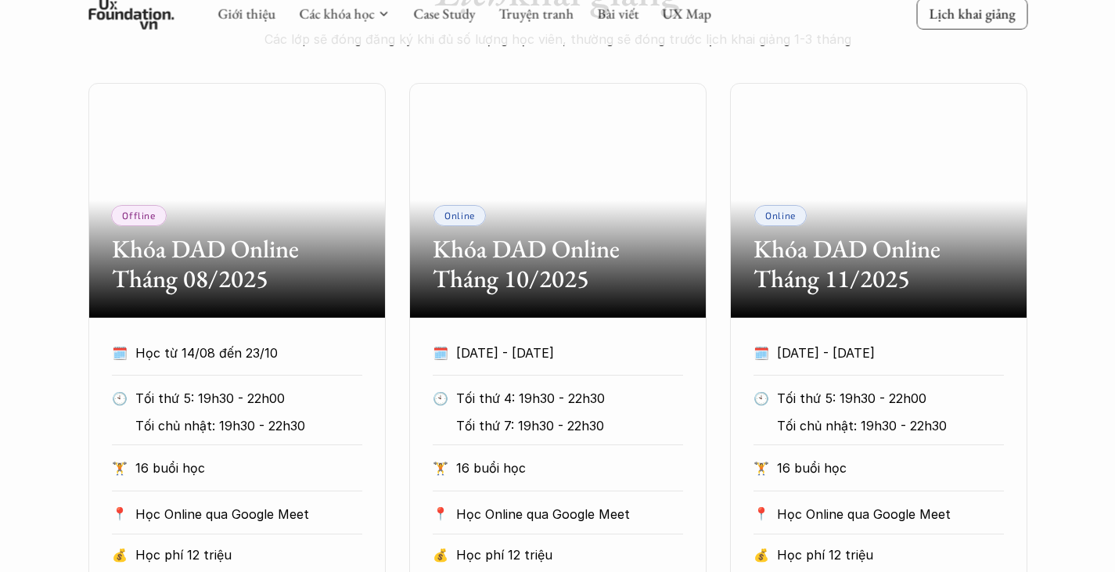
scroll to position [1091, 0]
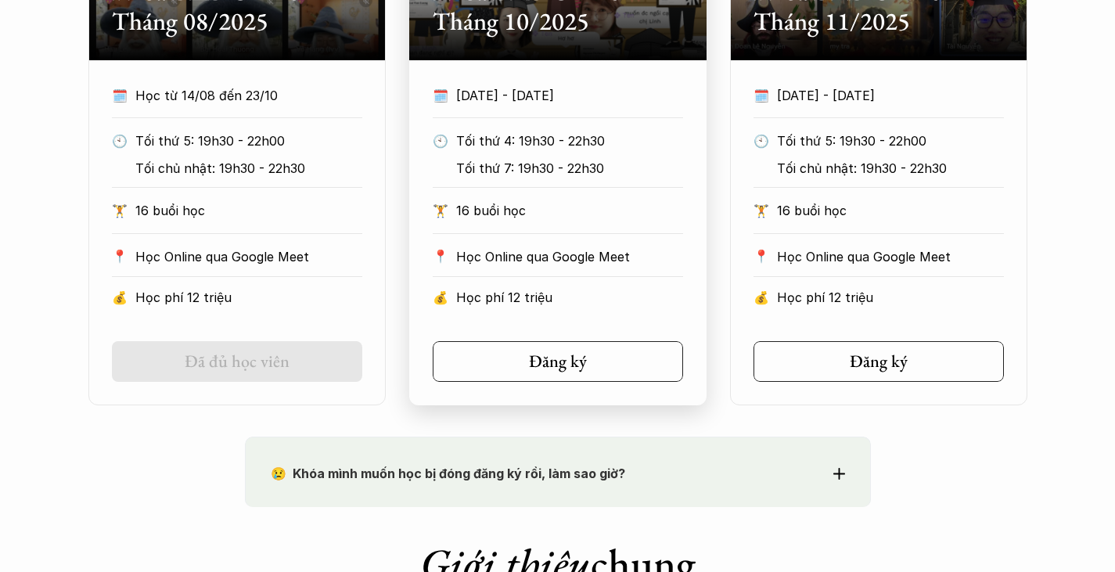
click at [580, 149] on p "Tối thứ 4: 19h30 - 22h30" at bounding box center [565, 140] width 218 height 23
click at [570, 372] on link "Đăng ký" at bounding box center [558, 361] width 250 height 41
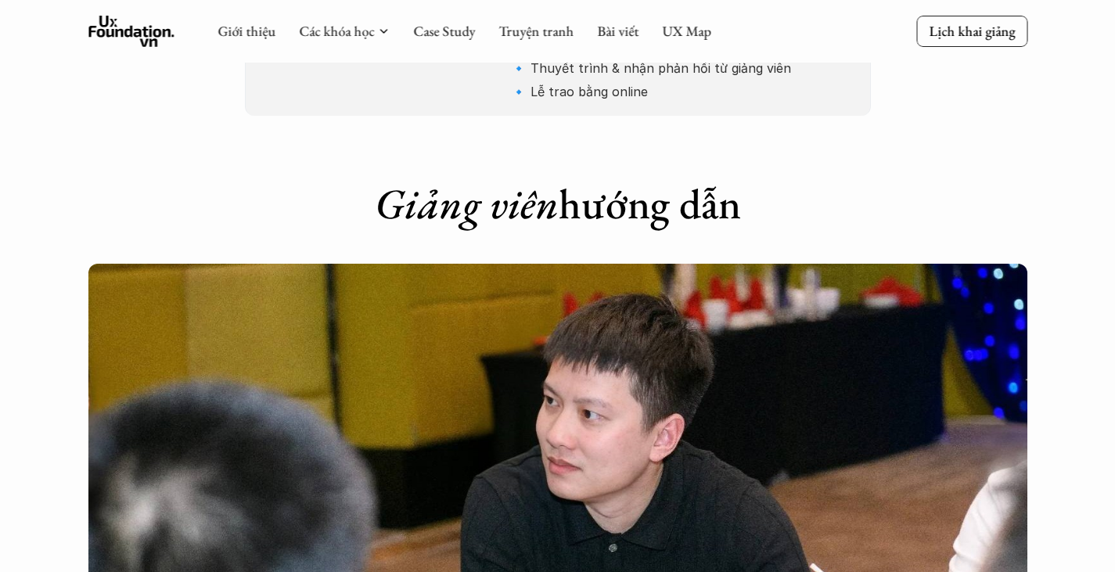
scroll to position [4224, 0]
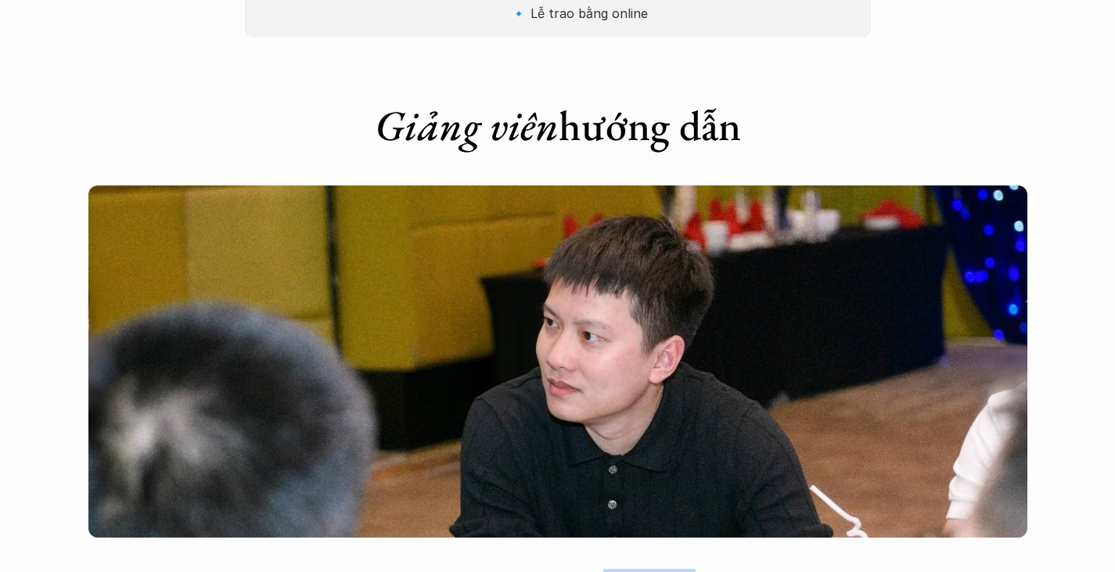
drag, startPoint x: 583, startPoint y: 442, endPoint x: 669, endPoint y: 447, distance: 86.2
drag, startPoint x: 688, startPoint y: 441, endPoint x: 578, endPoint y: 437, distance: 109.6
copy p "Former Group CPO"
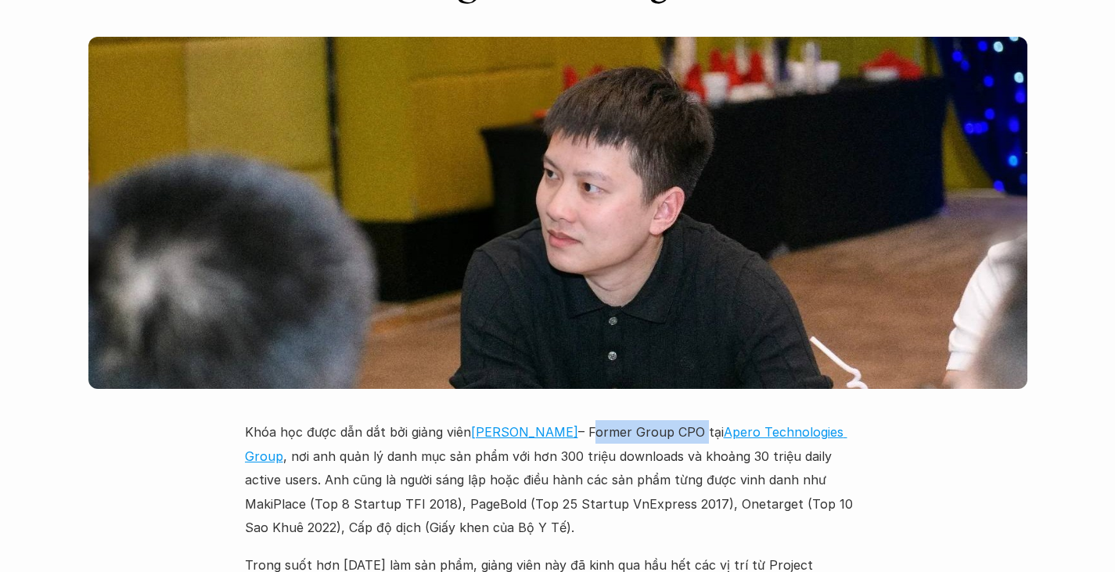
scroll to position [4381, 0]
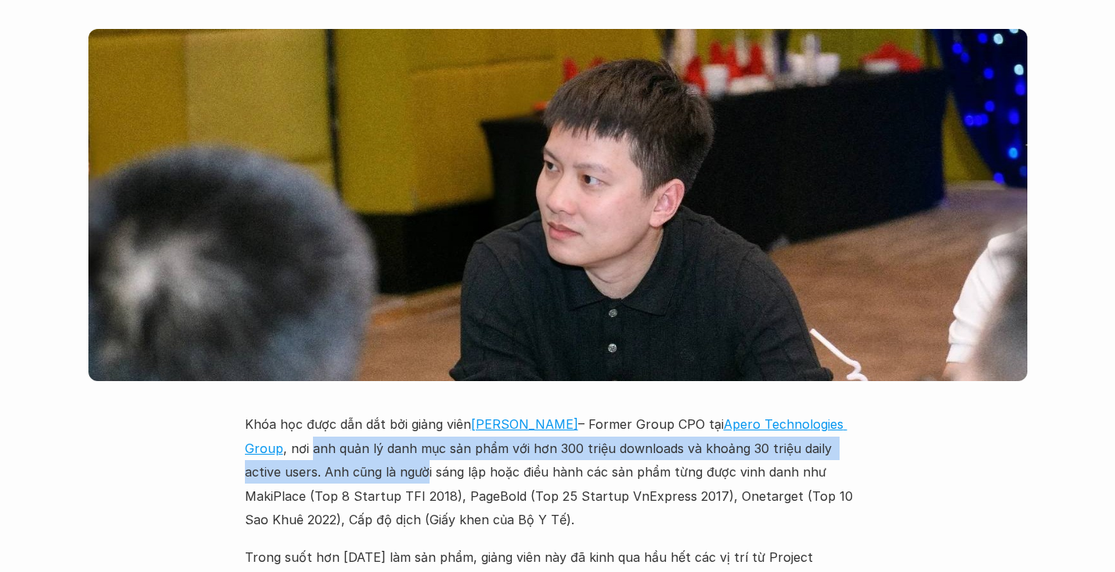
drag, startPoint x: 313, startPoint y: 311, endPoint x: 386, endPoint y: 327, distance: 75.3
click at [386, 412] on p "Khóa học được dẫn dắt bởi giảng viên [PERSON_NAME] – Former Group CPO tại Apero…" at bounding box center [558, 471] width 626 height 119
click at [414, 412] on p "Khóa học được dẫn dắt bởi giảng viên [PERSON_NAME] – Former Group CPO tại Apero…" at bounding box center [558, 471] width 626 height 119
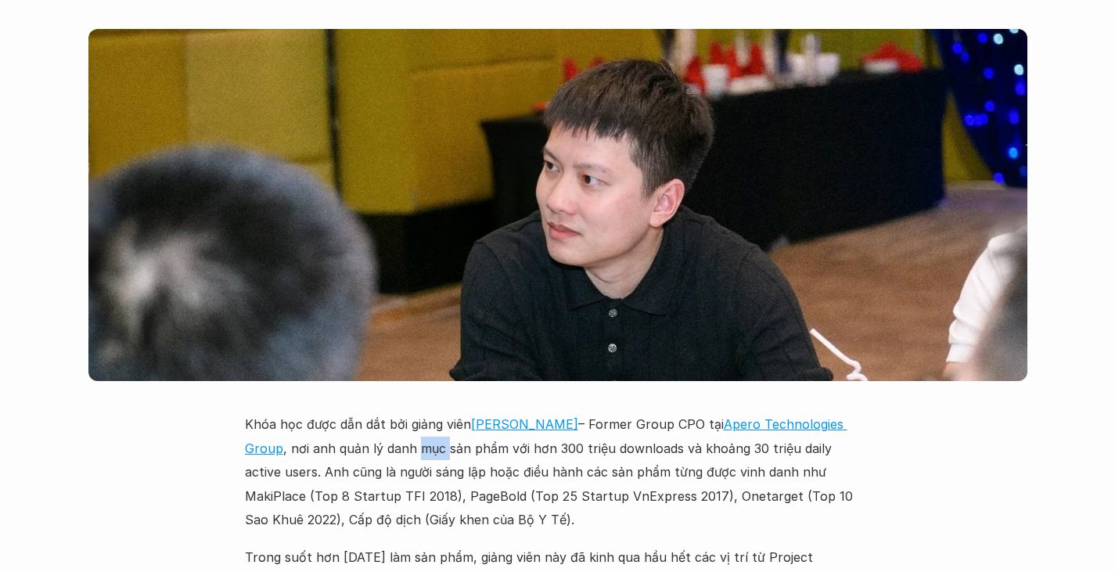
click at [414, 412] on p "Khóa học được dẫn dắt bởi giảng viên [PERSON_NAME] – Former Group CPO tại Apero…" at bounding box center [558, 471] width 626 height 119
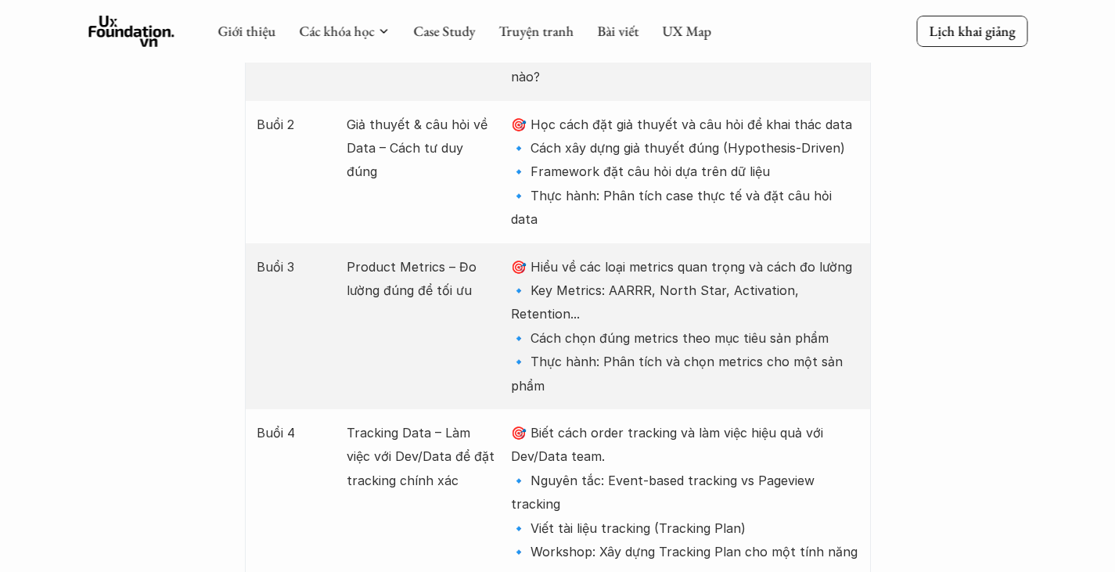
scroll to position [2190, 0]
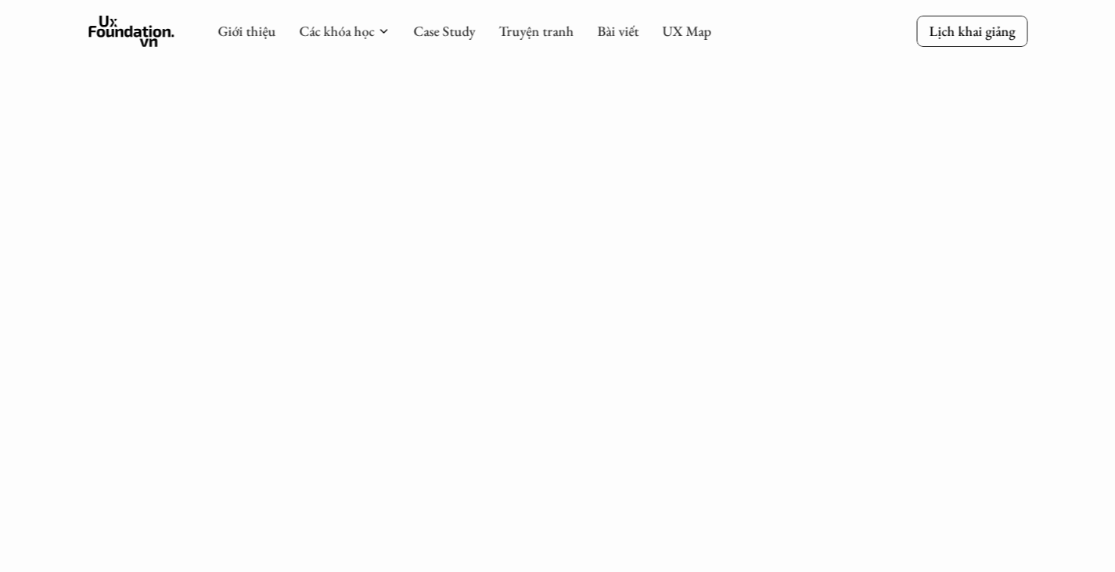
scroll to position [548, 0]
